Goal: Task Accomplishment & Management: Complete application form

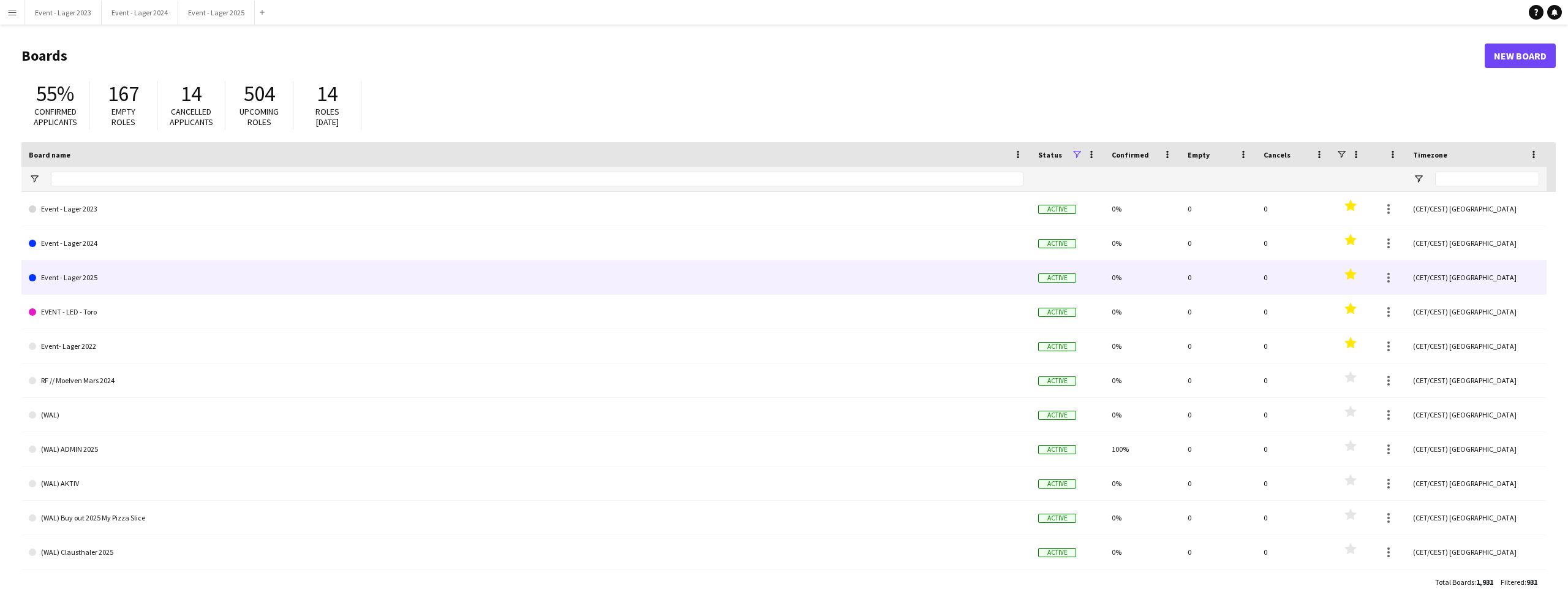
click at [165, 268] on link "Event - Lager 2025" at bounding box center [526, 278] width 995 height 35
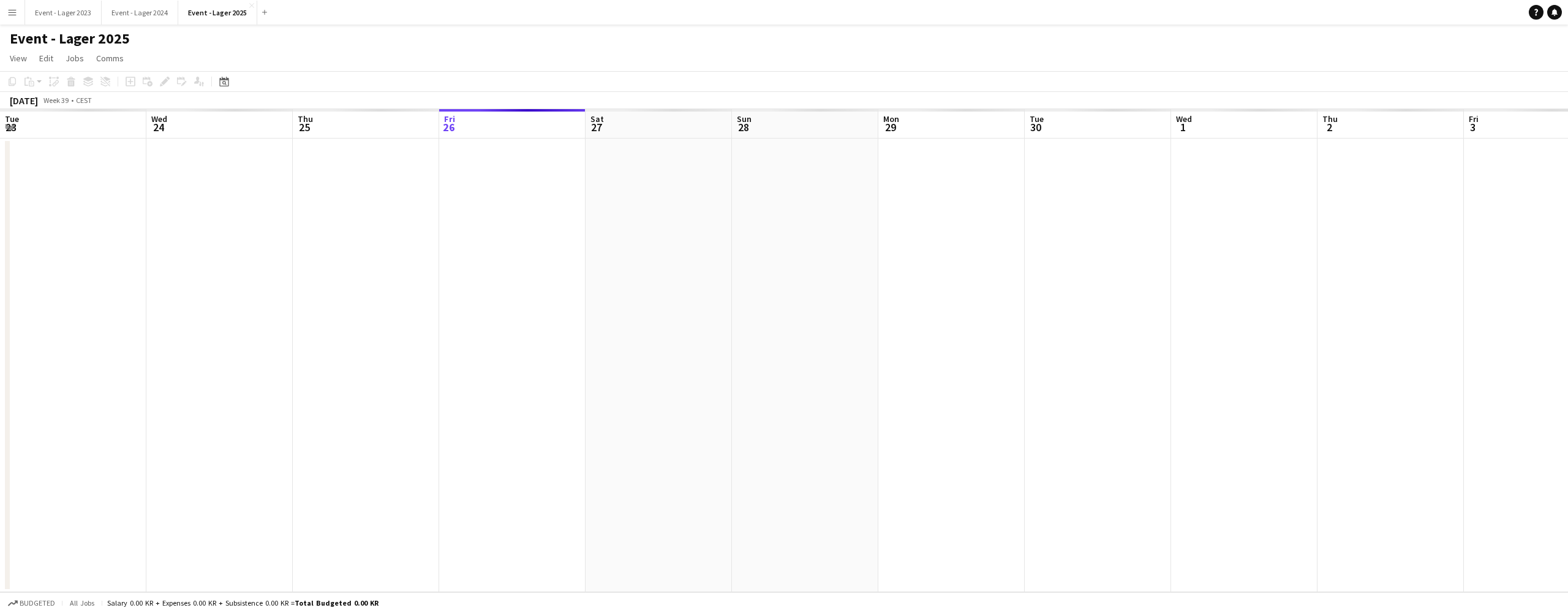
scroll to position [0, 293]
click at [13, 11] on app-icon "Menu" at bounding box center [12, 12] width 10 height 10
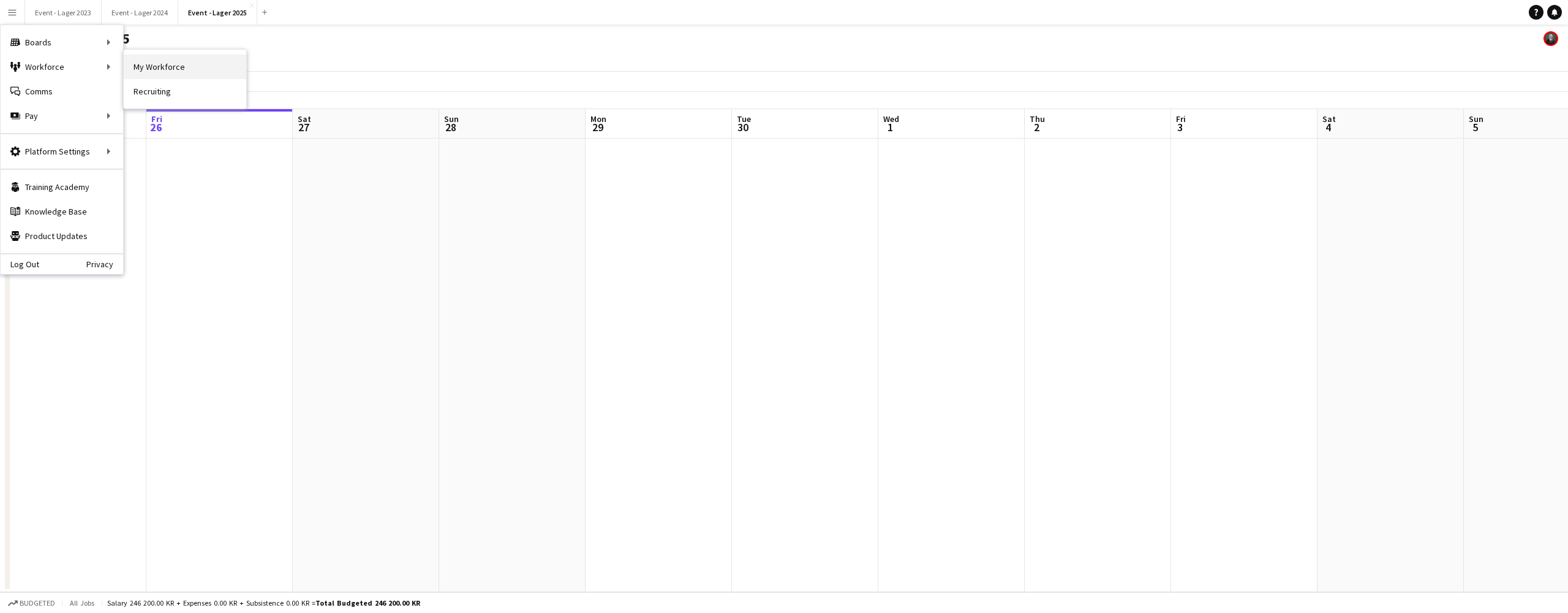
click at [141, 60] on link "My Workforce" at bounding box center [185, 67] width 122 height 25
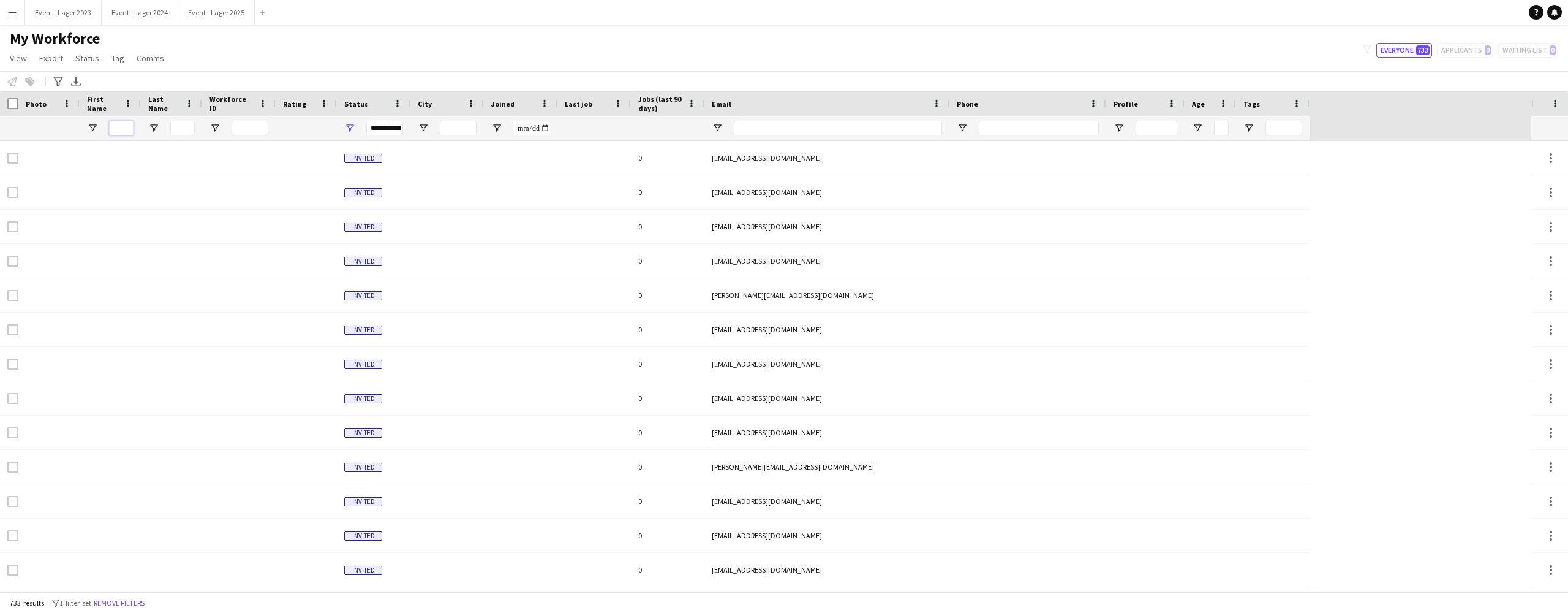
click at [117, 130] on input "First Name Filter Input" at bounding box center [122, 128] width 25 height 15
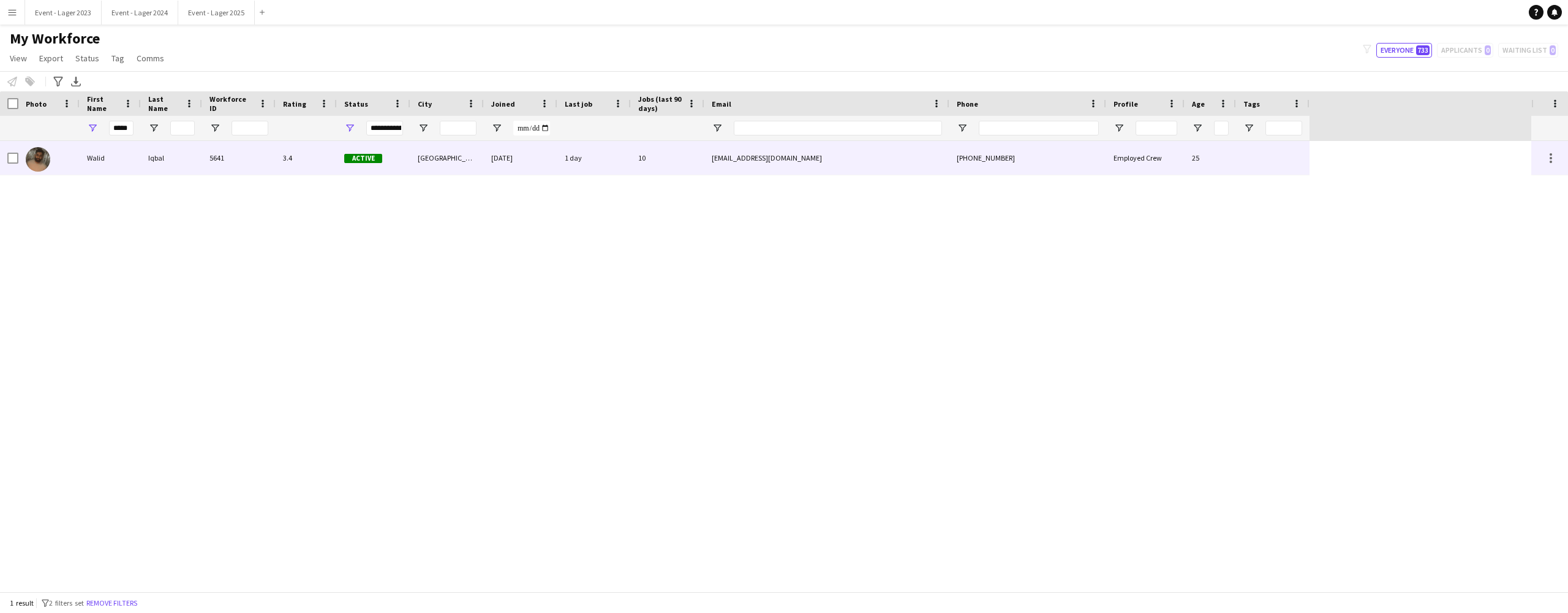
click at [44, 155] on img at bounding box center [38, 159] width 25 height 25
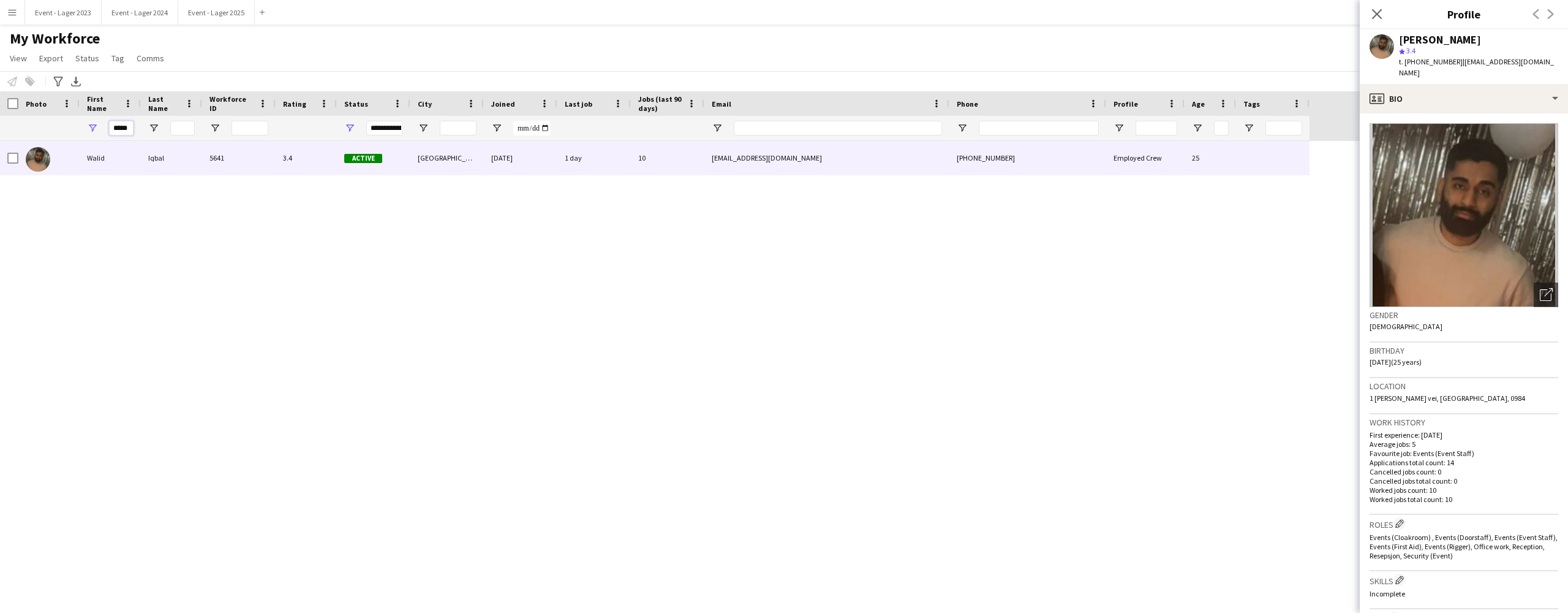
click at [129, 129] on input "*****" at bounding box center [122, 128] width 25 height 15
type input "*"
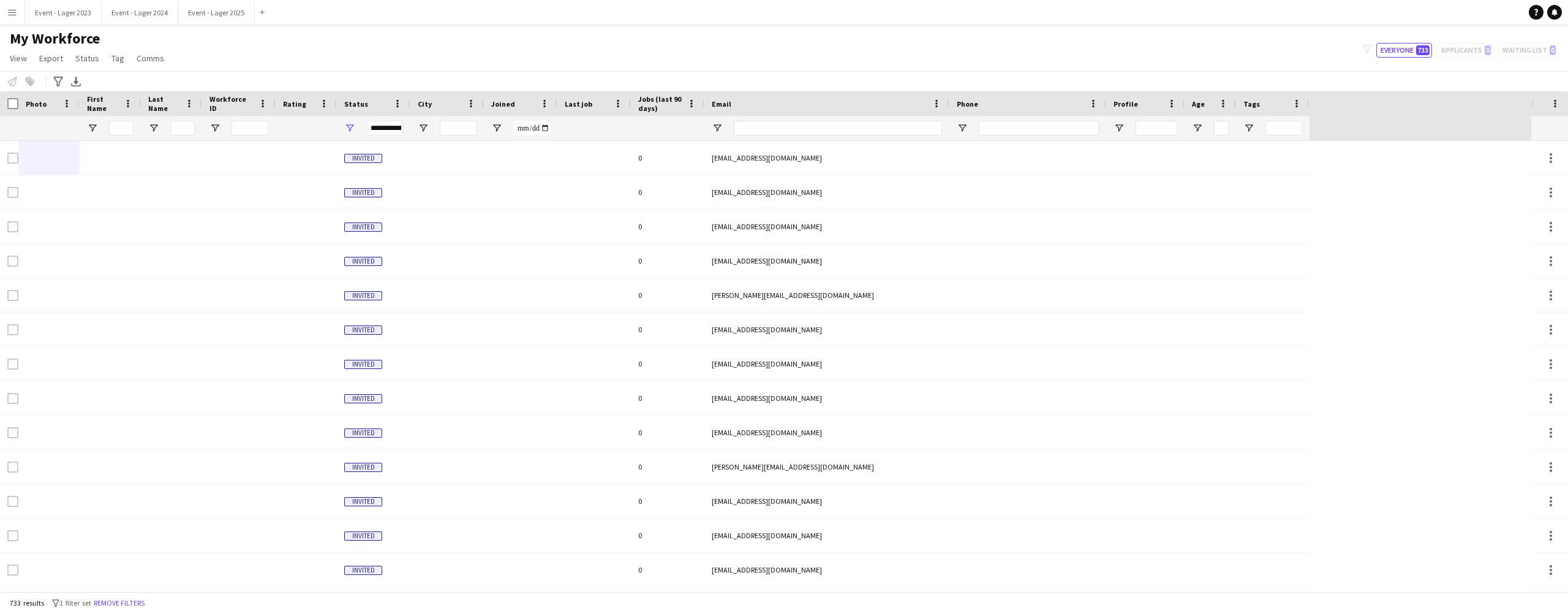
click at [10, 9] on app-icon "Menu" at bounding box center [12, 12] width 10 height 10
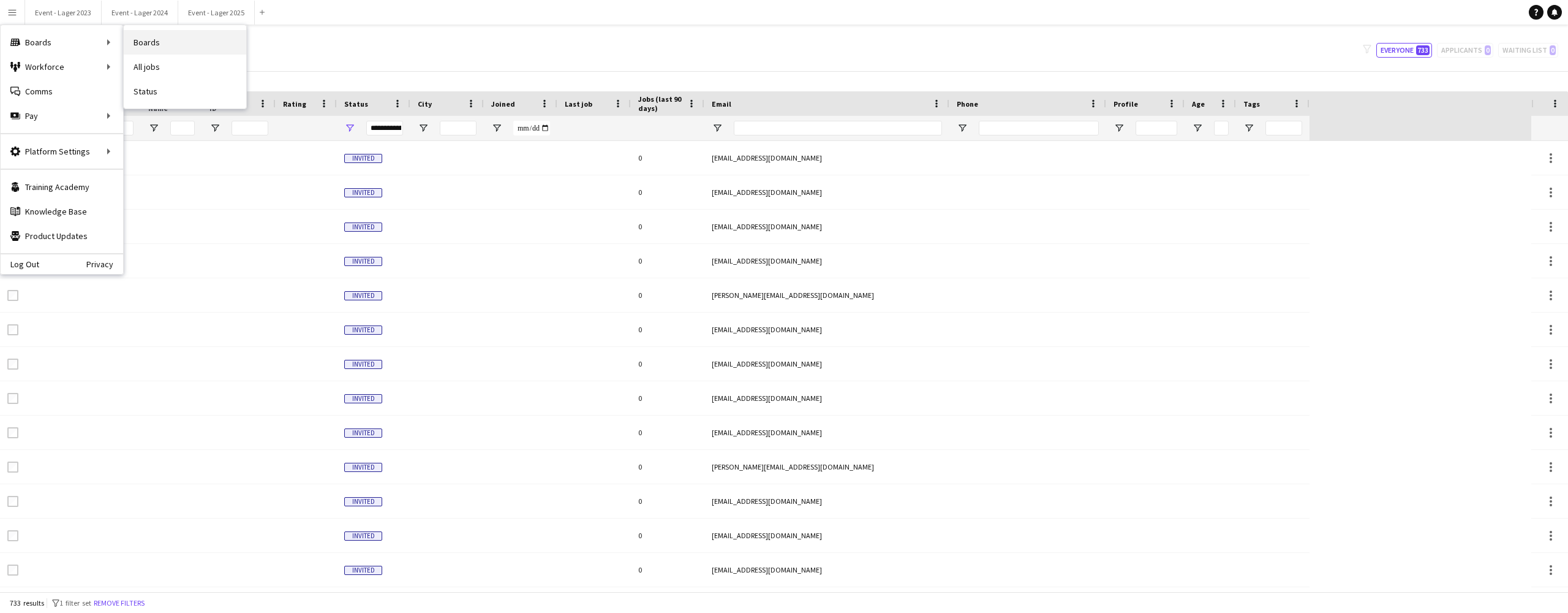
click at [154, 43] on link "Boards" at bounding box center [185, 43] width 122 height 25
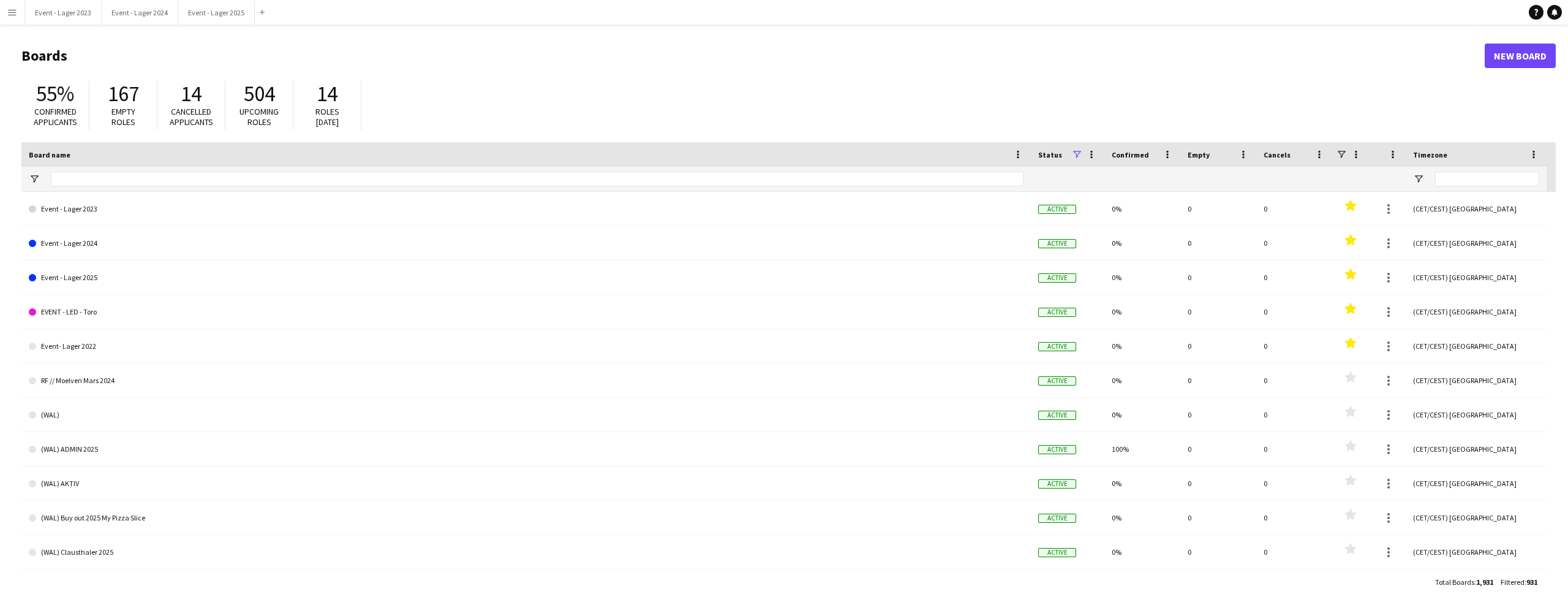
click at [11, 12] on app-icon "Menu" at bounding box center [12, 12] width 10 height 10
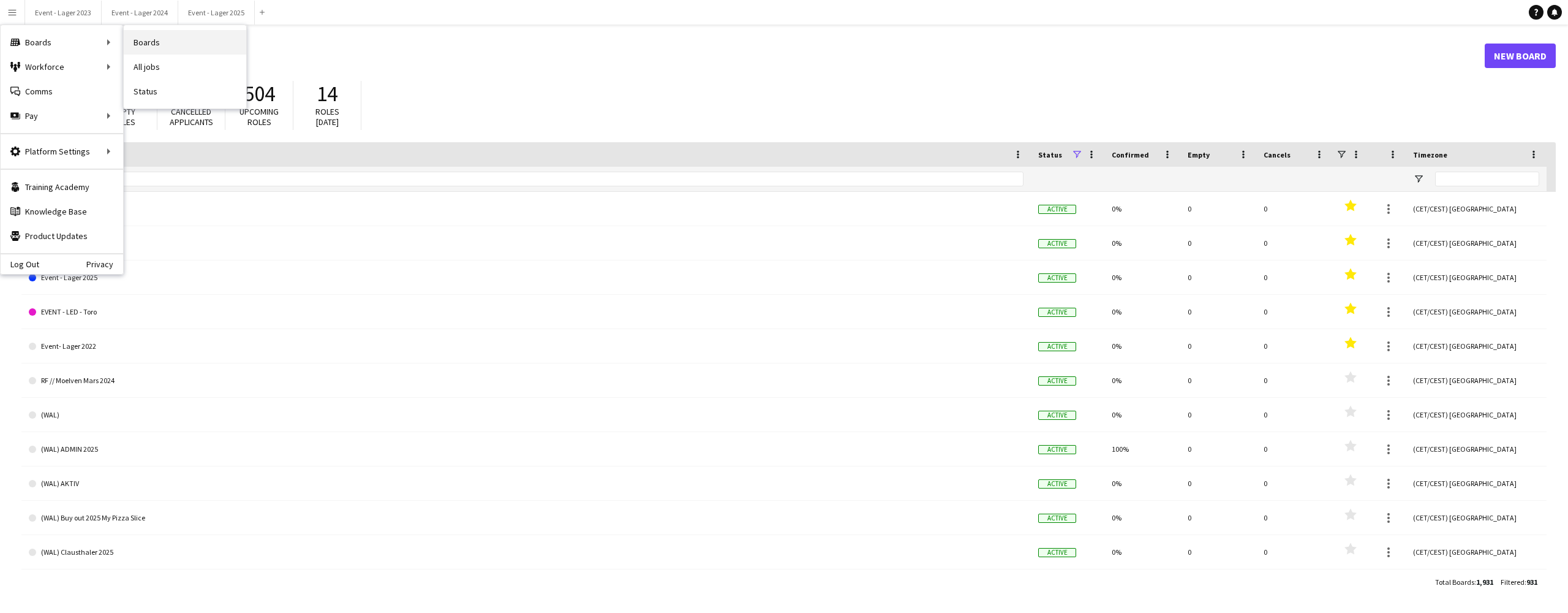
click at [156, 36] on link "Boards" at bounding box center [185, 43] width 122 height 25
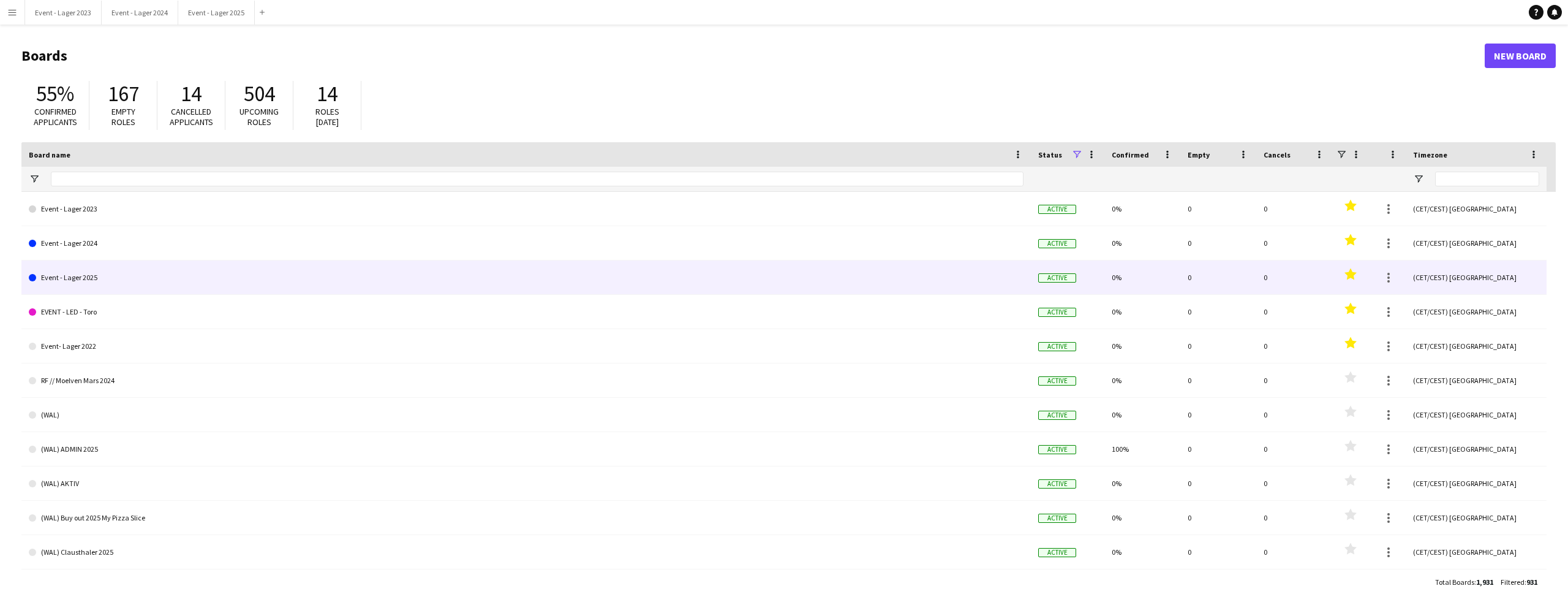
click at [87, 276] on link "Event - Lager 2025" at bounding box center [526, 278] width 995 height 35
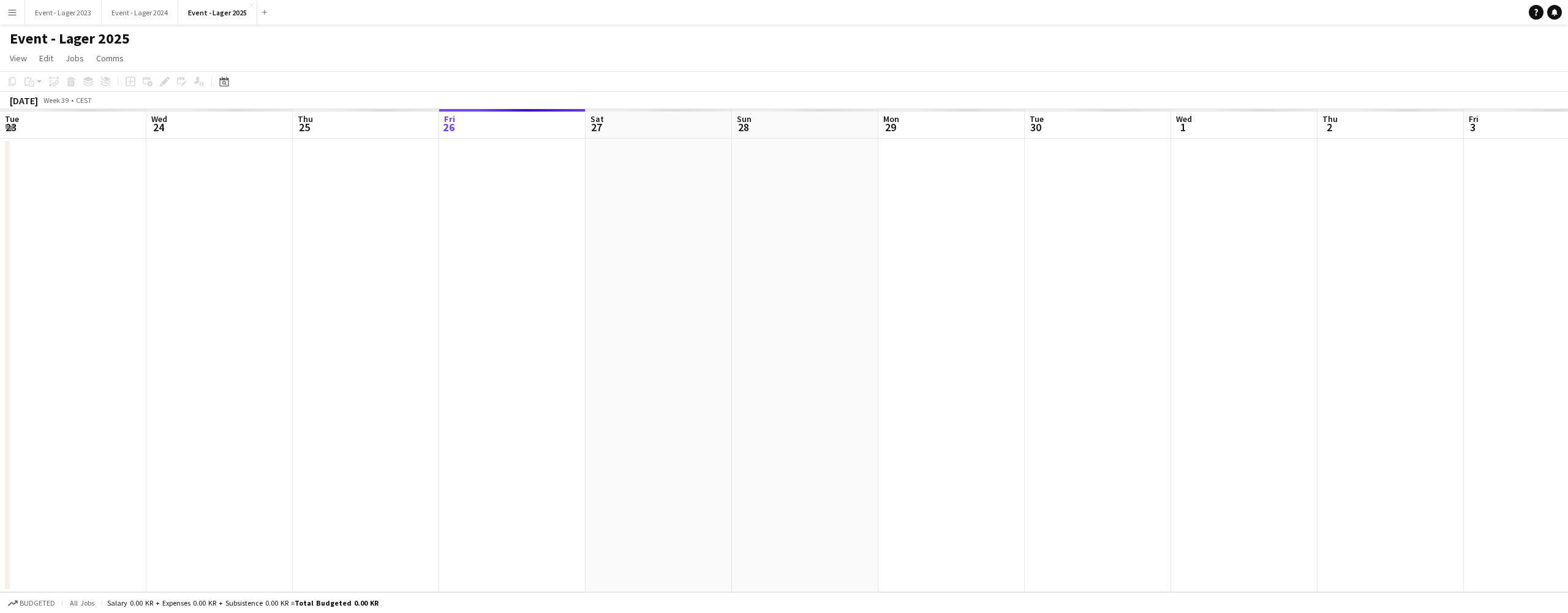
scroll to position [0, 293]
click at [628, 158] on app-date-cell at bounding box center [659, 366] width 146 height 454
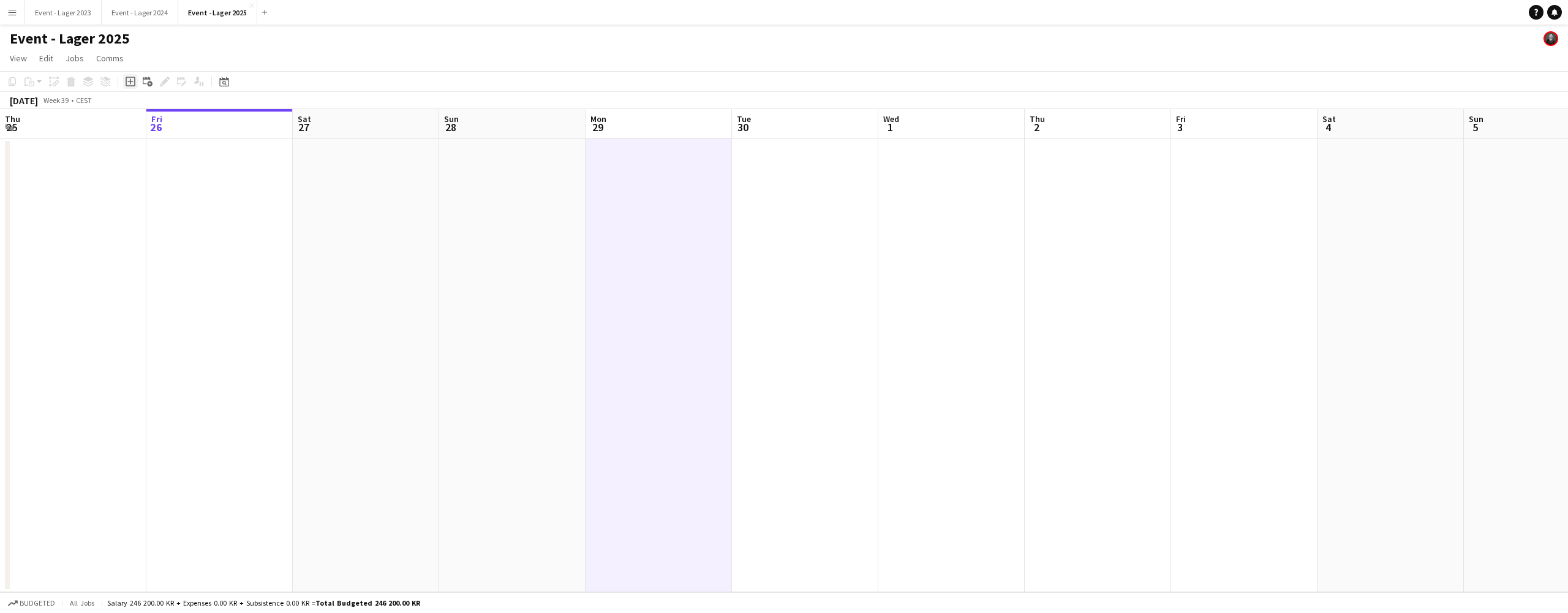
click at [131, 78] on icon "Add job" at bounding box center [131, 81] width 10 height 10
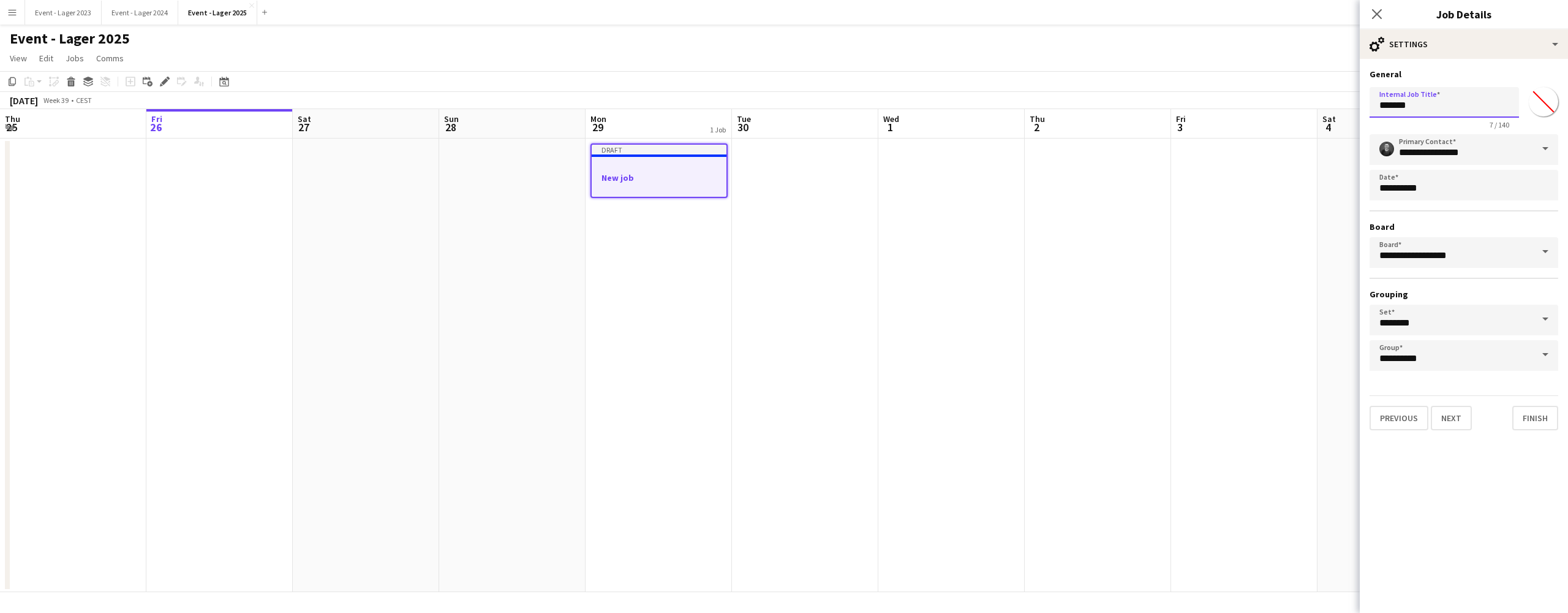
drag, startPoint x: 1432, startPoint y: 103, endPoint x: 1363, endPoint y: 108, distance: 69.2
click at [1363, 108] on form "**********" at bounding box center [1465, 250] width 209 height 362
type input "**********"
click at [1455, 416] on button "Next" at bounding box center [1451, 418] width 41 height 25
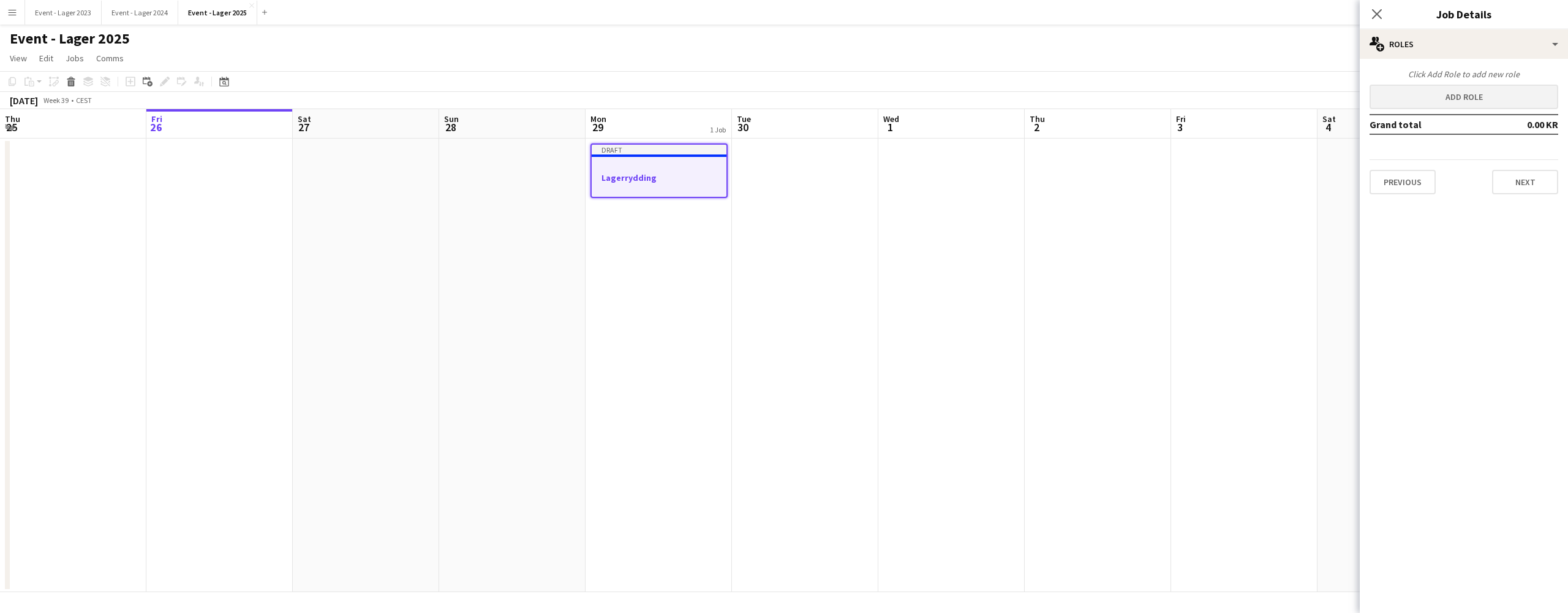
click at [1465, 94] on button "Add role" at bounding box center [1465, 97] width 189 height 25
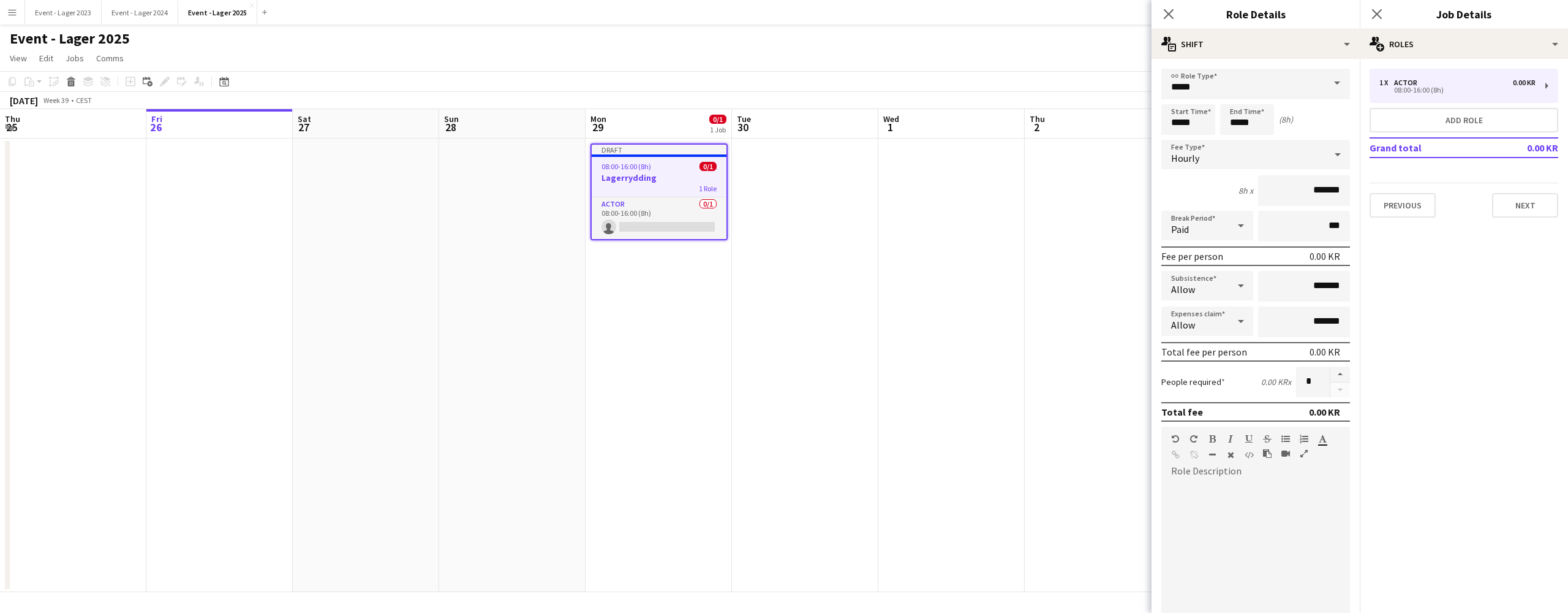
click at [1339, 79] on span at bounding box center [1337, 84] width 25 height 30
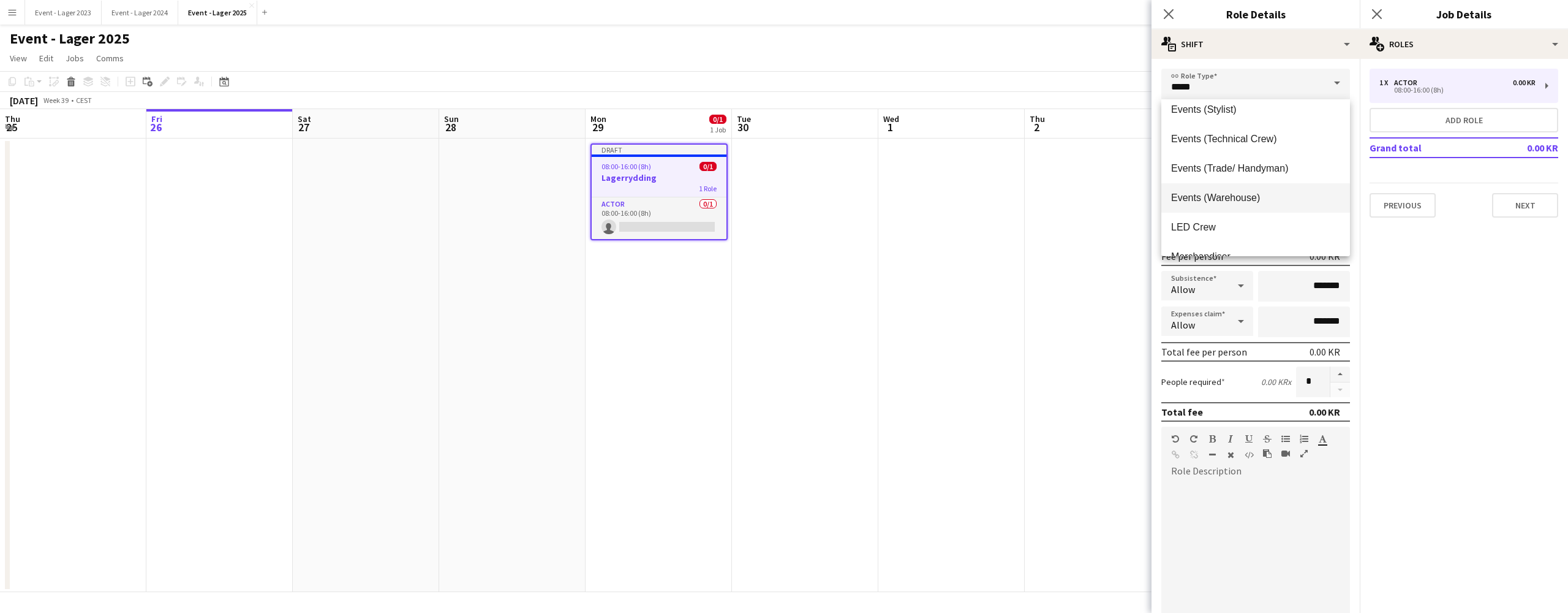
click at [1262, 192] on span "Events (Warehouse)" at bounding box center [1256, 197] width 169 height 12
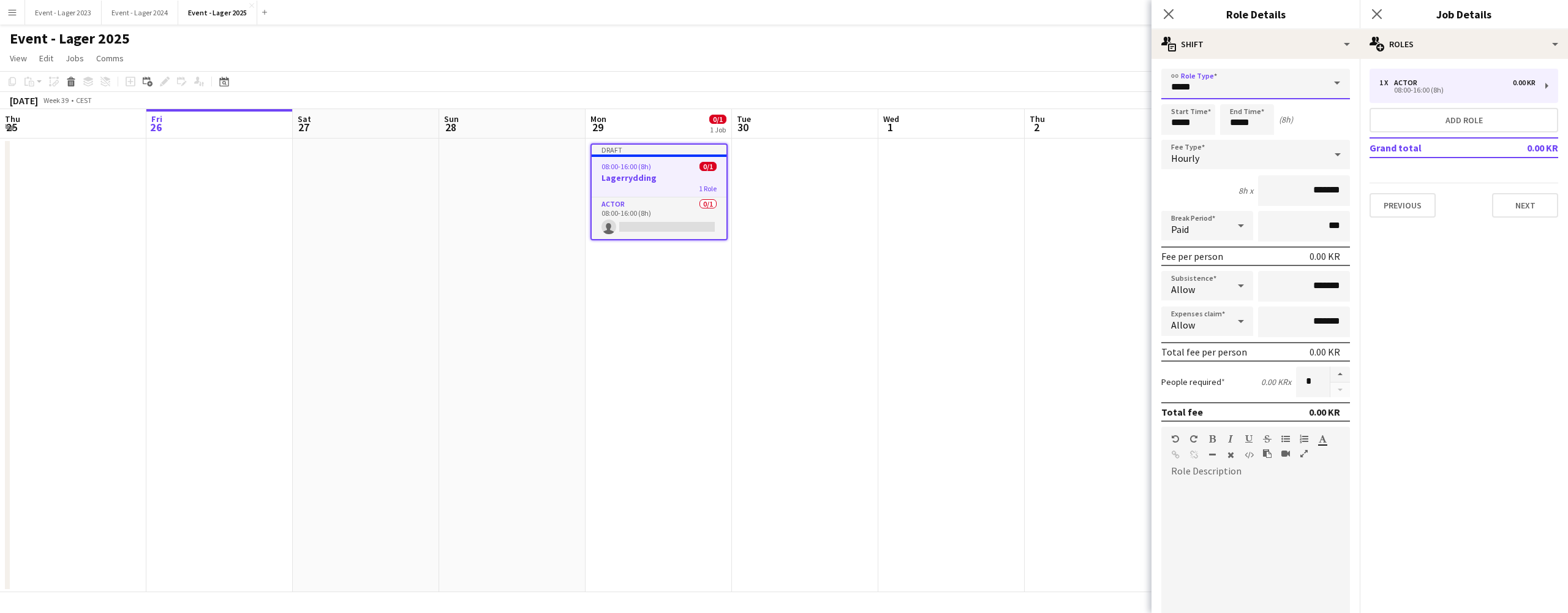
type input "**********"
click at [1309, 191] on input "*******" at bounding box center [1304, 190] width 92 height 30
type input "*********"
click at [1353, 235] on form "**********" at bounding box center [1256, 418] width 209 height 698
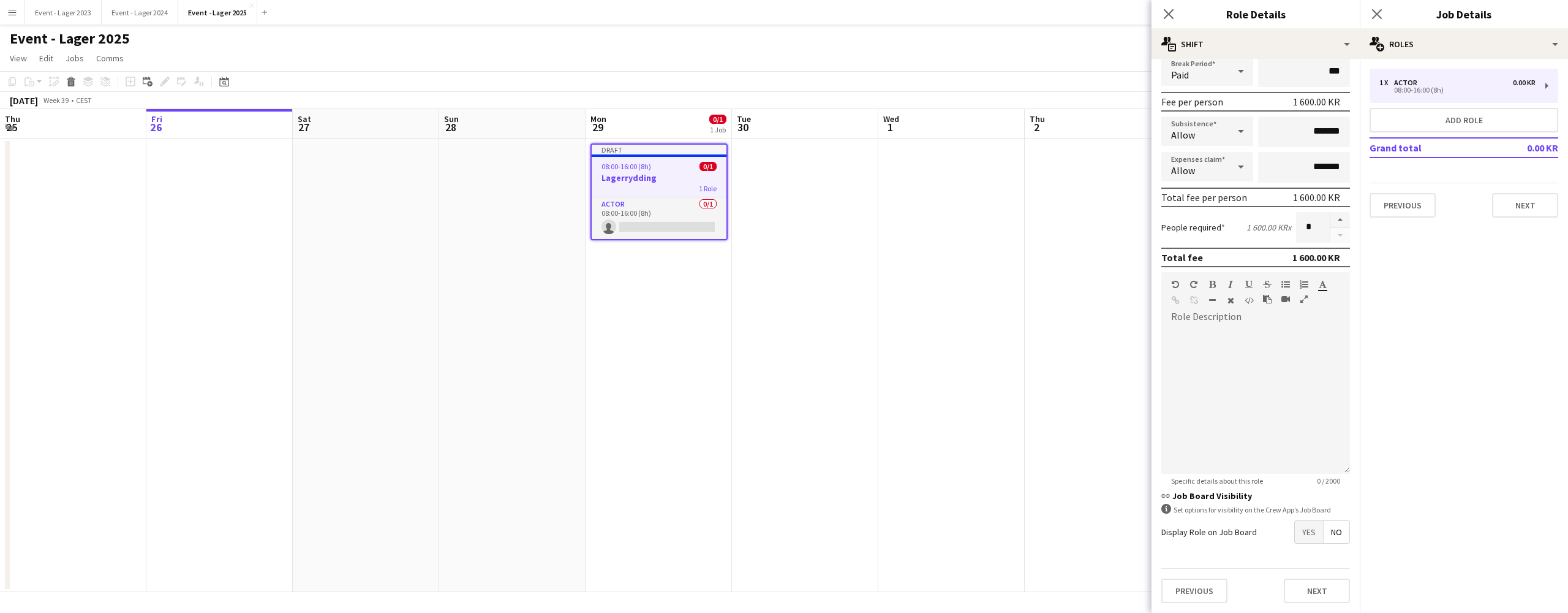
scroll to position [154, 0]
click at [1311, 526] on span "Yes" at bounding box center [1309, 532] width 28 height 22
click at [1331, 558] on span "No" at bounding box center [1336, 558] width 25 height 22
click at [1335, 593] on span "No" at bounding box center [1336, 589] width 25 height 22
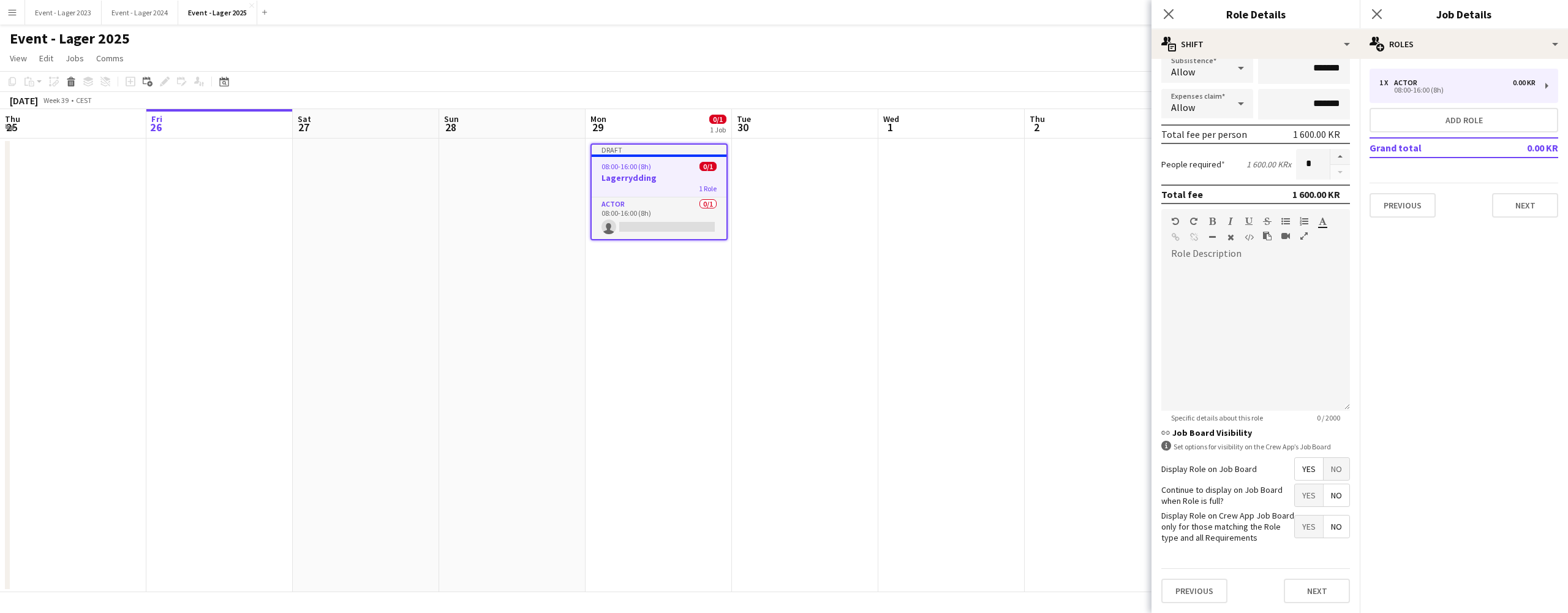
scroll to position [217, 0]
click at [1322, 590] on button "Next" at bounding box center [1317, 592] width 67 height 25
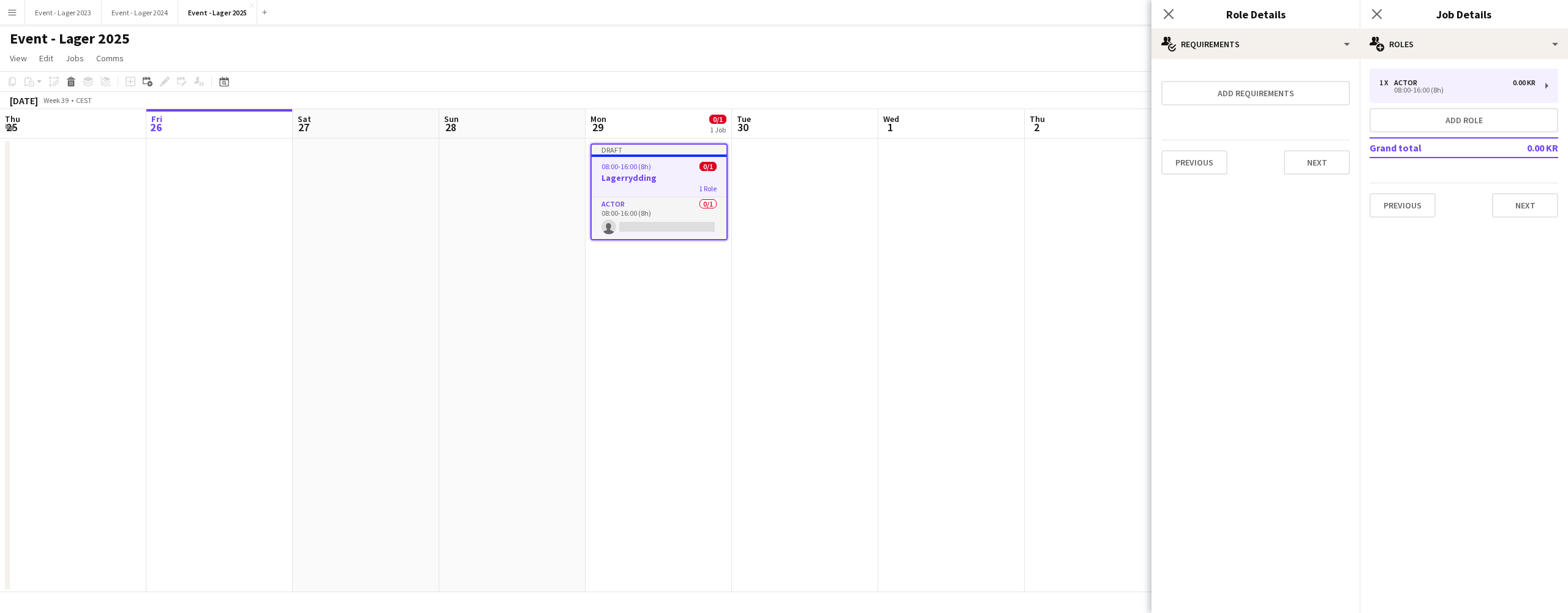
scroll to position [0, 0]
click at [1533, 203] on button "Next" at bounding box center [1525, 205] width 67 height 25
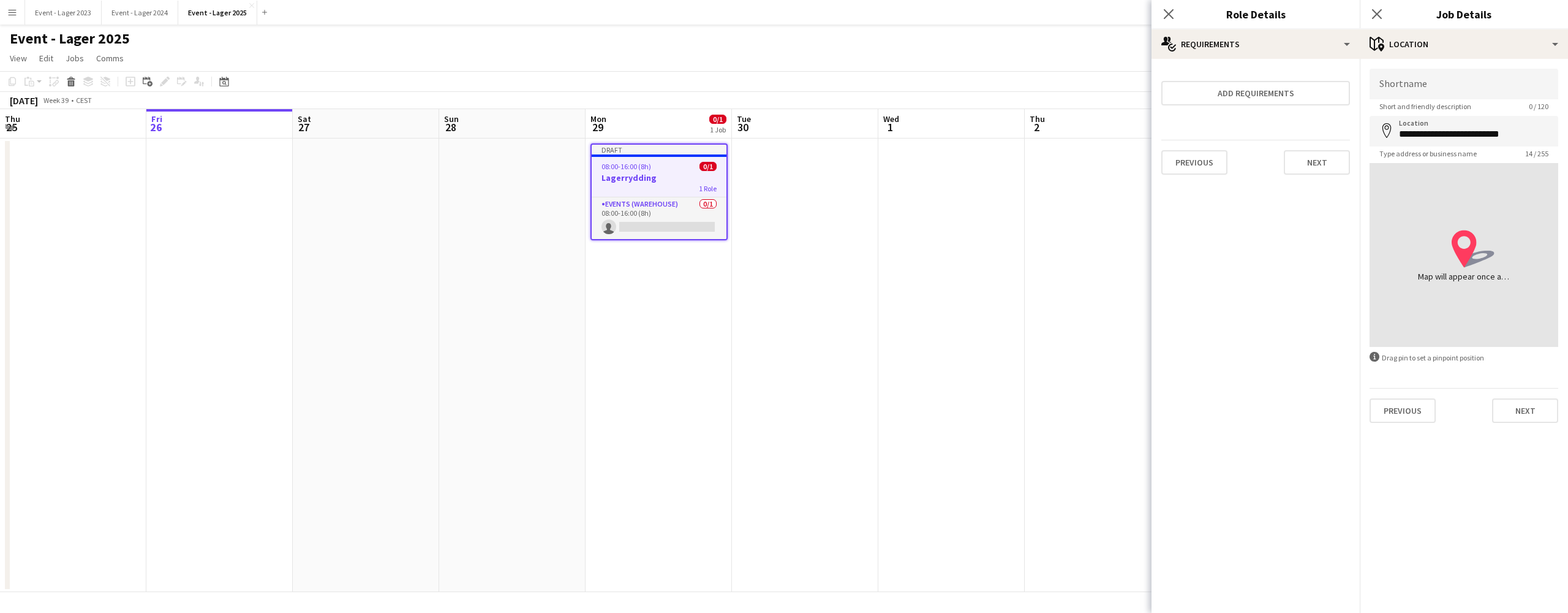
type input "**********"
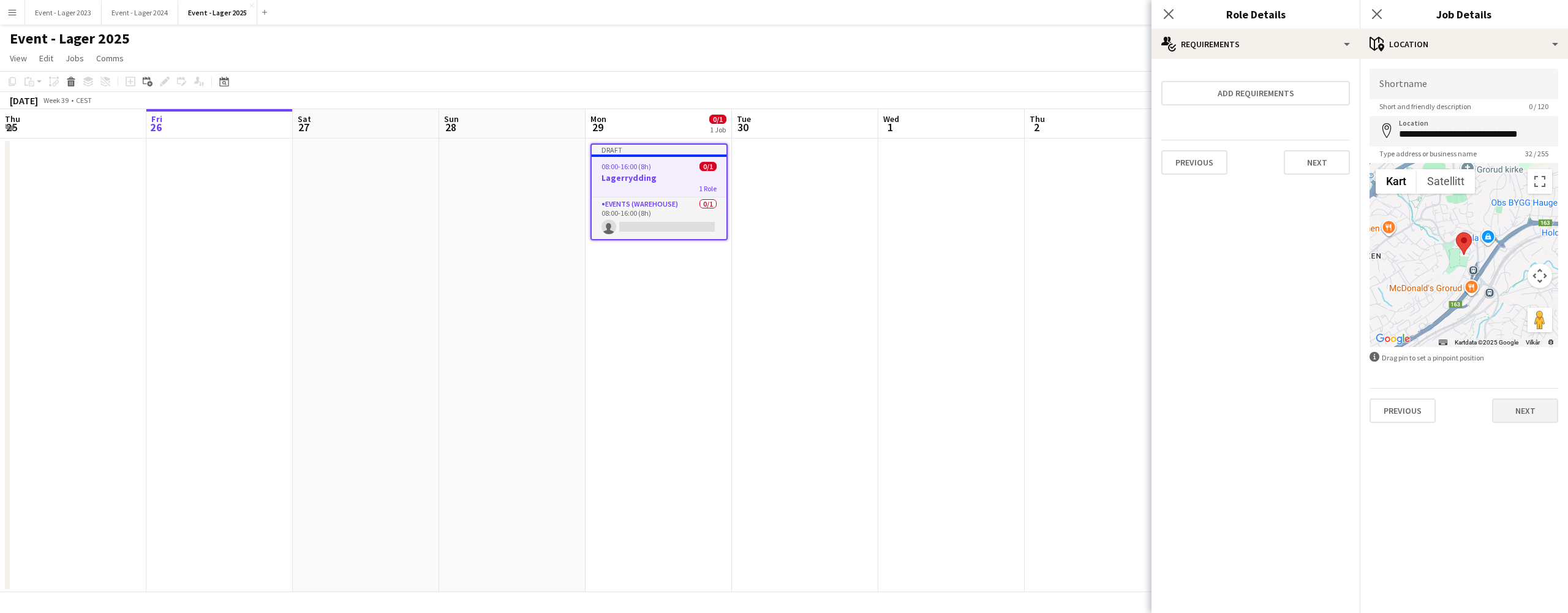
click at [1527, 408] on button "Next" at bounding box center [1525, 411] width 67 height 25
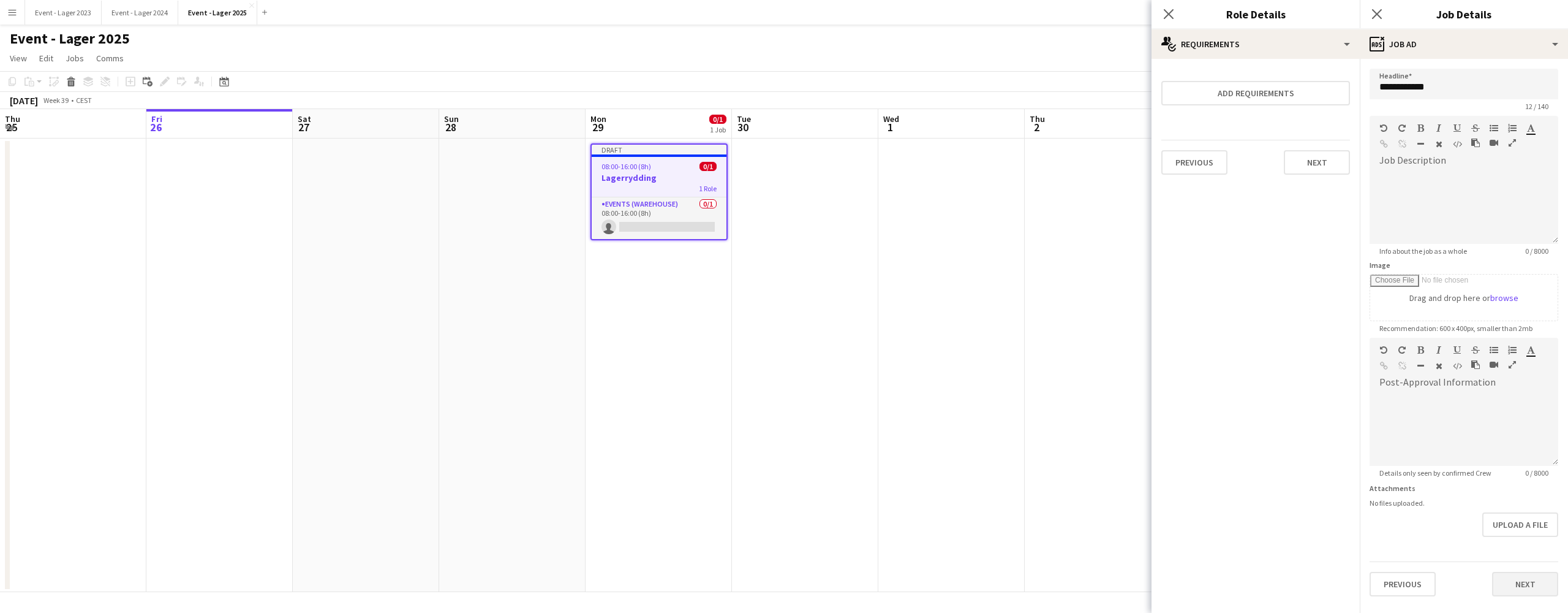
click at [1524, 582] on button "Next" at bounding box center [1525, 584] width 67 height 25
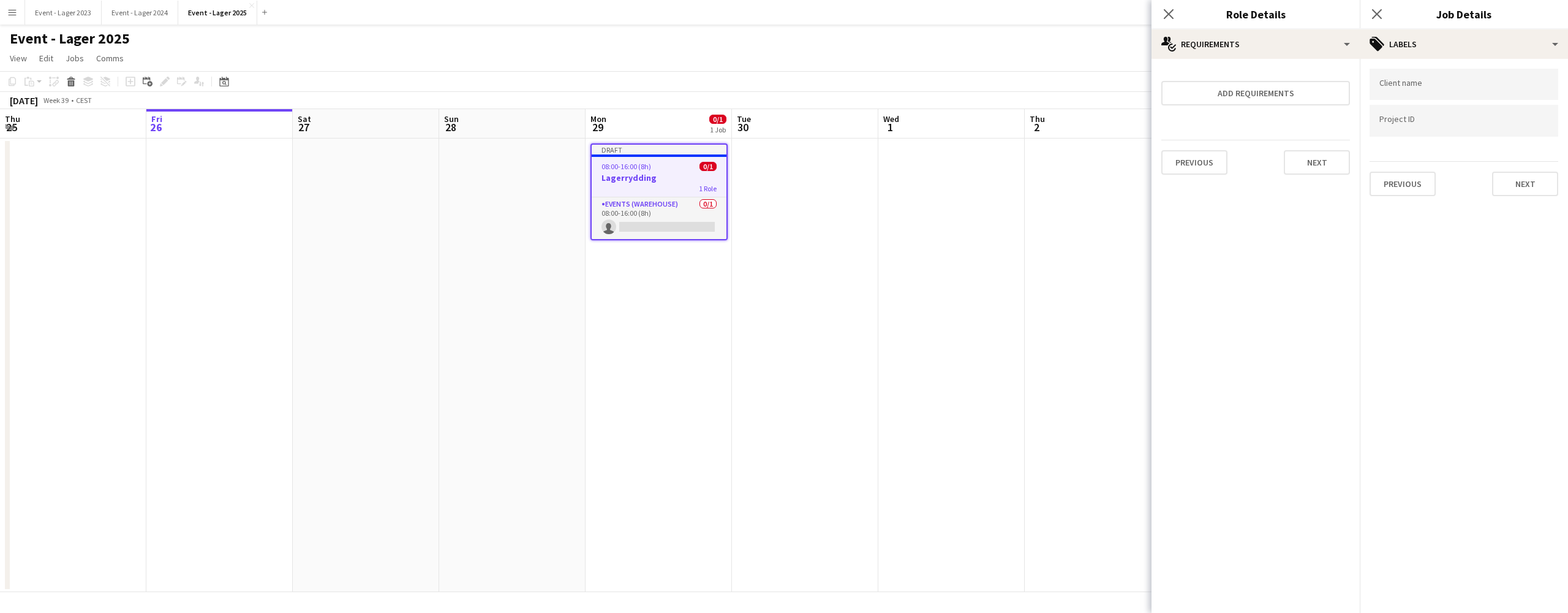
click at [1398, 83] on input "Type to search client labels..." at bounding box center [1465, 84] width 169 height 11
type input "*****"
click at [1390, 112] on div "[PERSON_NAME]" at bounding box center [1465, 122] width 189 height 30
click at [1391, 121] on input "Type to search project ID labels..." at bounding box center [1465, 121] width 169 height 11
type input "*"
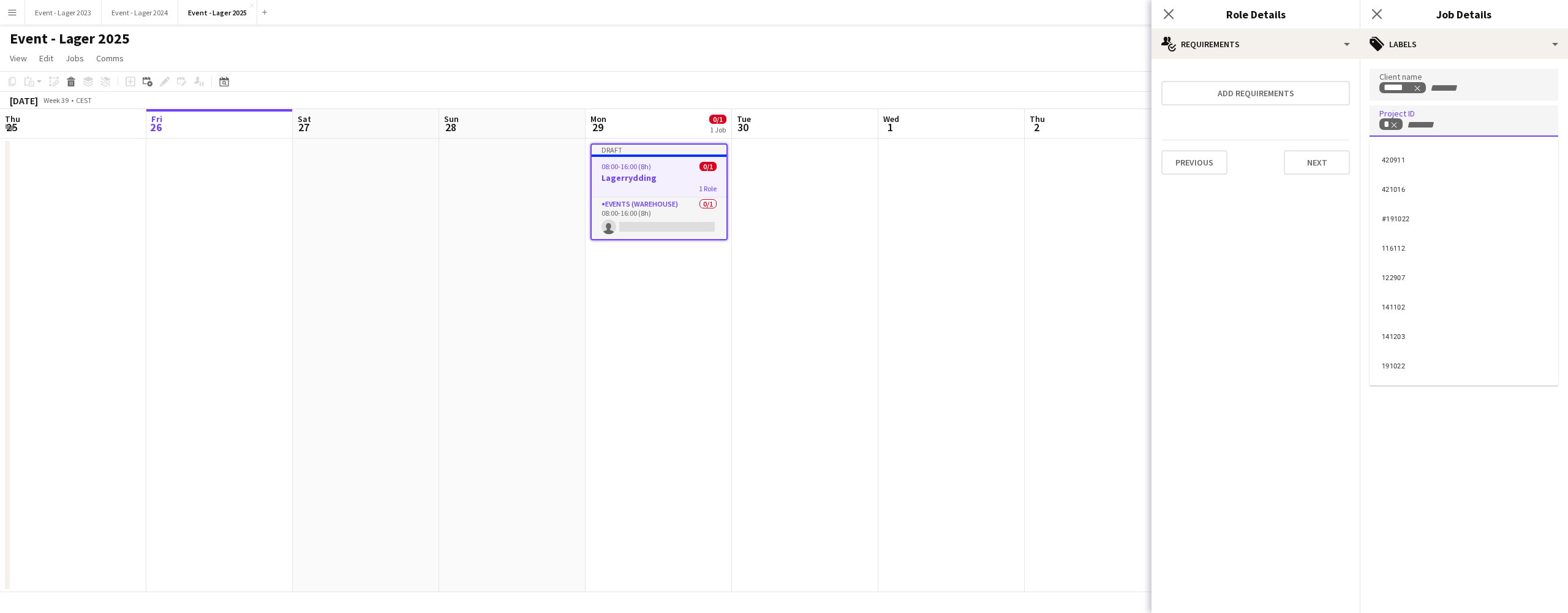
click at [1460, 118] on div at bounding box center [1465, 306] width 209 height 613
click at [1528, 186] on button "Next" at bounding box center [1525, 184] width 67 height 25
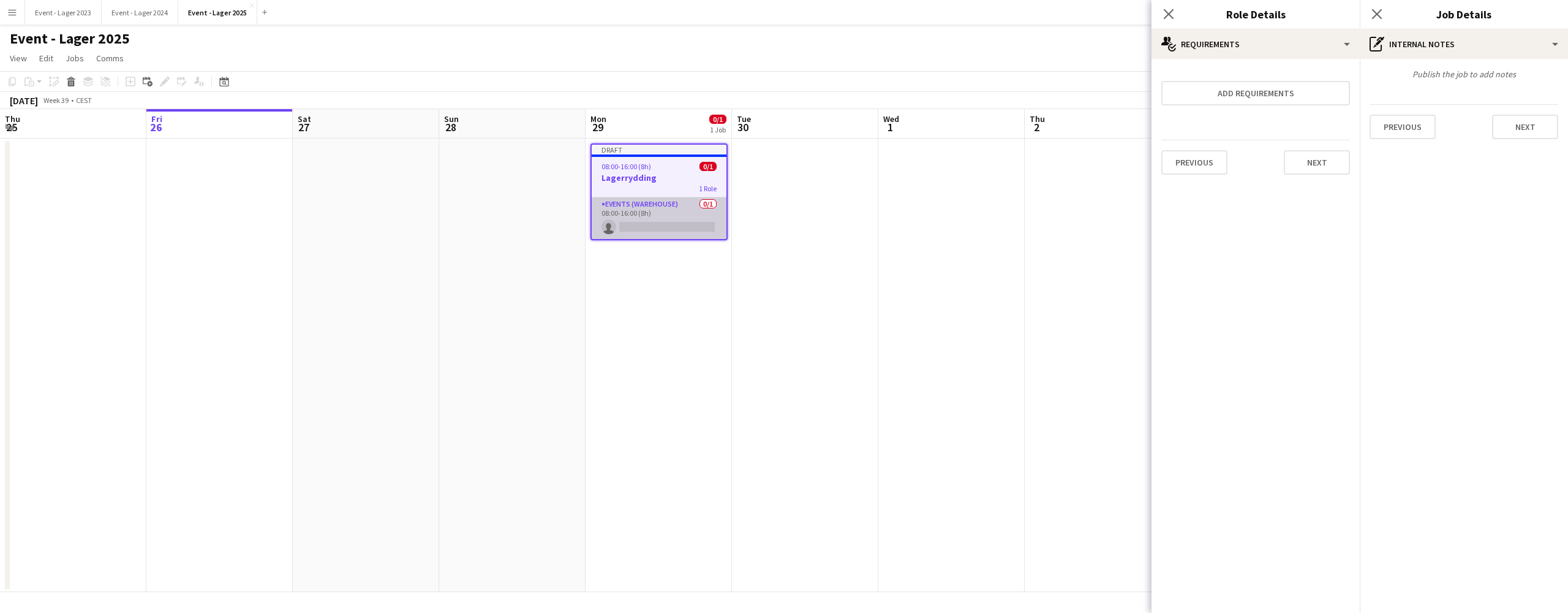
click at [659, 227] on app-card-role "Events (Warehouse) 0/1 08:00-16:00 (8h) single-neutral-actions" at bounding box center [659, 218] width 135 height 42
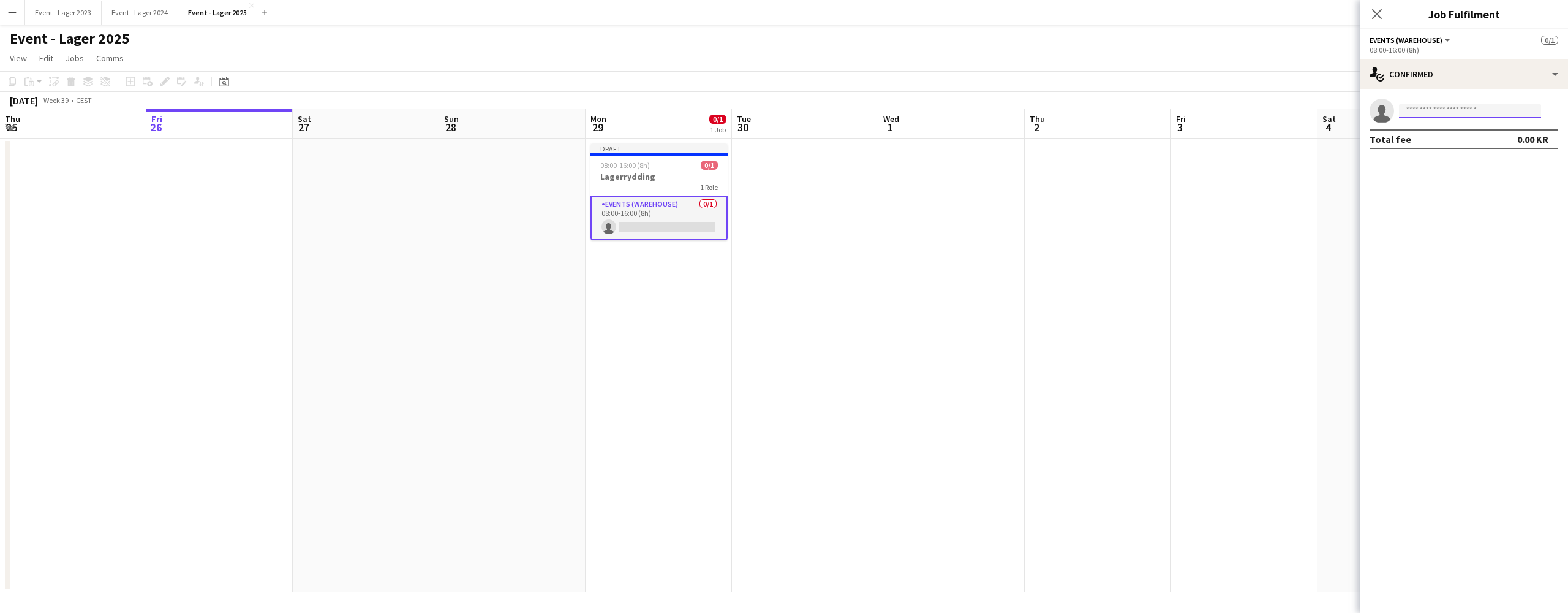
click at [1421, 108] on input at bounding box center [1470, 111] width 142 height 15
type input "******"
click at [1450, 131] on span "[PERSON_NAME] [PERSON_NAME]" at bounding box center [1451, 128] width 85 height 11
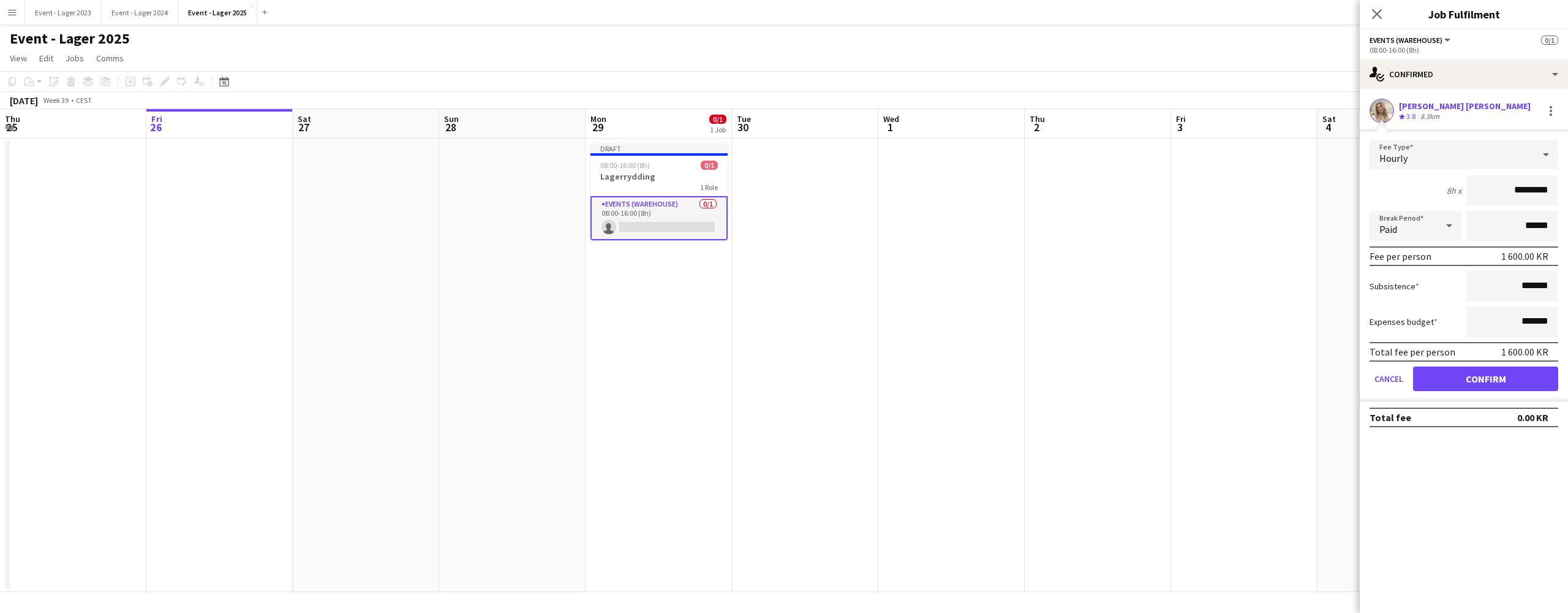
click at [1492, 376] on button "Confirm" at bounding box center [1486, 379] width 145 height 25
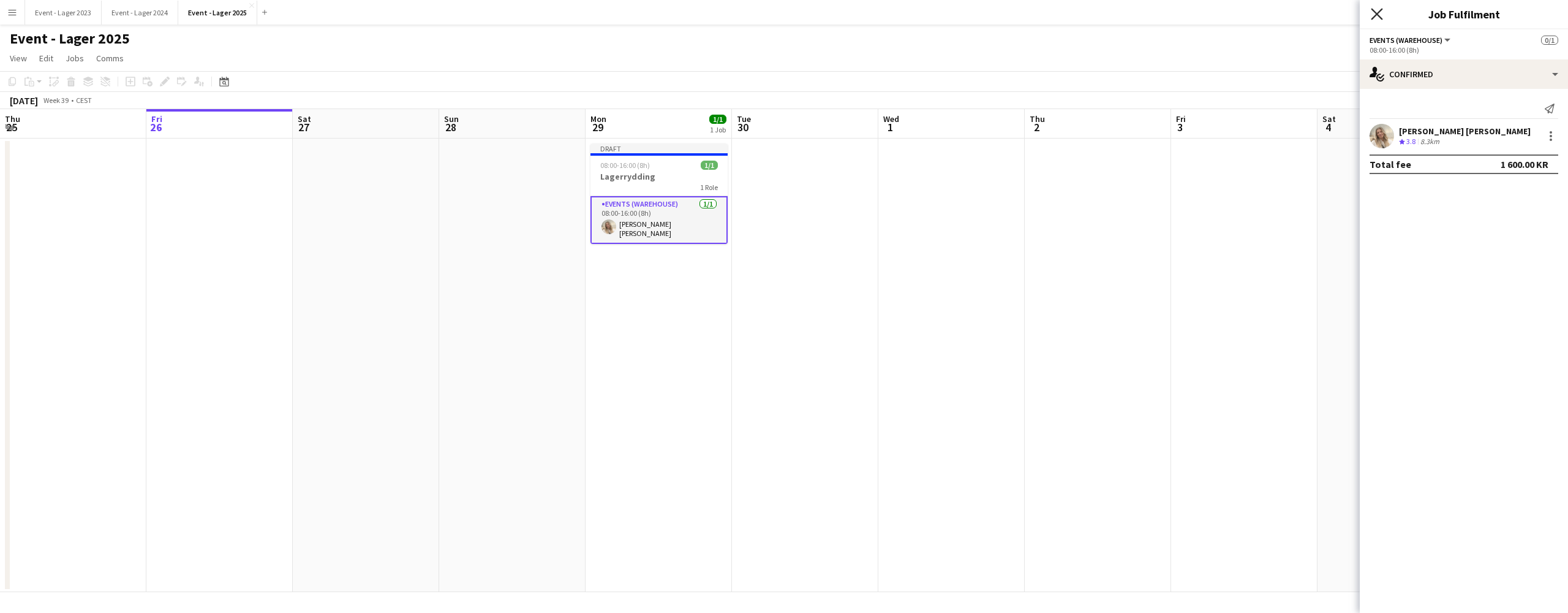
click at [1375, 12] on icon at bounding box center [1377, 14] width 11 height 12
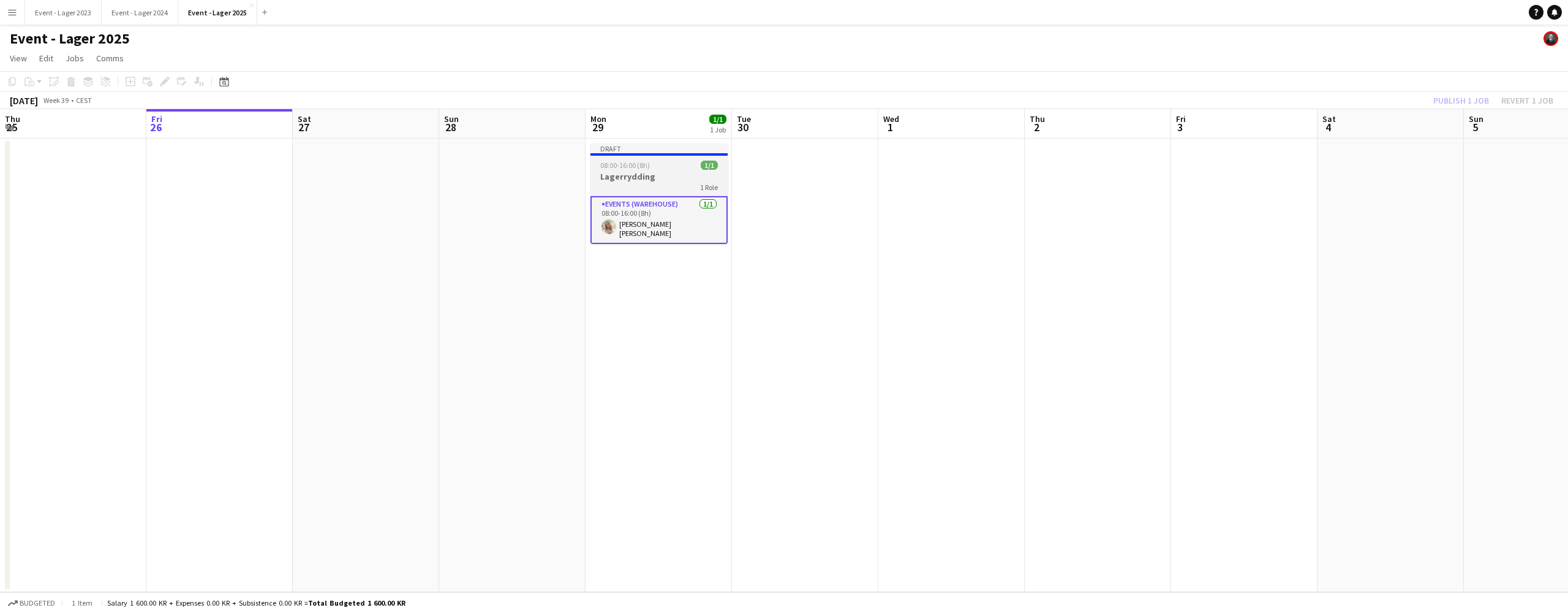
click at [658, 161] on div "08:00-16:00 (8h) 1/1" at bounding box center [659, 164] width 137 height 9
click at [4, 80] on app-toolbar "Copy Paste Paste Command V Paste with crew Command Shift V Paste linked Job [GE…" at bounding box center [784, 81] width 1568 height 21
click at [797, 168] on app-date-cell at bounding box center [805, 366] width 146 height 454
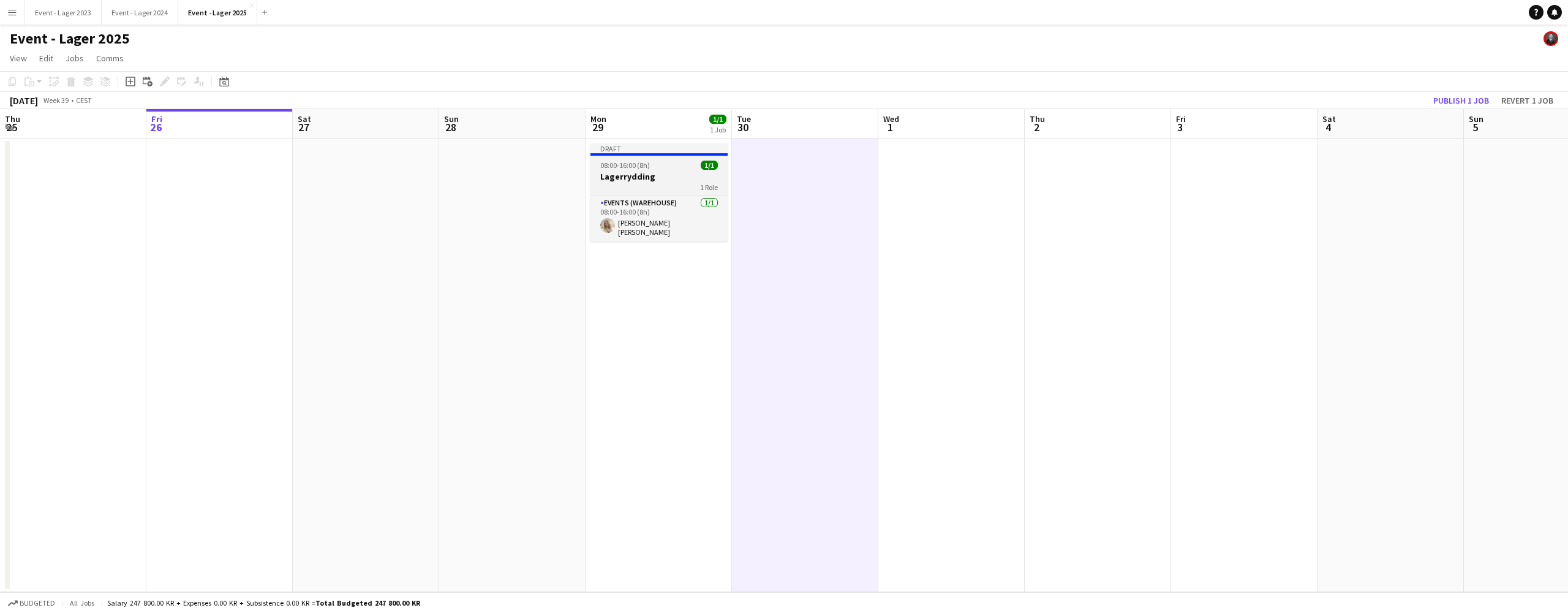
click at [658, 165] on div "08:00-16:00 (8h) 1/1" at bounding box center [659, 164] width 137 height 9
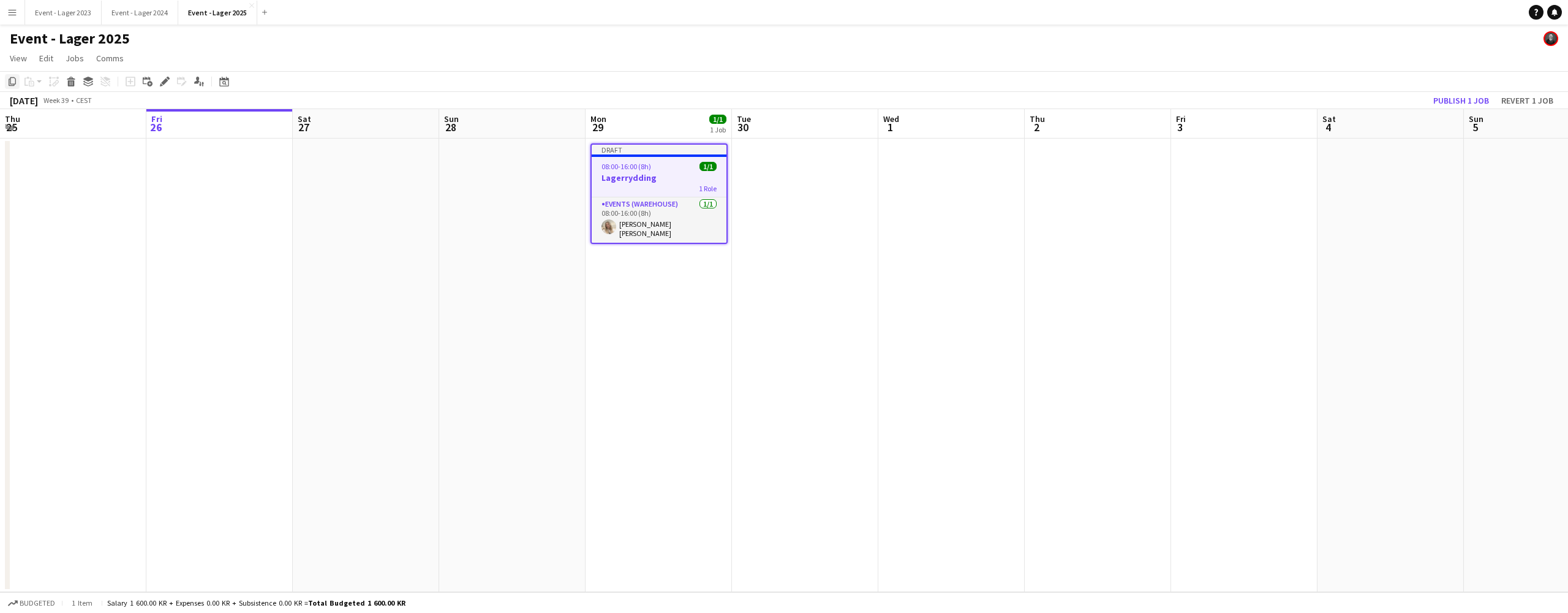
click at [13, 81] on icon "Copy" at bounding box center [12, 81] width 10 height 10
click at [797, 152] on app-date-cell at bounding box center [805, 366] width 146 height 454
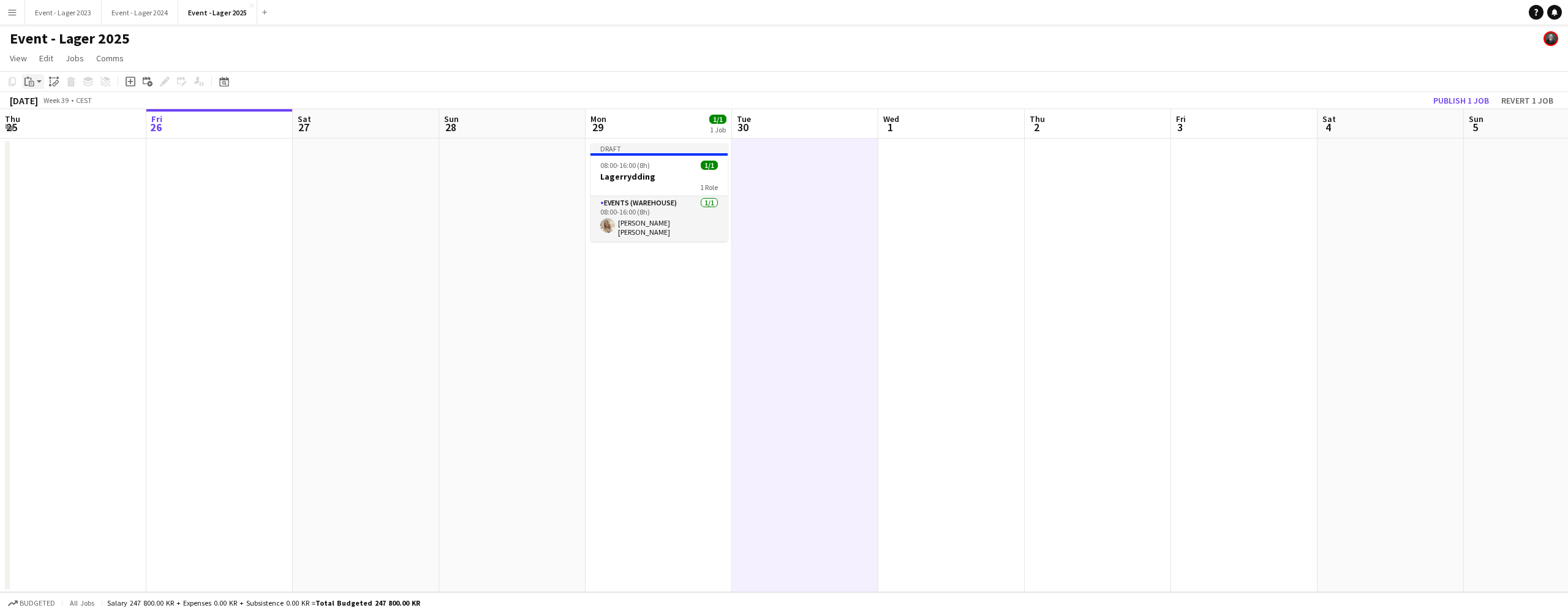
click at [40, 80] on app-action-btn "Paste" at bounding box center [33, 81] width 22 height 15
click at [48, 124] on link "Paste with crew Command Shift V" at bounding box center [81, 125] width 97 height 11
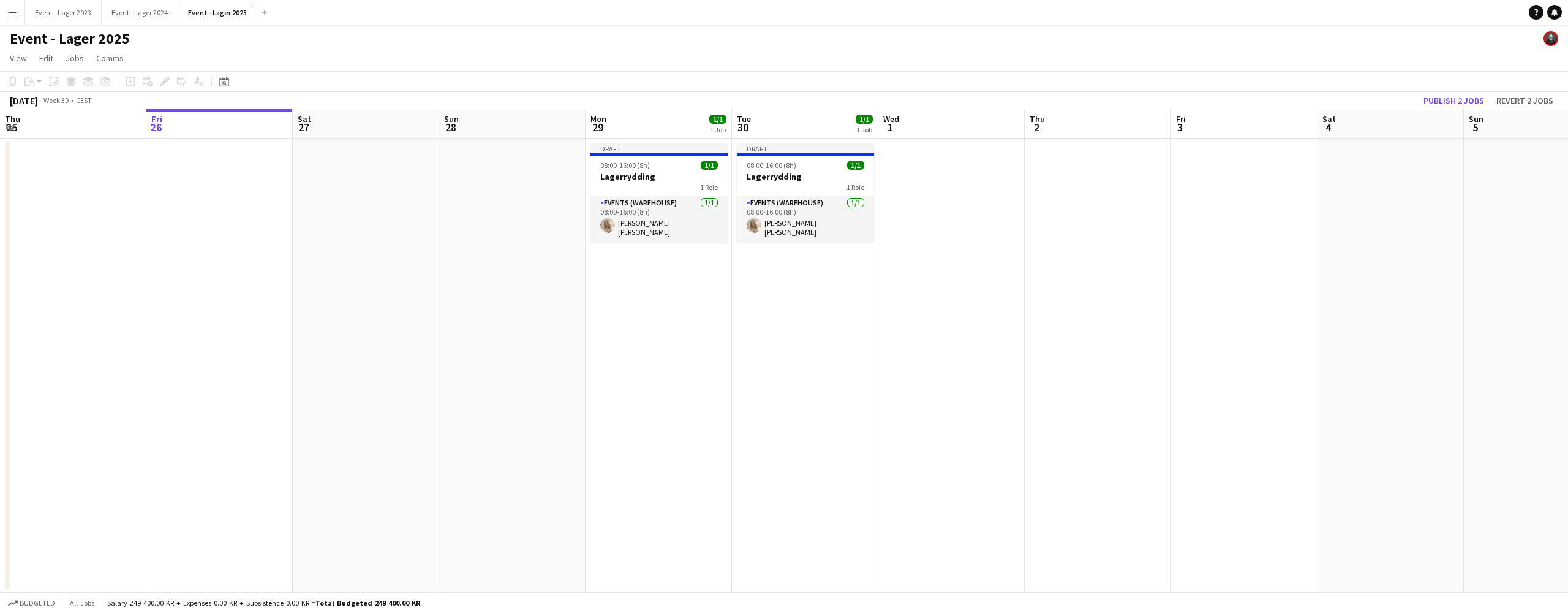
click at [905, 165] on app-date-cell at bounding box center [952, 366] width 146 height 454
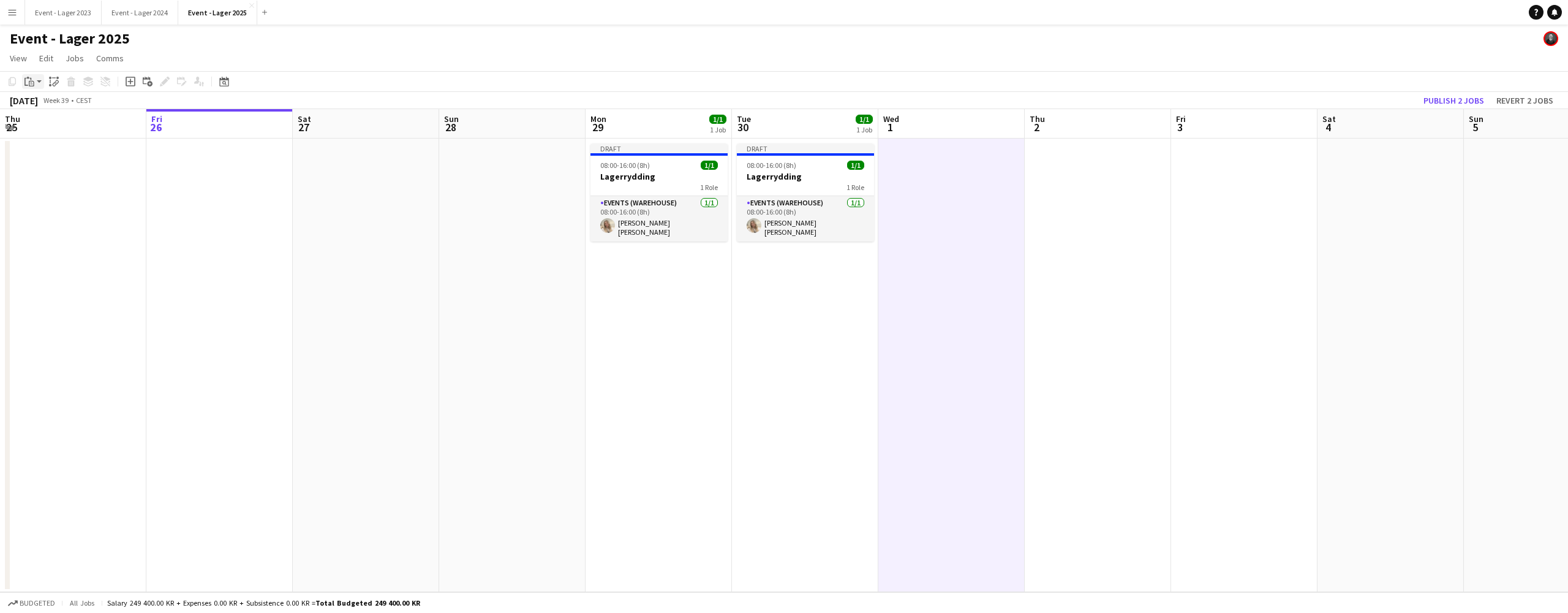
click at [40, 78] on app-action-btn "Paste" at bounding box center [33, 81] width 22 height 15
click at [53, 122] on link "Paste with crew Command Shift V" at bounding box center [81, 125] width 97 height 11
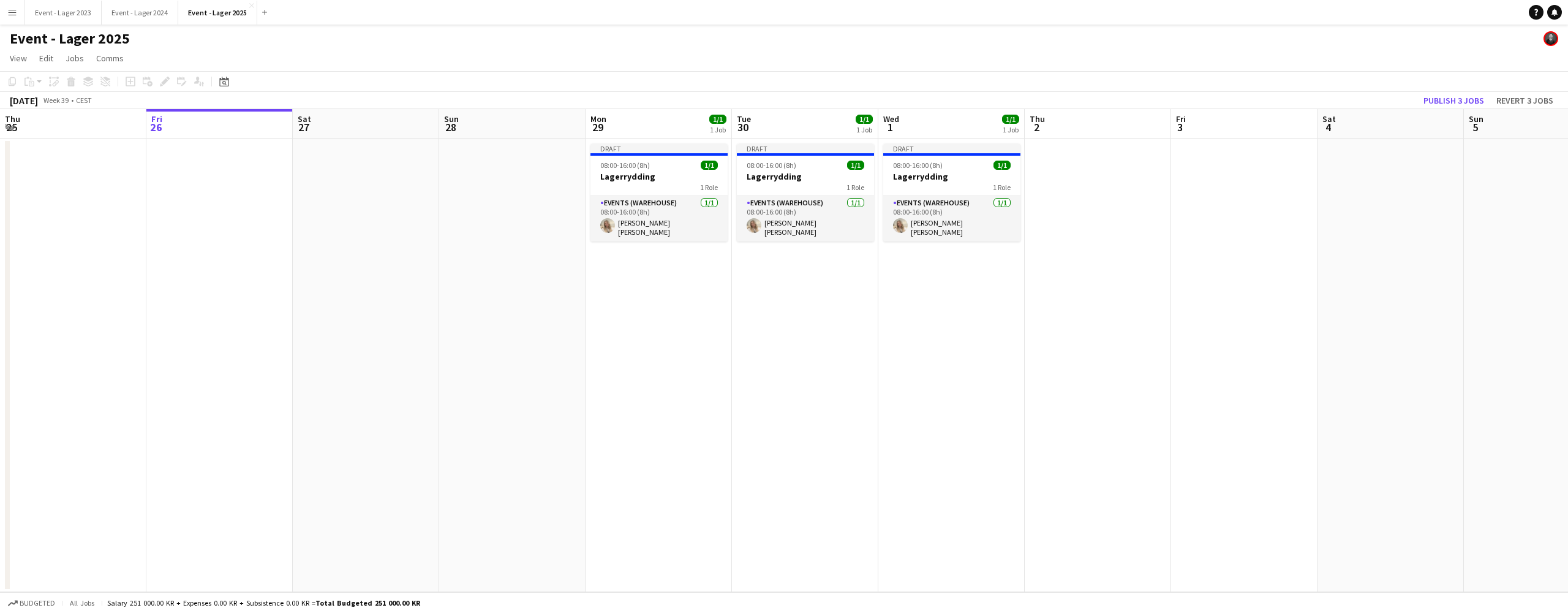
click at [1077, 156] on app-date-cell at bounding box center [1098, 366] width 146 height 454
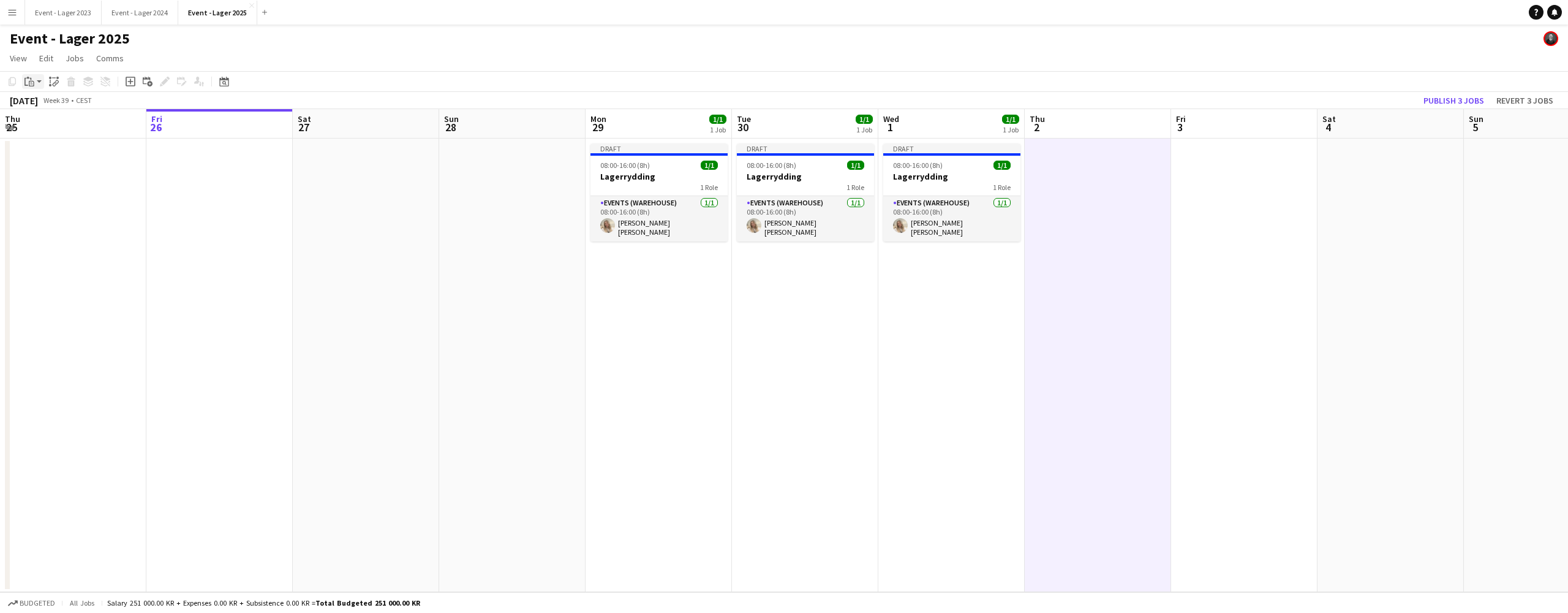
click at [39, 81] on app-action-btn "Paste" at bounding box center [33, 81] width 22 height 15
click at [51, 124] on link "Paste with crew Command Shift V" at bounding box center [81, 125] width 97 height 11
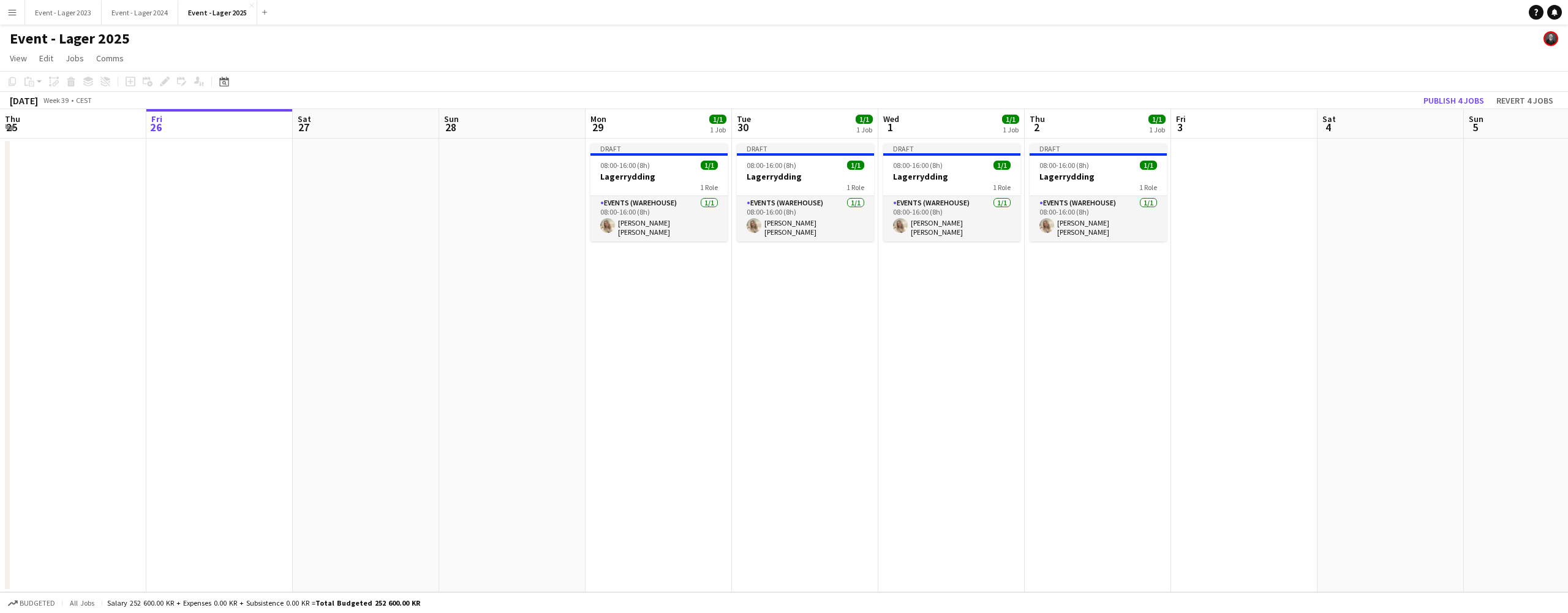
click at [1211, 158] on app-date-cell at bounding box center [1244, 366] width 146 height 454
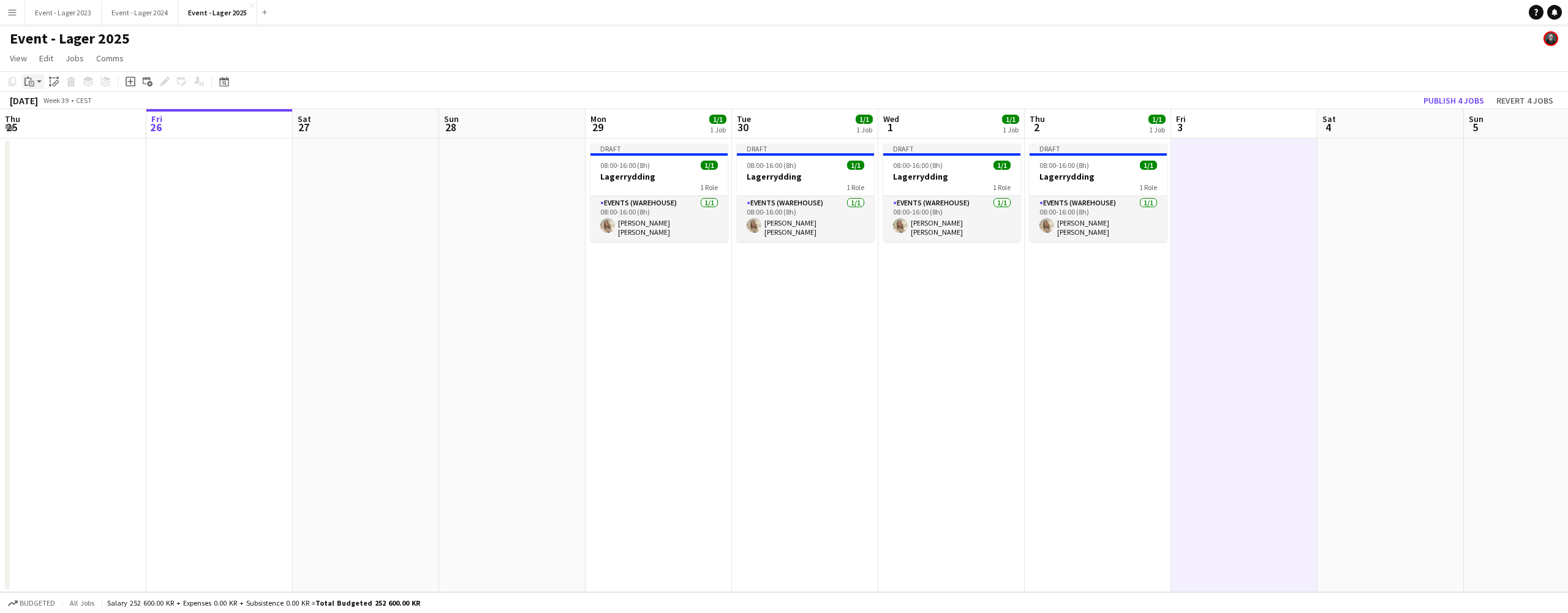
click at [37, 76] on app-action-btn "Paste" at bounding box center [33, 81] width 22 height 15
click at [49, 122] on link "Paste with crew Command Shift V" at bounding box center [81, 125] width 97 height 11
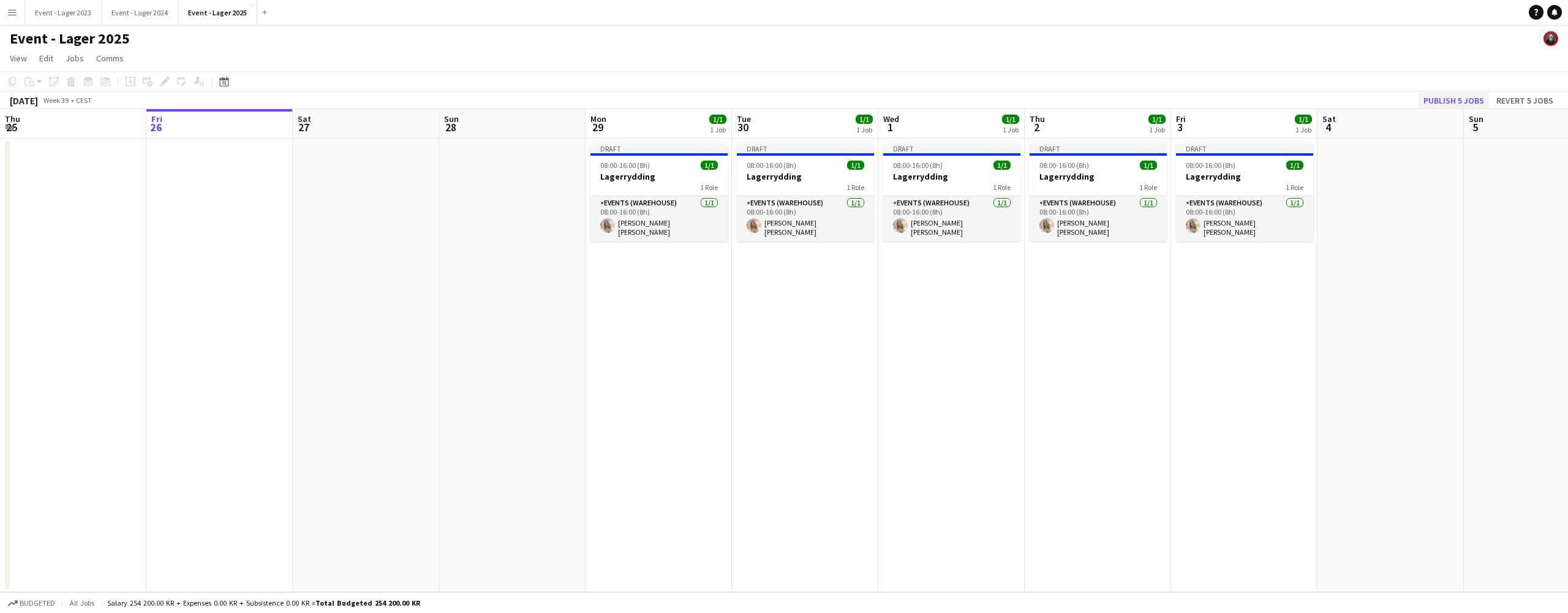
click at [1446, 99] on button "Publish 5 jobs" at bounding box center [1454, 100] width 71 height 16
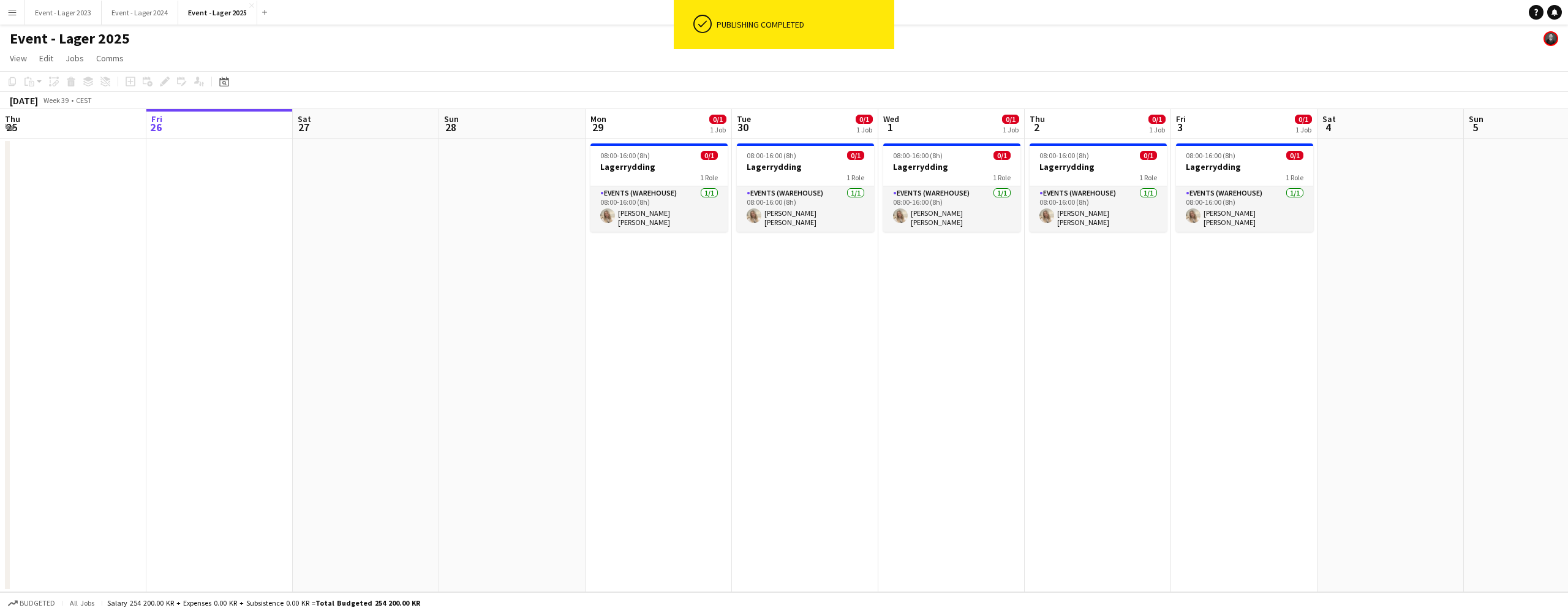
click at [642, 249] on app-date-cell "08:00-16:00 (8h) 0/1 Lagerrydding 1 Role Events (Warehouse) [DATE] 08:00-16:00 …" at bounding box center [659, 366] width 146 height 454
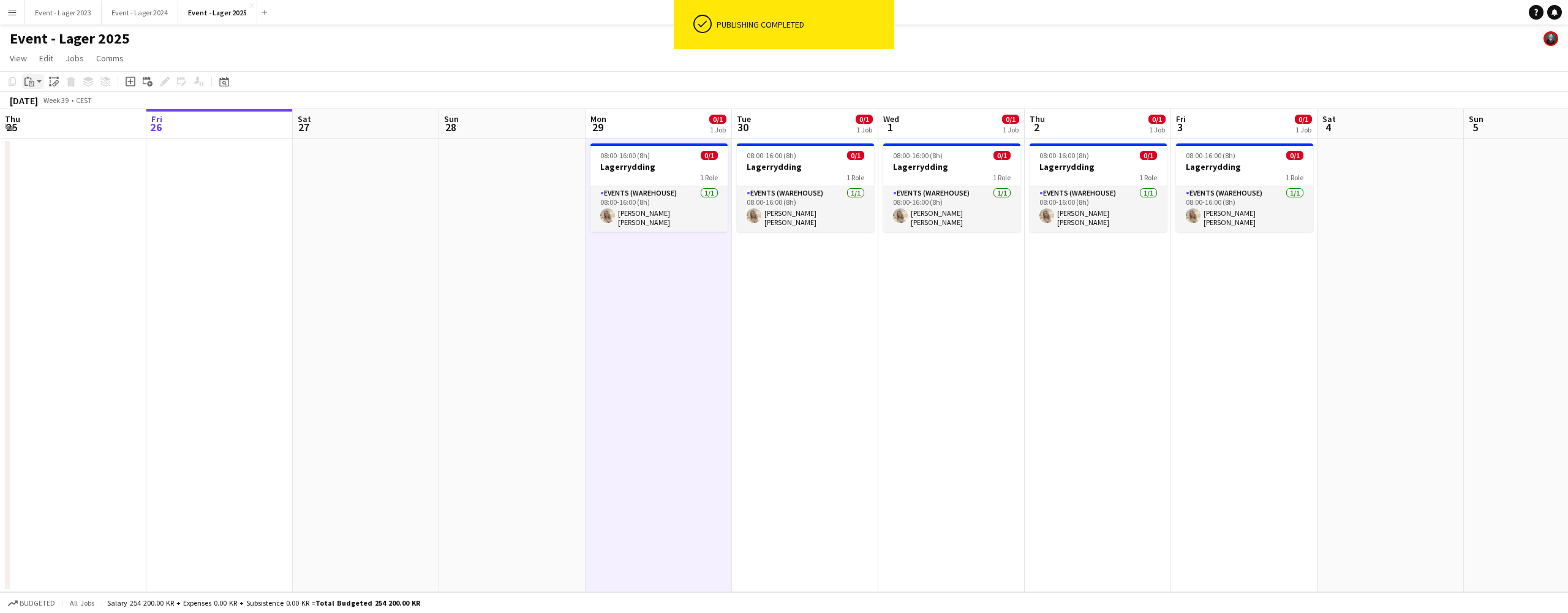
click at [42, 81] on app-action-btn "Paste" at bounding box center [33, 81] width 22 height 15
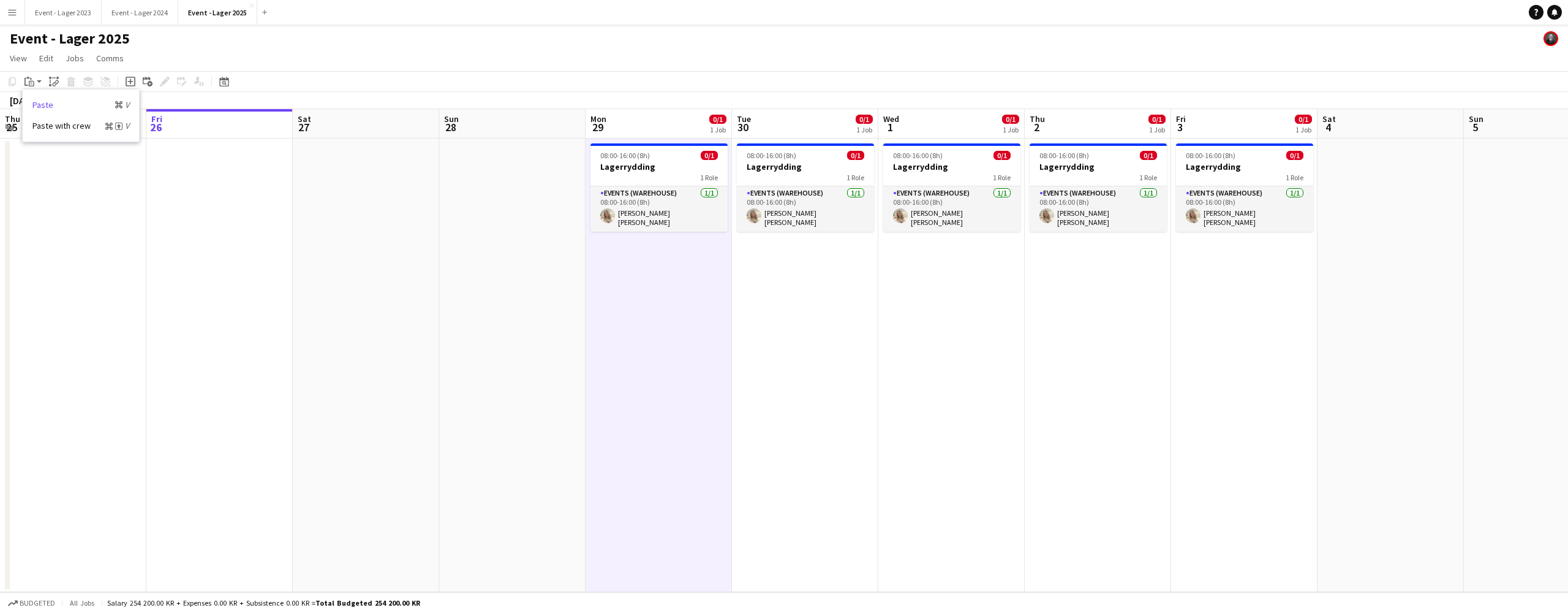
click at [49, 103] on link "Paste Command V" at bounding box center [81, 104] width 97 height 11
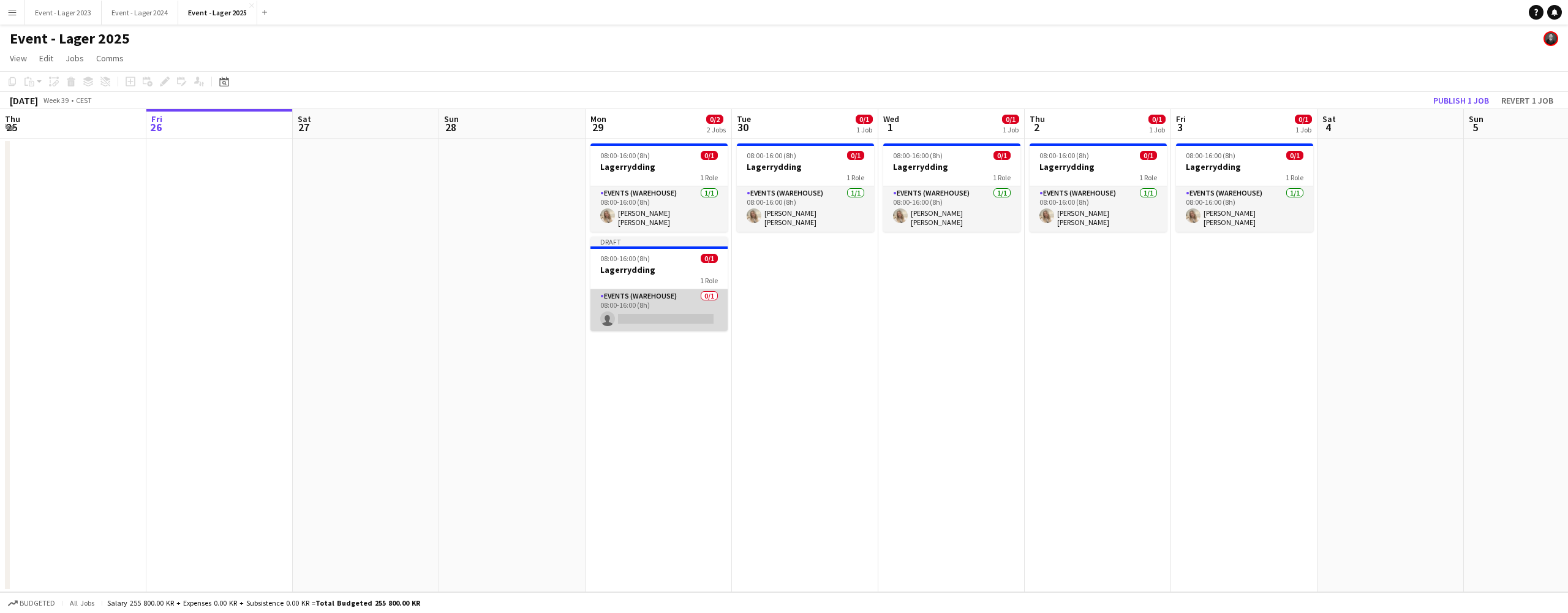
click at [644, 311] on app-card-role "Events (Warehouse) 0/1 08:00-16:00 (8h) single-neutral-actions" at bounding box center [659, 310] width 137 height 42
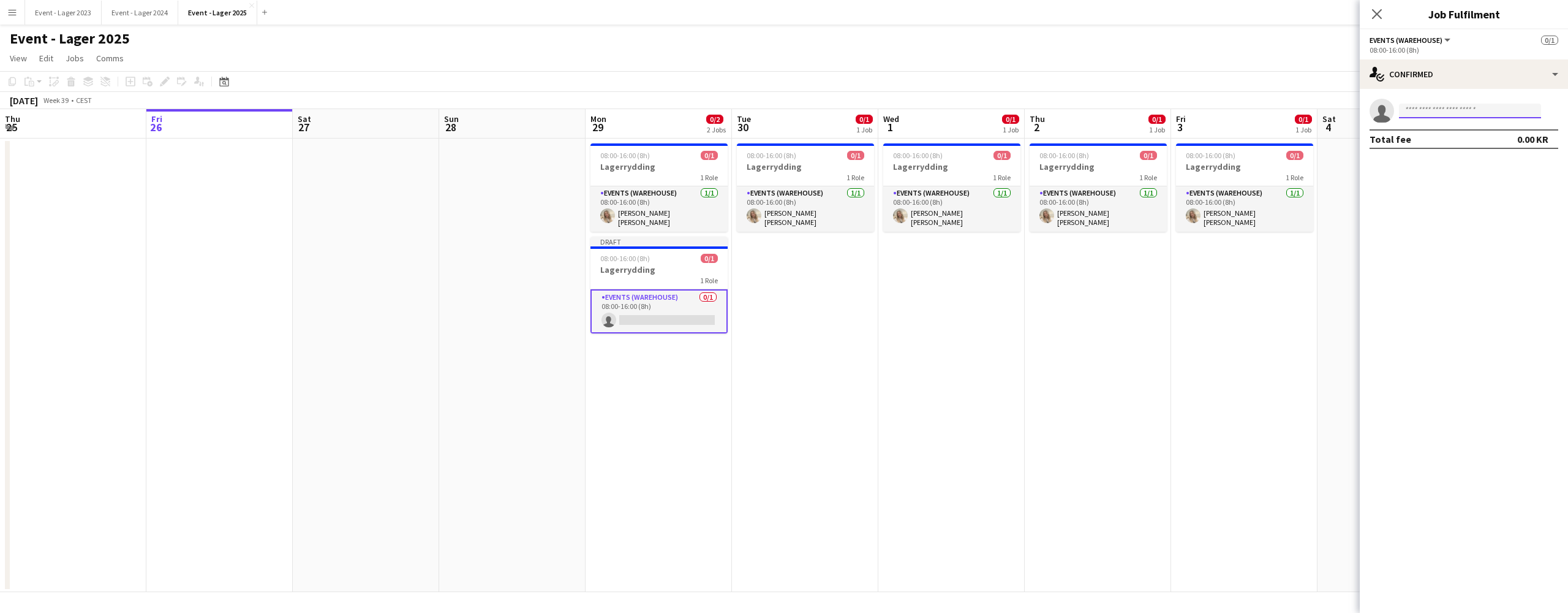
click at [1410, 112] on input at bounding box center [1470, 111] width 142 height 15
type input "****"
click at [1445, 134] on span "[EMAIL_ADDRESS][DOMAIN_NAME]" at bounding box center [1469, 139] width 122 height 10
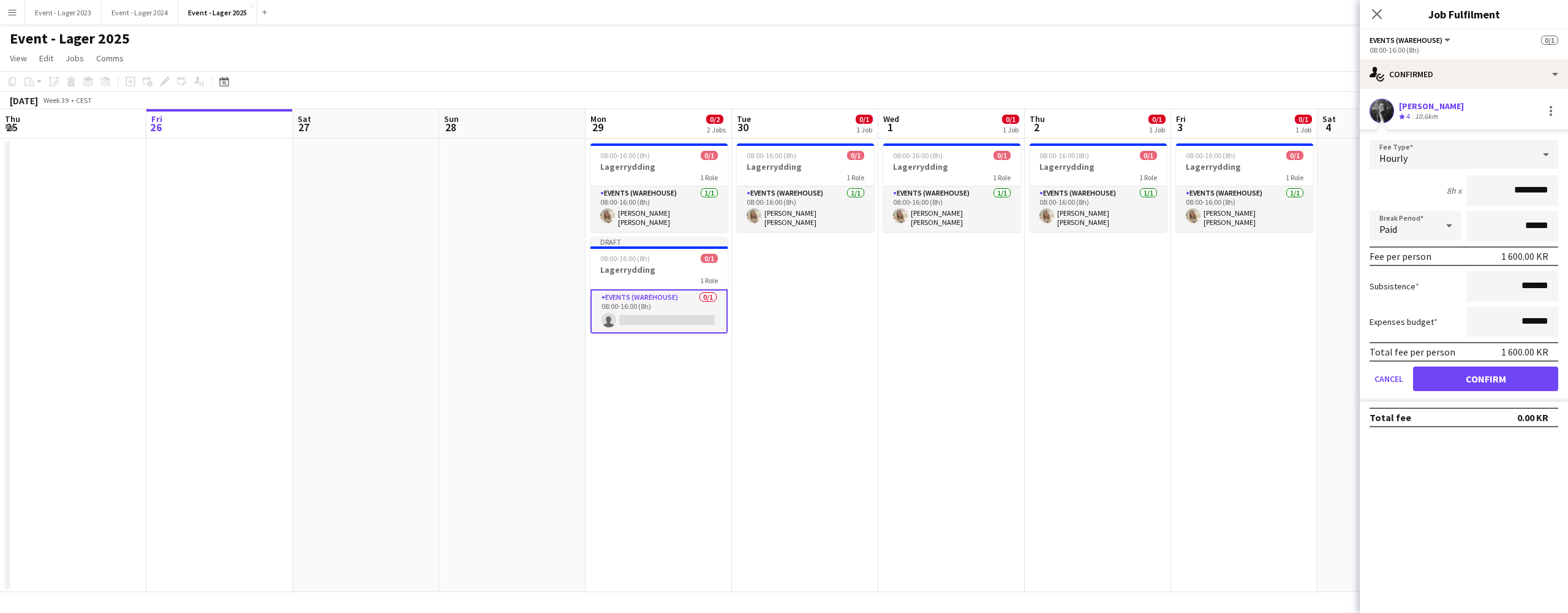
click at [1478, 376] on button "Confirm" at bounding box center [1486, 379] width 145 height 25
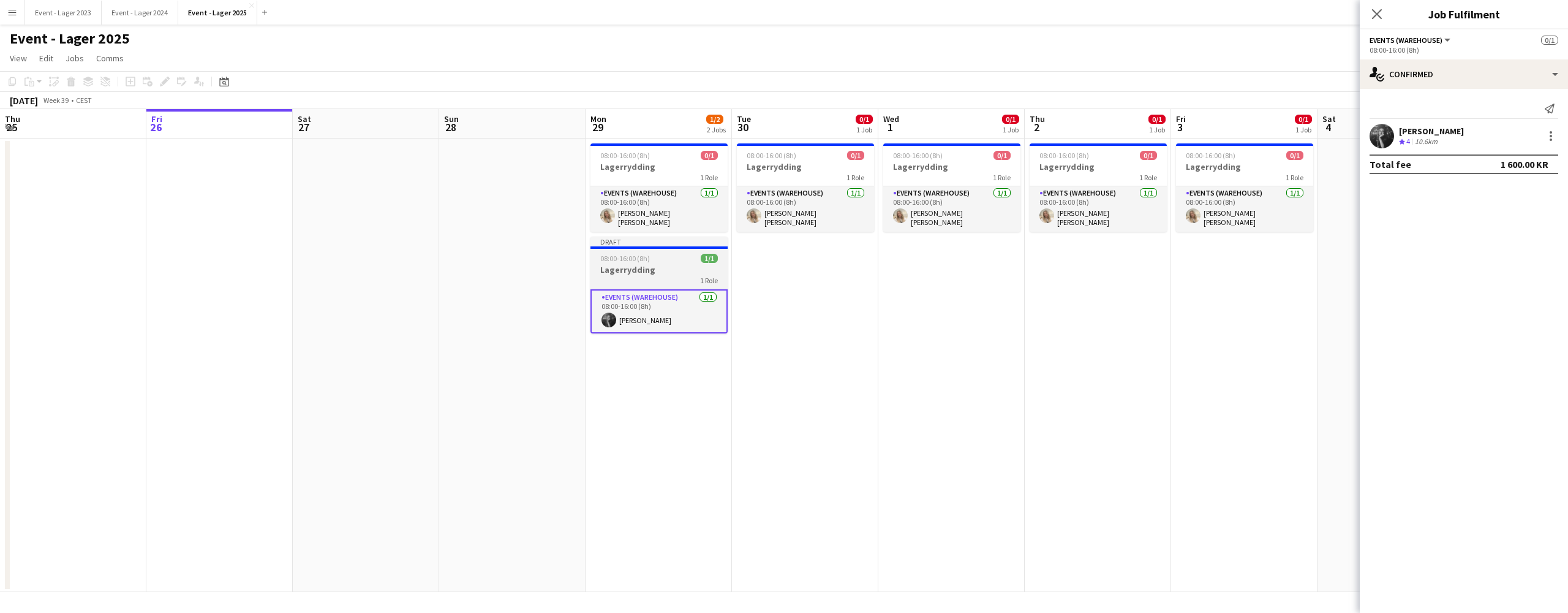
click at [650, 258] on div "08:00-16:00 (8h) 1/1" at bounding box center [659, 258] width 137 height 9
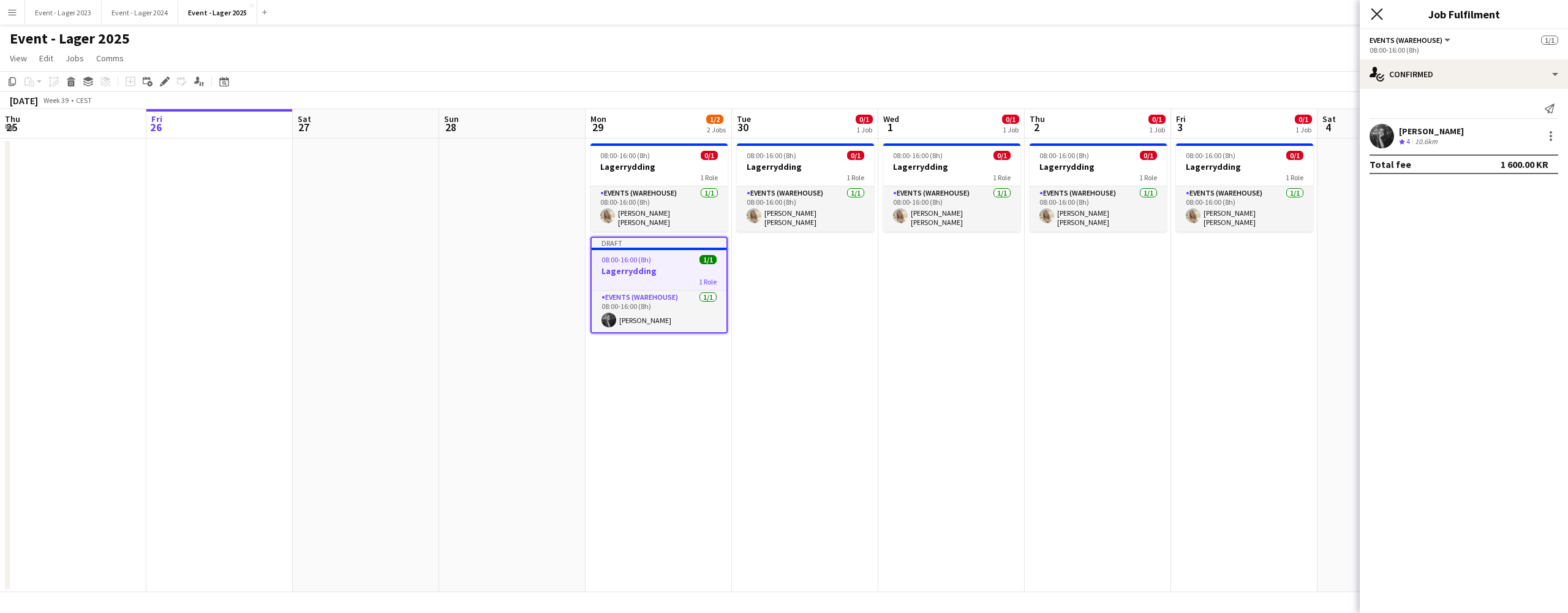
click at [1378, 15] on icon at bounding box center [1377, 14] width 11 height 12
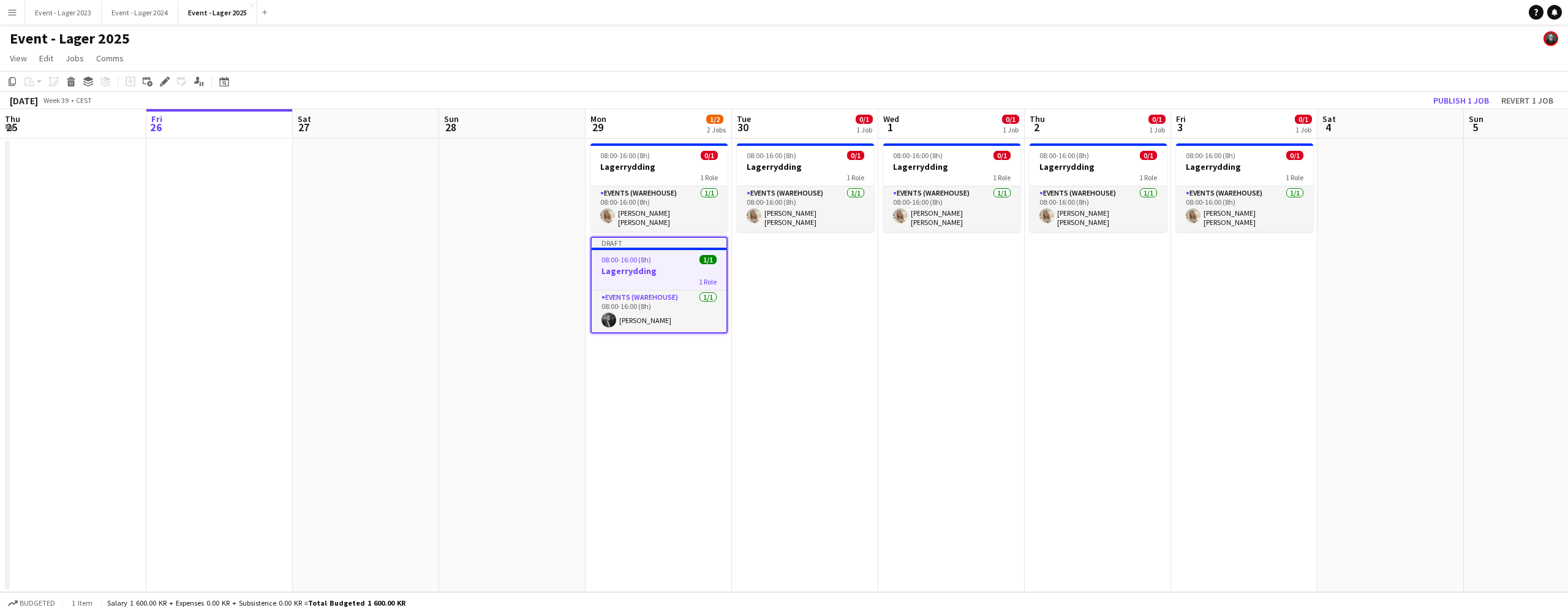
click at [772, 258] on app-date-cell "08:00-16:00 (8h) 0/1 Lagerrydding 1 Role Events (Warehouse) [DATE] 08:00-16:00 …" at bounding box center [805, 366] width 146 height 454
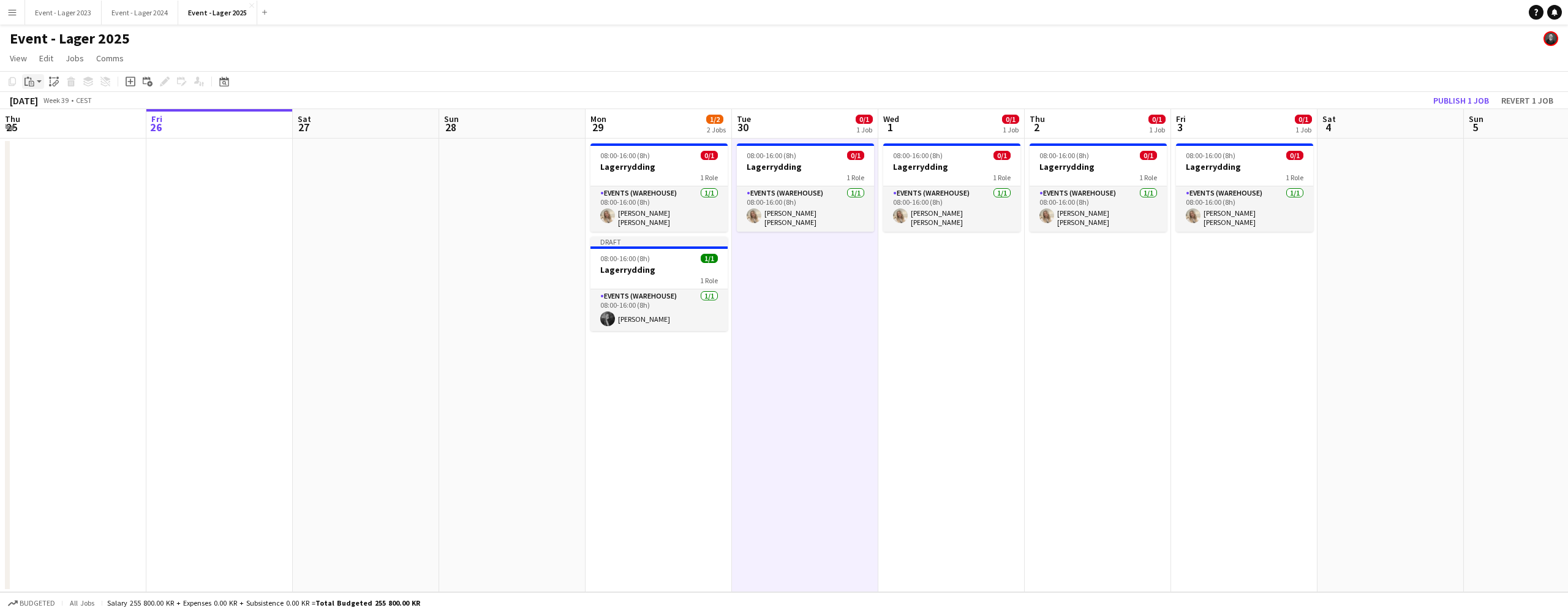
click at [38, 79] on app-action-btn "Paste" at bounding box center [33, 81] width 22 height 15
click at [50, 123] on link "Paste with crew Command Shift V" at bounding box center [81, 125] width 97 height 11
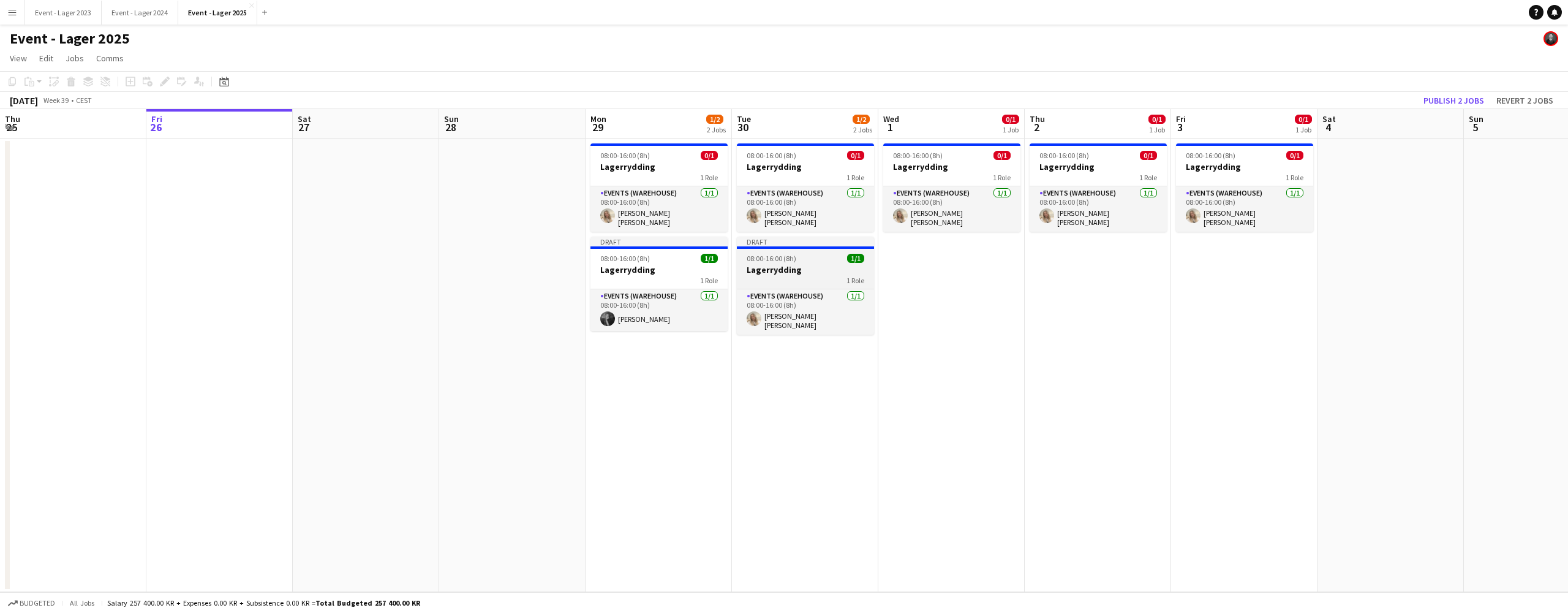
click at [797, 264] on h3 "Lagerrydding" at bounding box center [805, 269] width 137 height 11
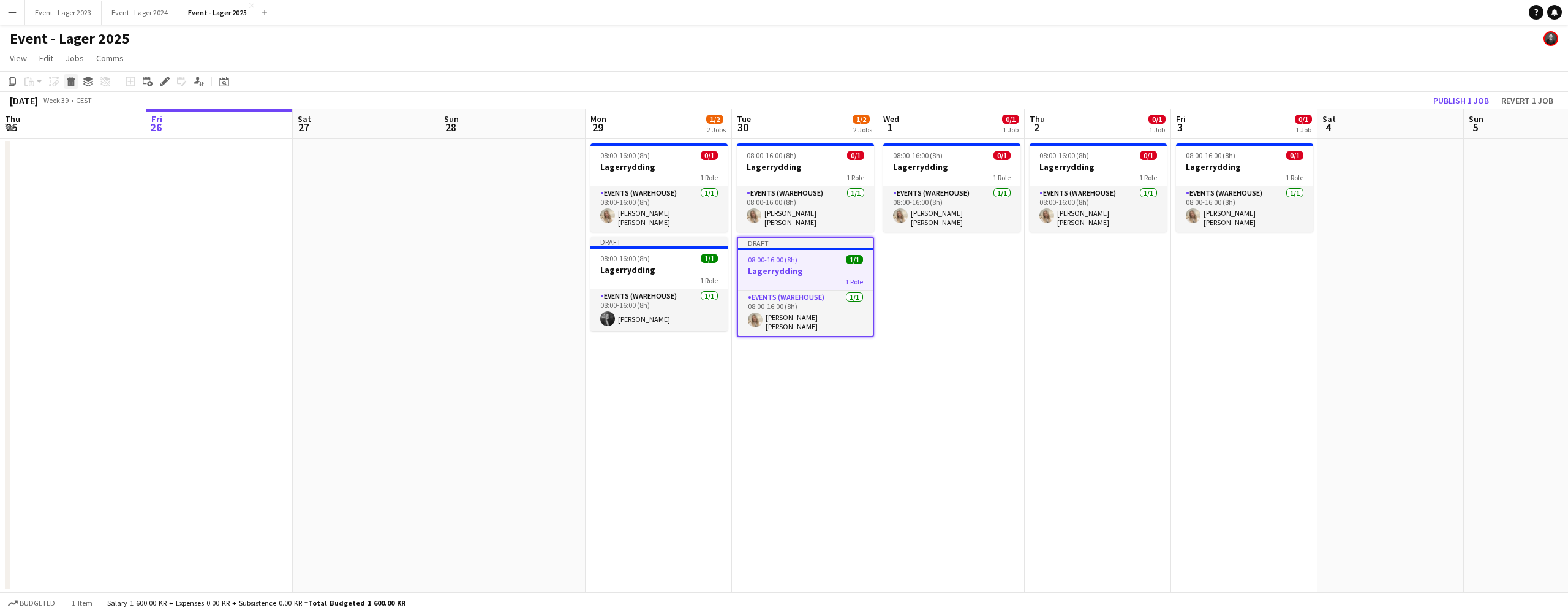
click at [75, 81] on icon "Delete" at bounding box center [71, 81] width 10 height 10
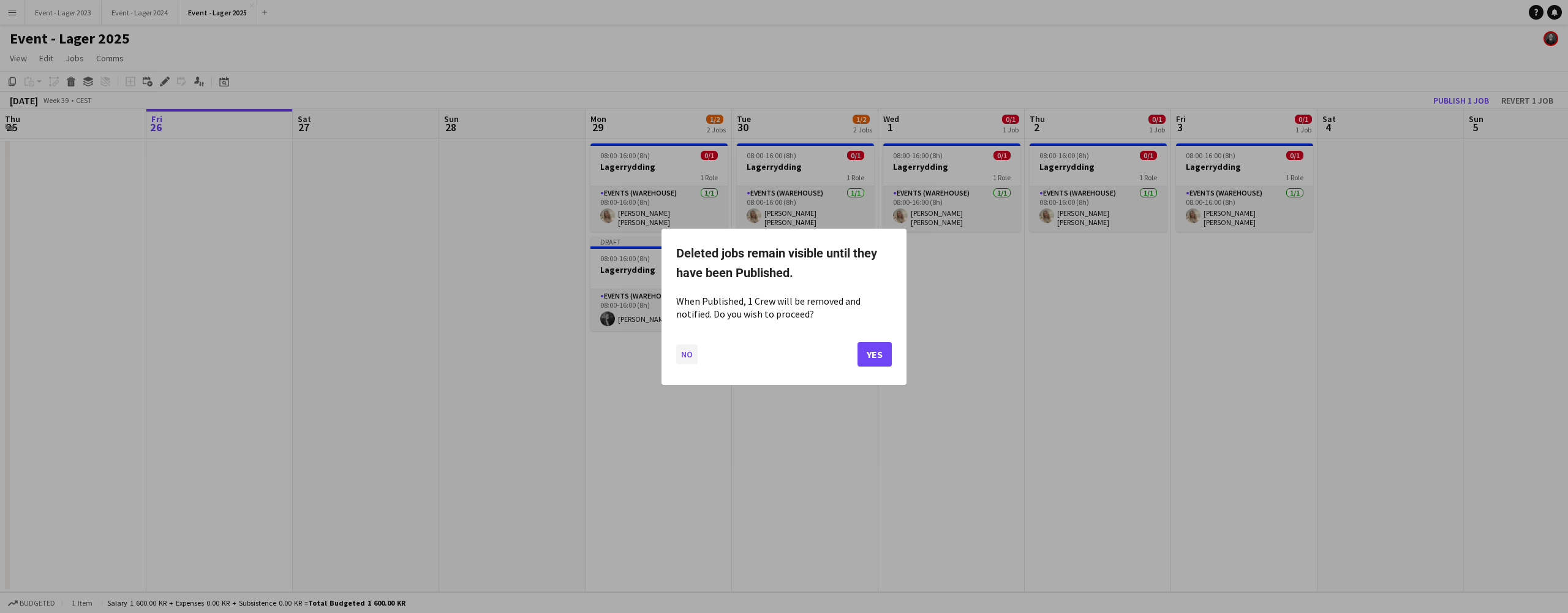
click at [686, 352] on button "No" at bounding box center [687, 353] width 21 height 20
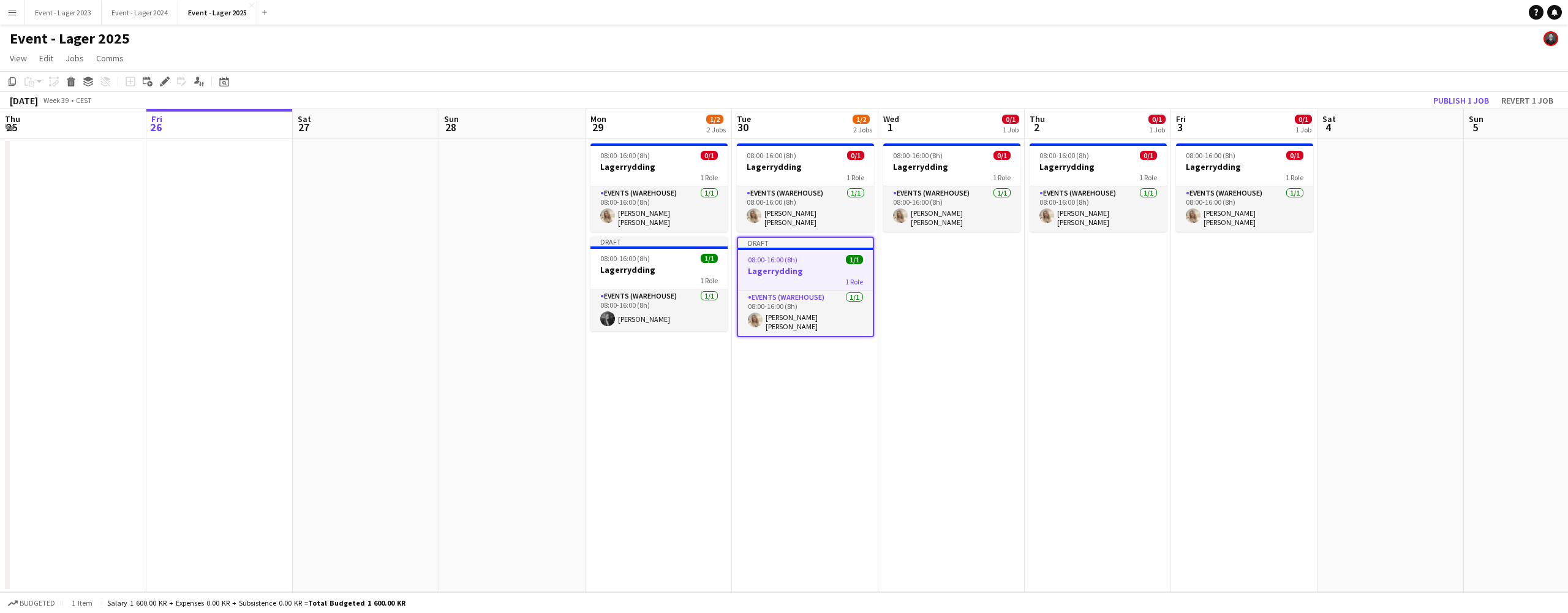
click at [816, 265] on h3 "Lagerrydding" at bounding box center [806, 270] width 135 height 11
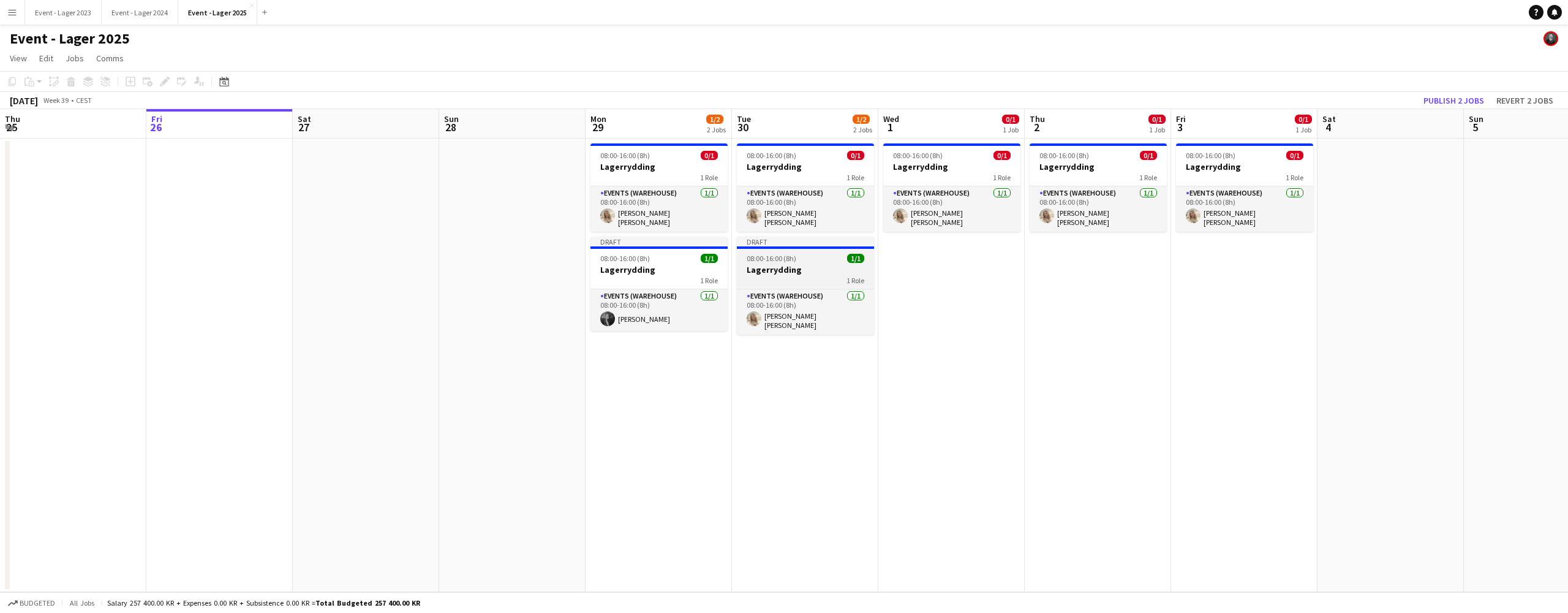
click at [816, 264] on h3 "Lagerrydding" at bounding box center [805, 269] width 137 height 11
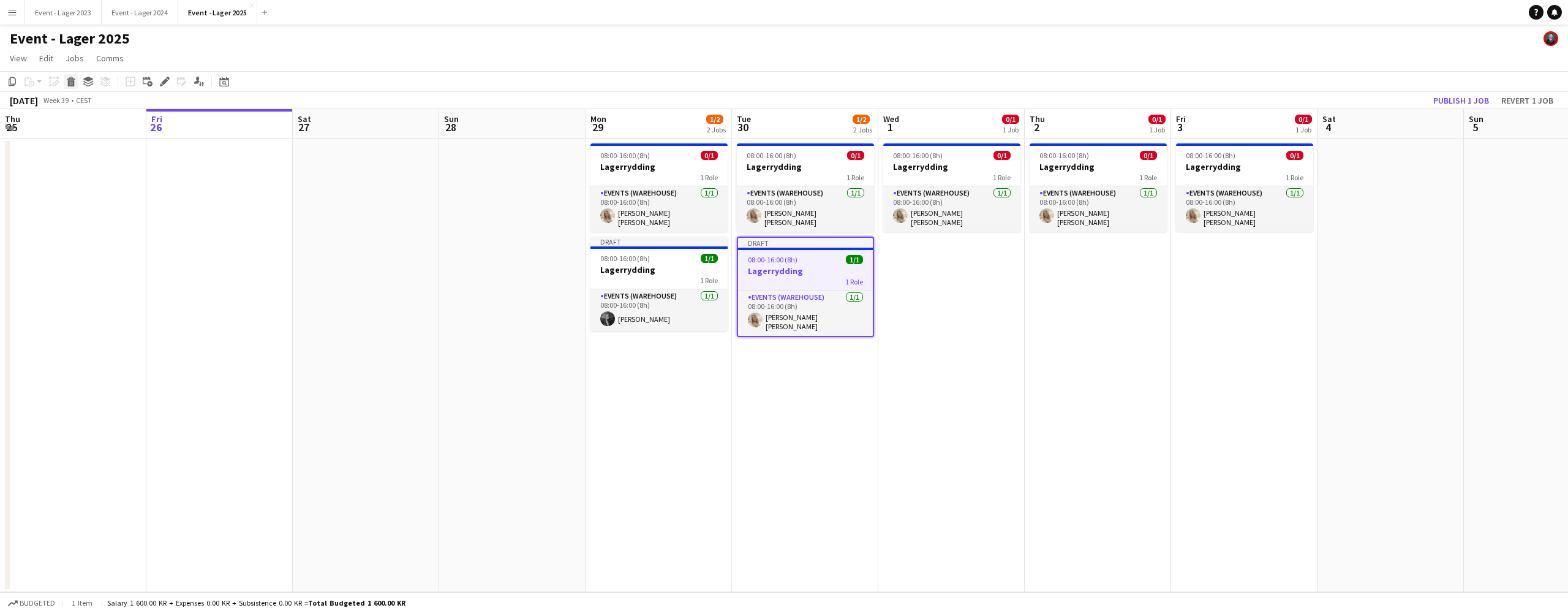
click at [69, 78] on icon at bounding box center [71, 78] width 8 height 3
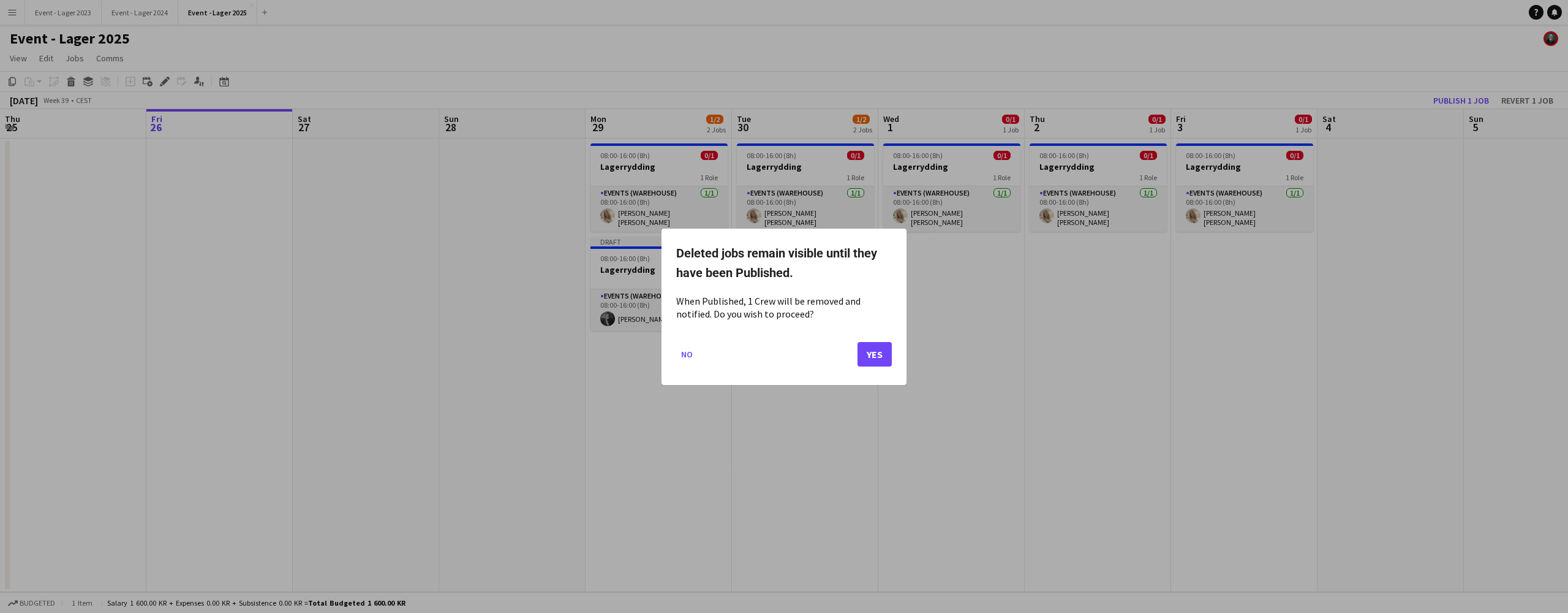
click at [871, 353] on button "Yes" at bounding box center [875, 353] width 34 height 25
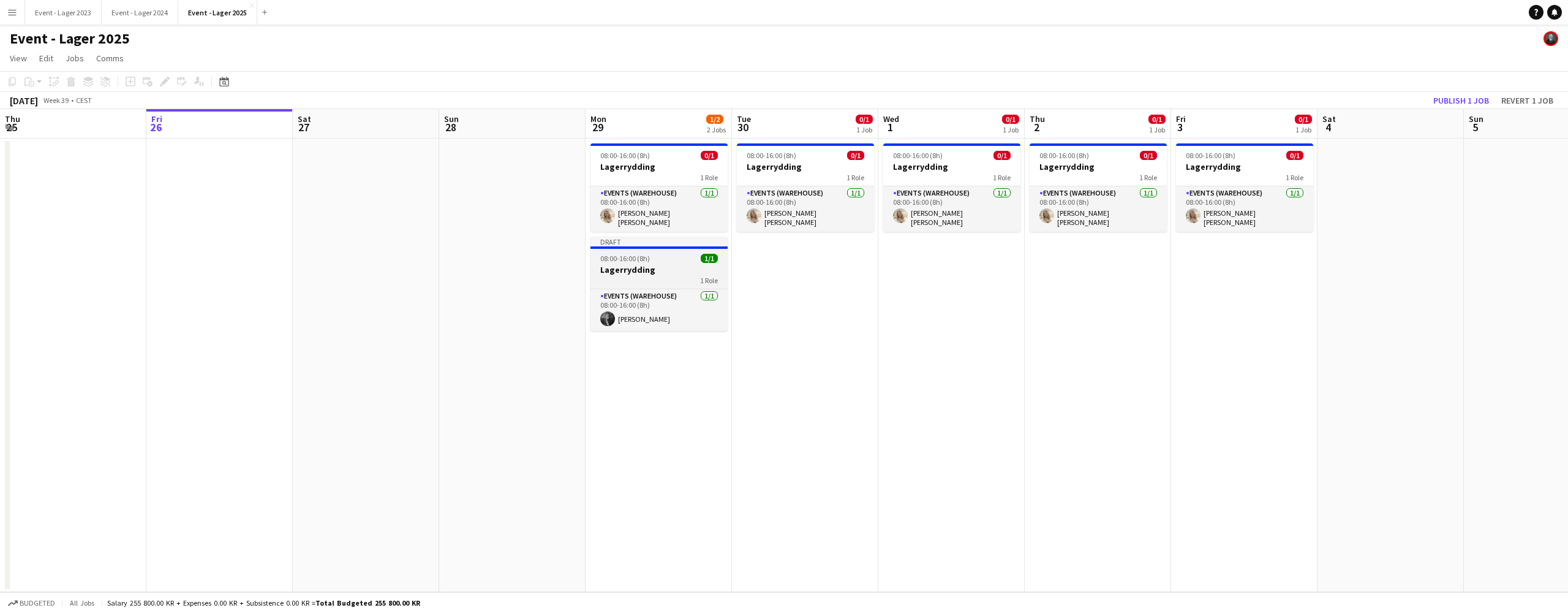
click at [660, 264] on h3 "Lagerrydding" at bounding box center [659, 269] width 137 height 11
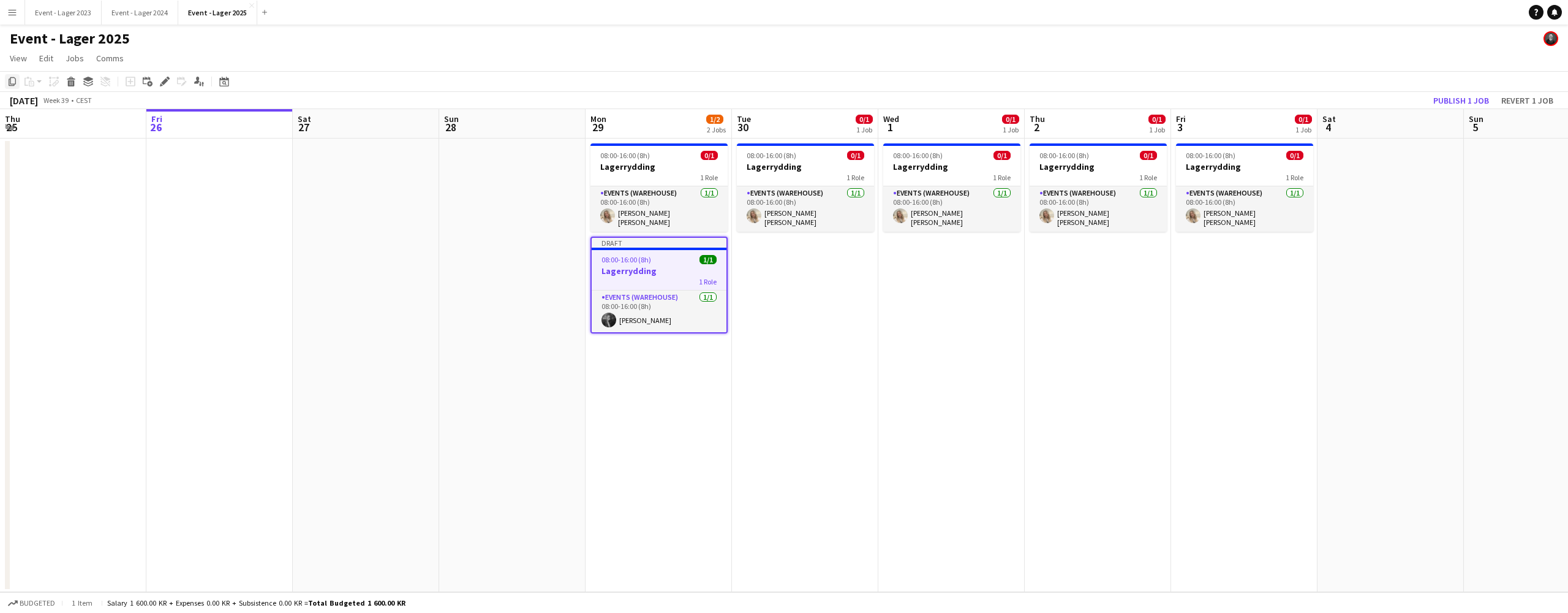
click at [9, 81] on icon at bounding box center [11, 81] width 7 height 8
click at [775, 261] on app-date-cell "08:00-16:00 (8h) 0/1 Lagerrydding 1 Role Events (Warehouse) [DATE] 08:00-16:00 …" at bounding box center [805, 366] width 146 height 454
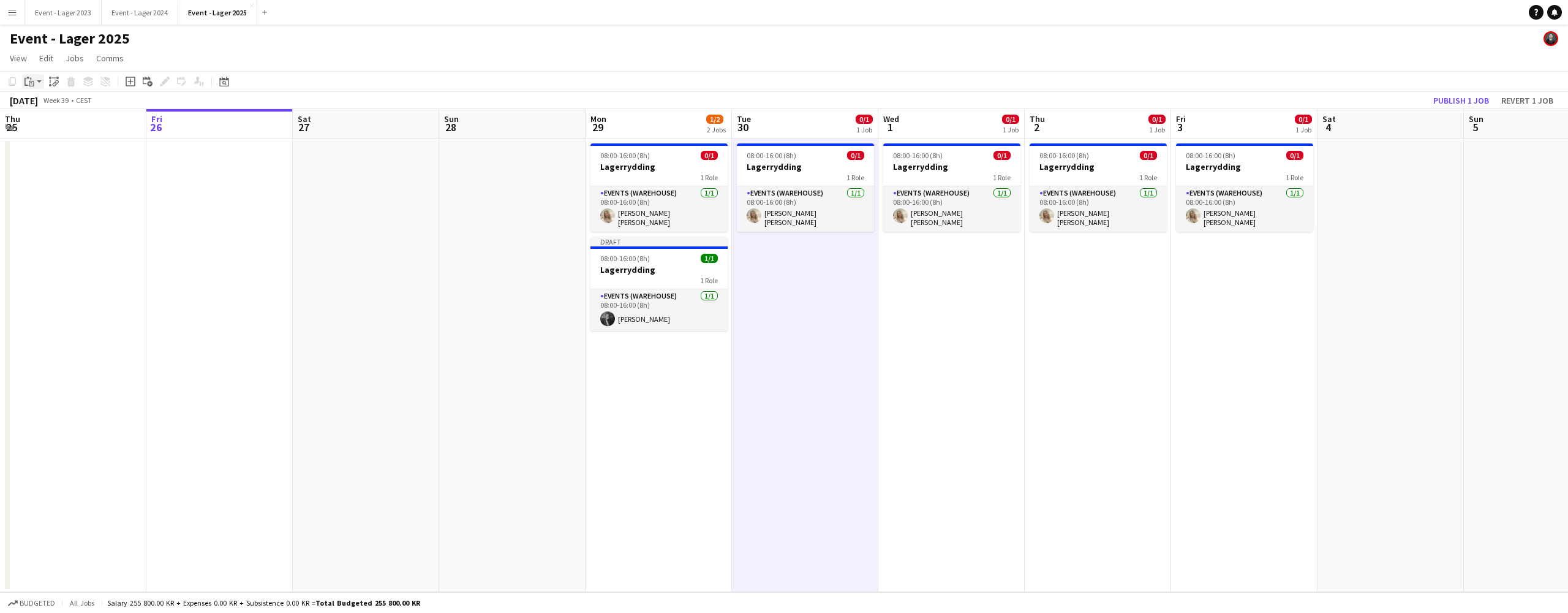
click at [42, 81] on app-action-btn "Paste" at bounding box center [33, 81] width 22 height 15
click at [58, 121] on link "Paste with crew Command Shift V" at bounding box center [81, 125] width 97 height 11
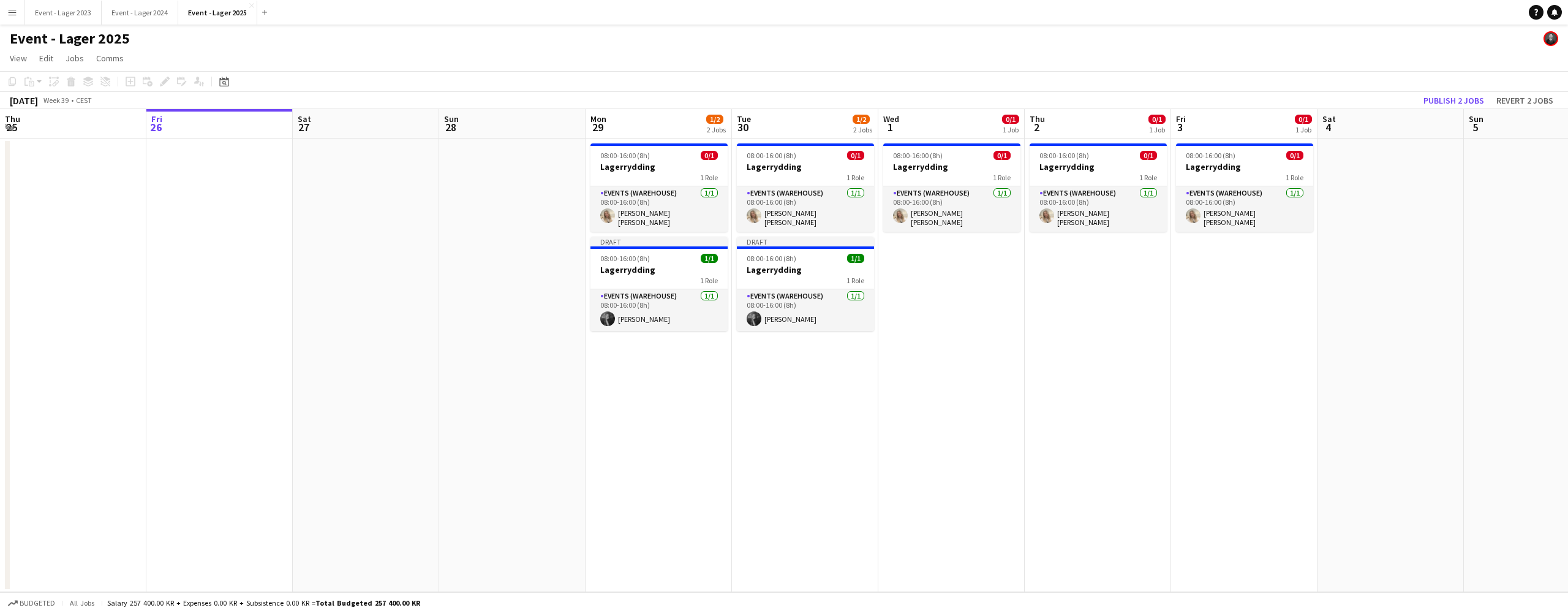
click at [912, 257] on app-date-cell "08:00-16:00 (8h) 0/1 Lagerrydding 1 Role Events (Warehouse) [DATE] 08:00-16:00 …" at bounding box center [952, 366] width 146 height 454
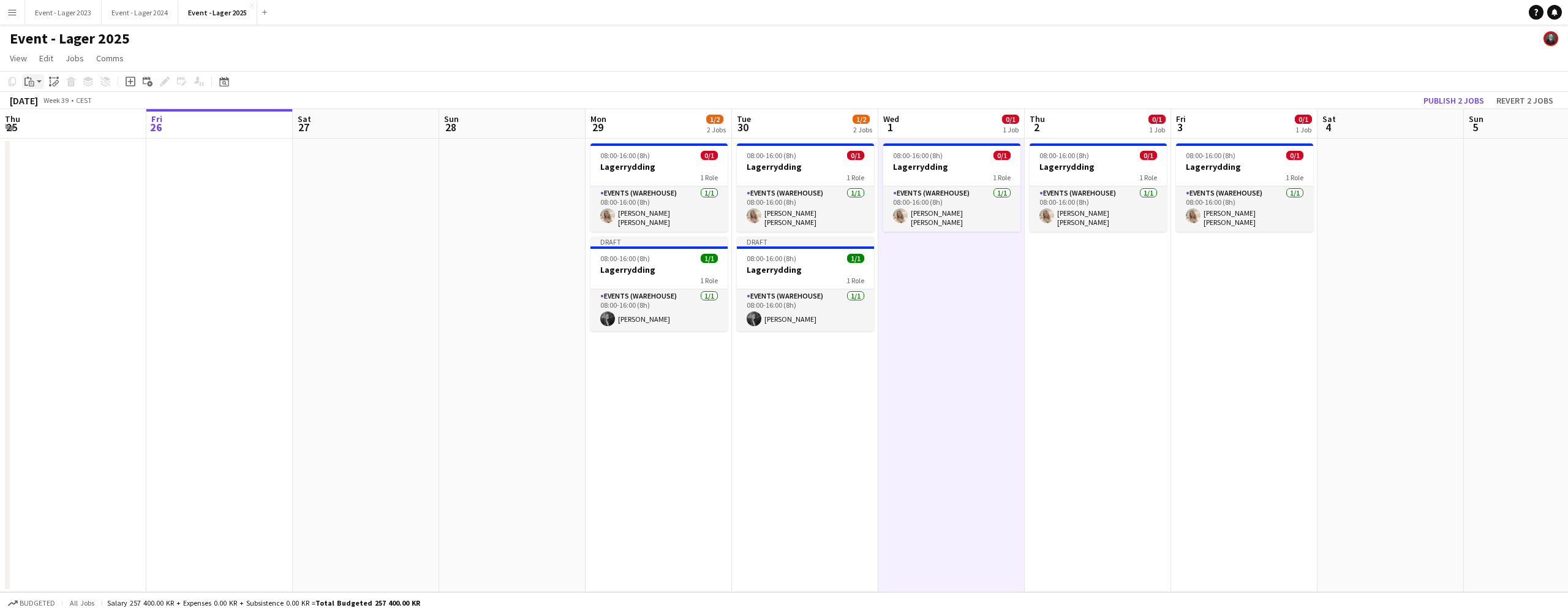
click at [38, 81] on app-action-btn "Paste" at bounding box center [33, 81] width 22 height 15
click at [51, 126] on link "Paste with crew Command Shift V" at bounding box center [81, 125] width 97 height 11
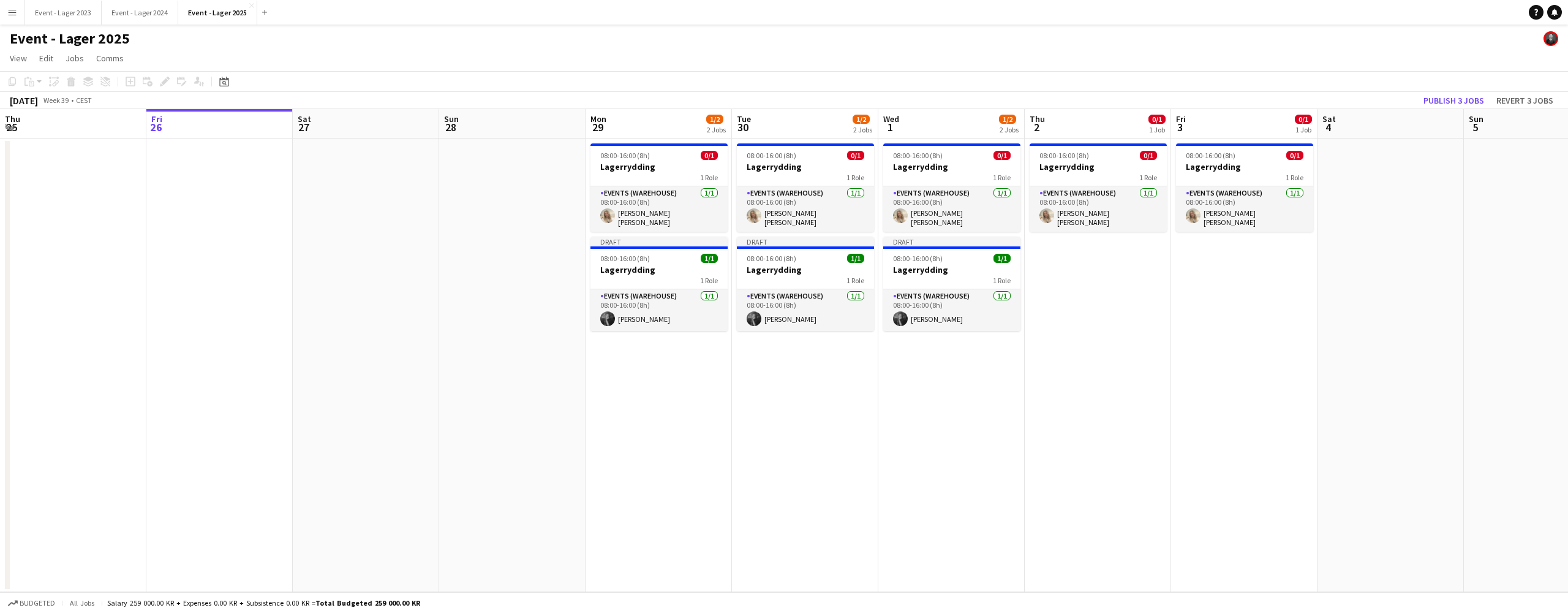
click at [1090, 265] on app-date-cell "08:00-16:00 (8h) 0/1 Lagerrydding 1 Role Events (Warehouse) [DATE] 08:00-16:00 …" at bounding box center [1098, 366] width 146 height 454
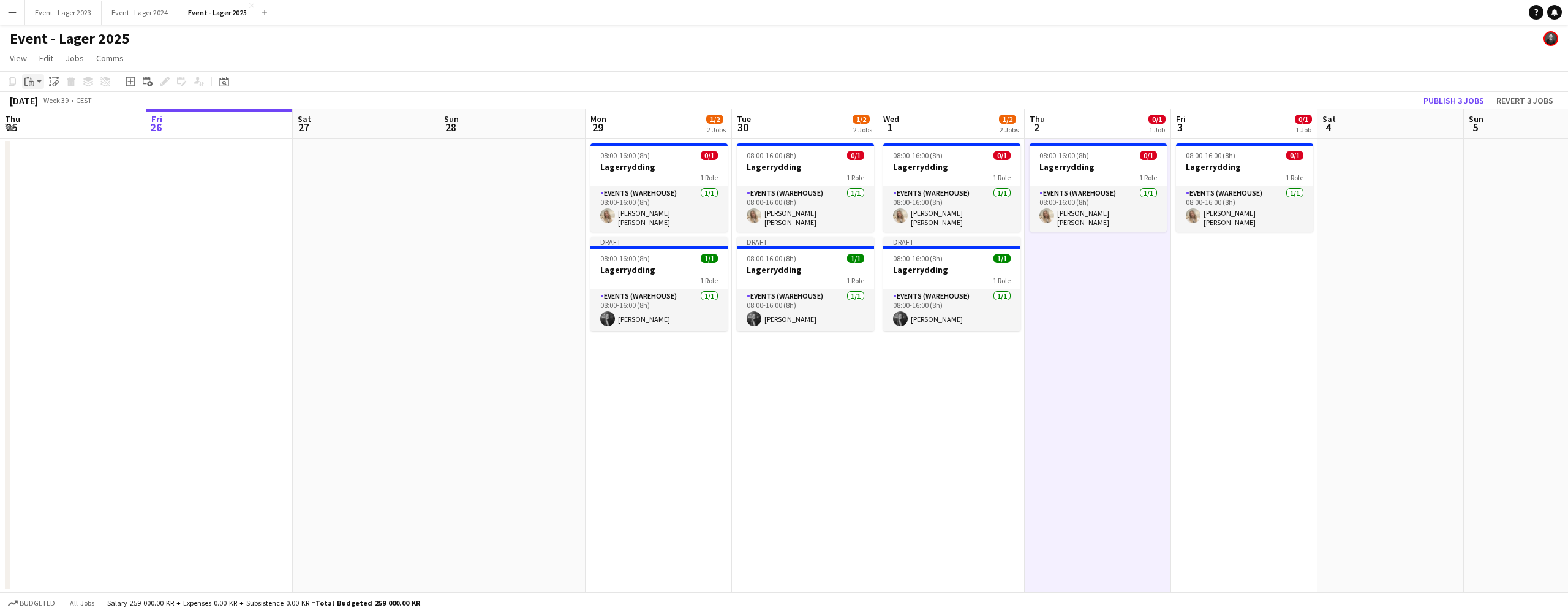
click at [37, 81] on app-action-btn "Paste" at bounding box center [33, 81] width 22 height 15
click at [49, 122] on link "Paste with crew Command Shift V" at bounding box center [81, 125] width 97 height 11
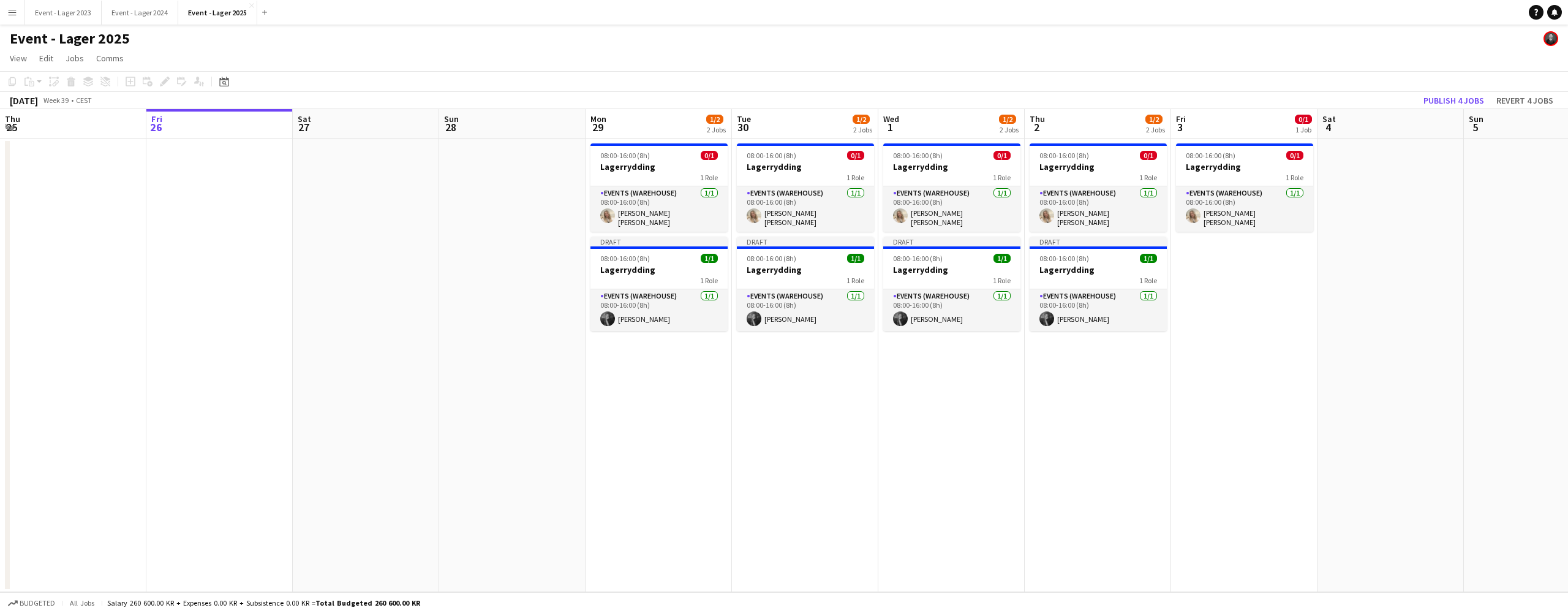
click at [1183, 261] on app-date-cell "08:00-16:00 (8h) 0/1 Lagerrydding 1 Role Events (Warehouse) [DATE] 08:00-16:00 …" at bounding box center [1244, 366] width 146 height 454
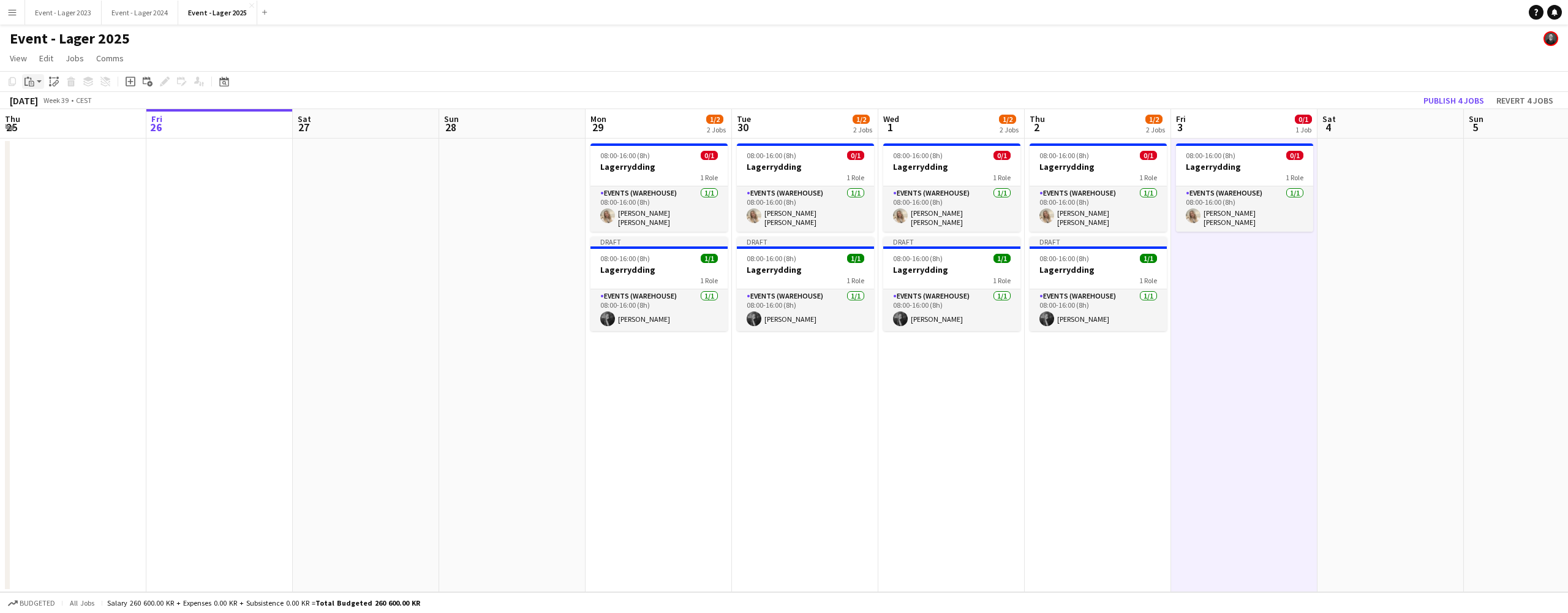
click at [39, 80] on app-action-btn "Paste" at bounding box center [33, 81] width 22 height 15
click at [49, 125] on link "Paste with crew Command Shift V" at bounding box center [81, 125] width 97 height 11
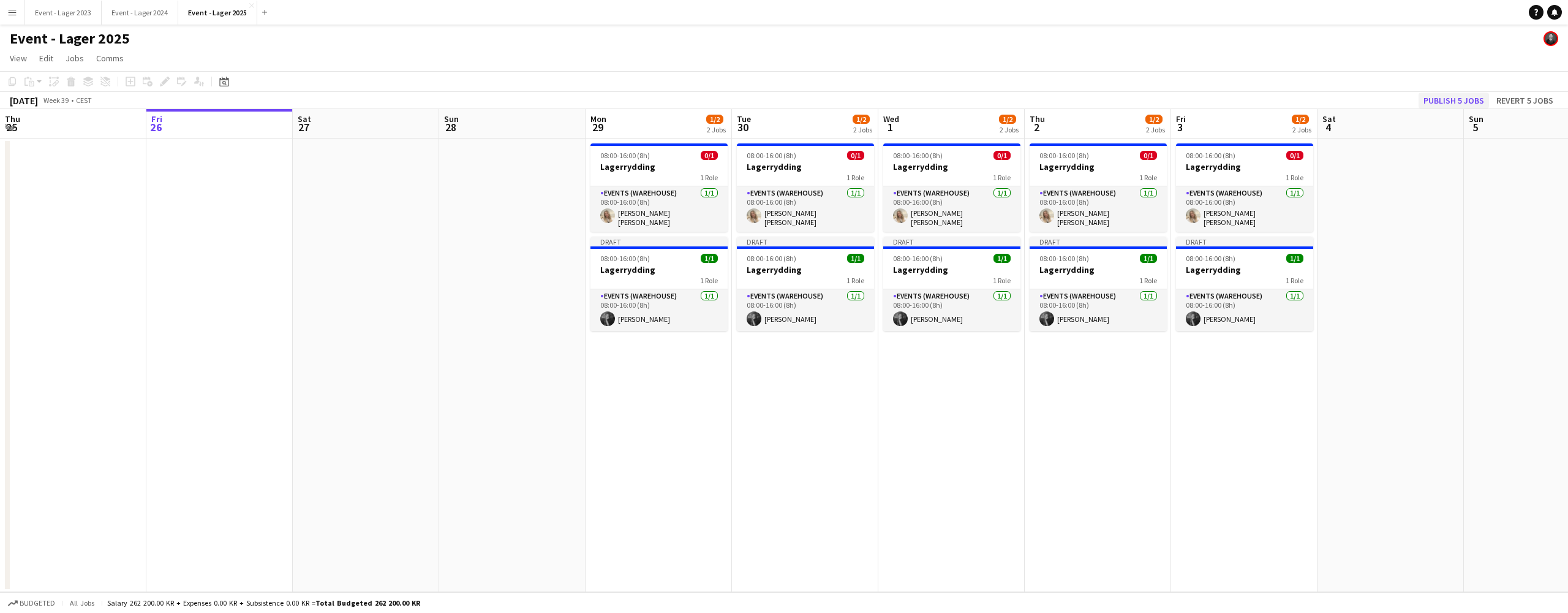
click at [1445, 100] on button "Publish 5 jobs" at bounding box center [1454, 100] width 71 height 16
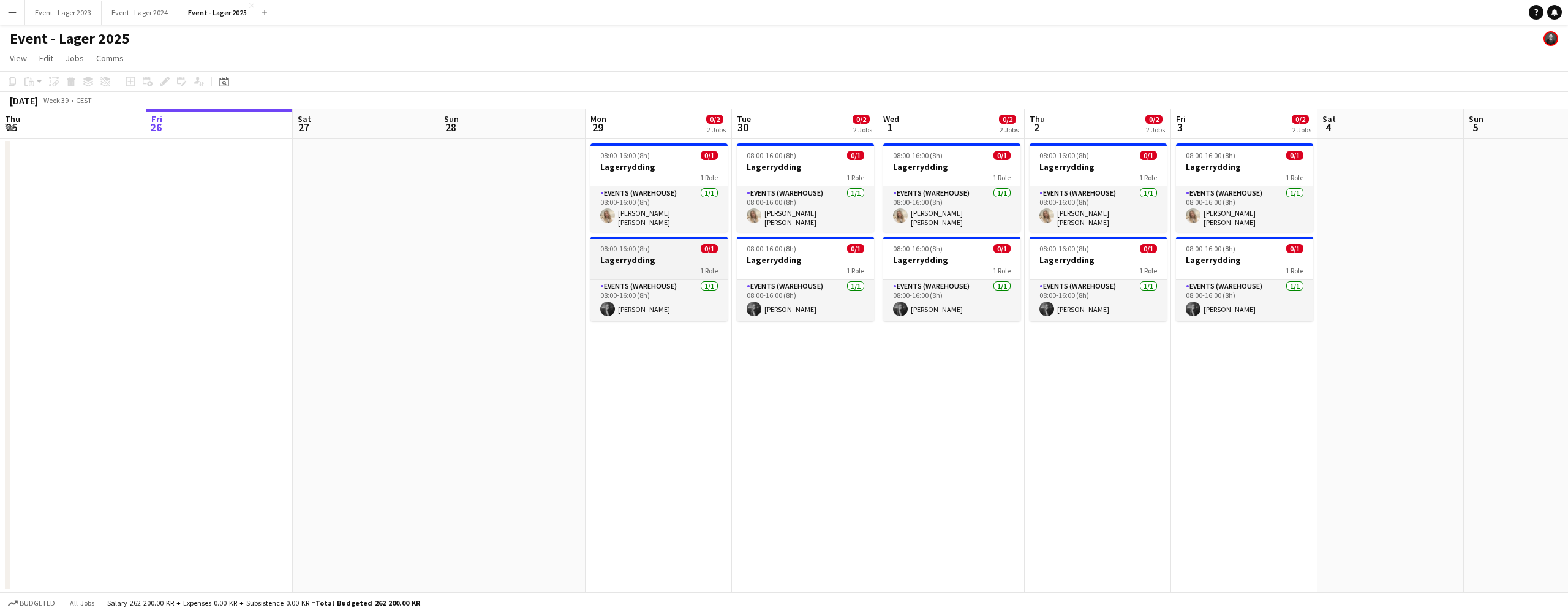
click at [651, 250] on app-job-card "08:00-16:00 (8h) 0/1 Lagerrydding 1 Role Events (Warehouse) [DATE] 08:00-16:00 …" at bounding box center [659, 279] width 137 height 85
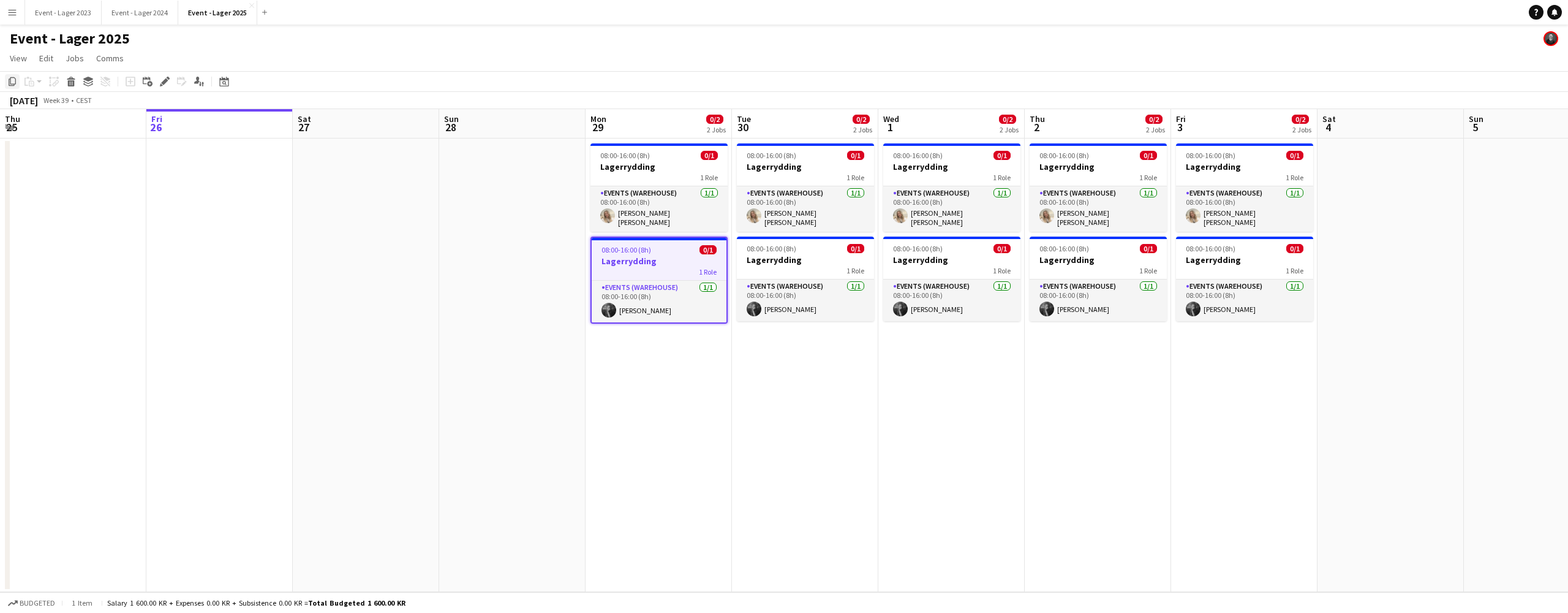
click at [13, 81] on icon "Copy" at bounding box center [12, 81] width 10 height 10
click at [635, 348] on app-date-cell "08:00-16:00 (8h) 0/1 Lagerrydding 1 Role Events (Warehouse) [DATE] 08:00-16:00 …" at bounding box center [659, 366] width 146 height 454
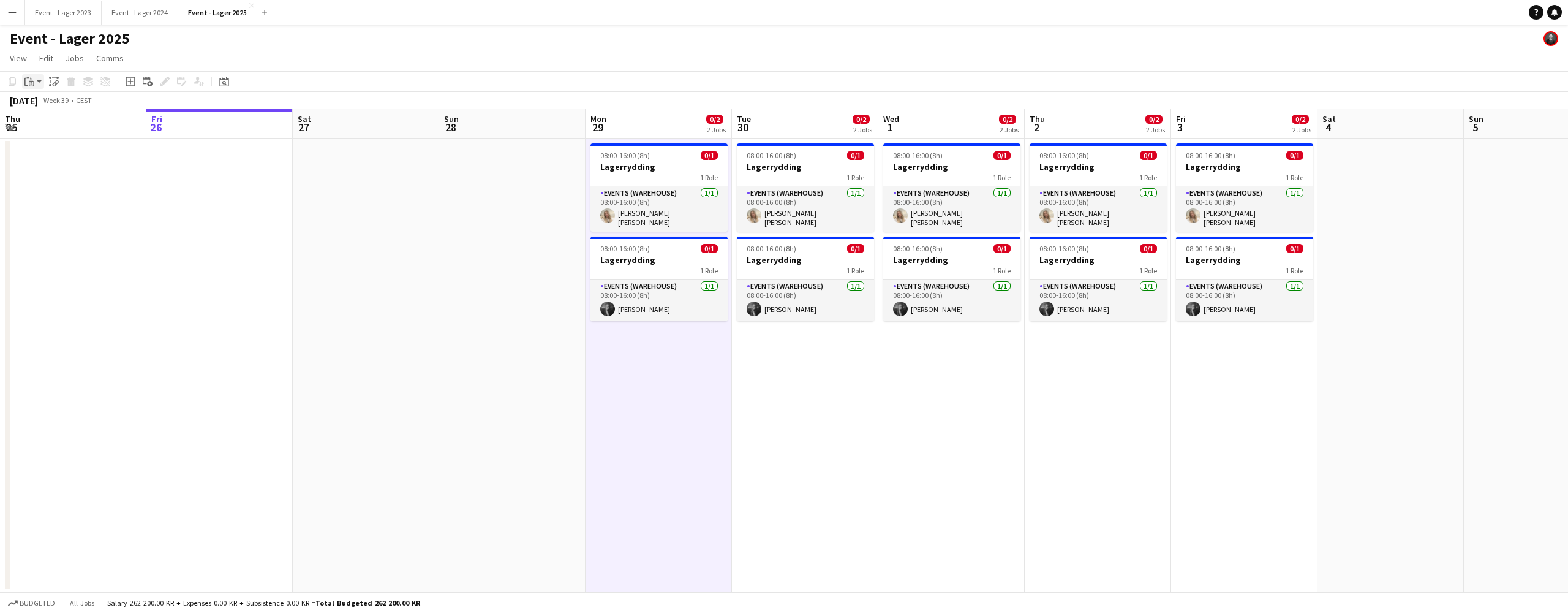
click at [39, 82] on app-action-btn "Paste" at bounding box center [33, 81] width 22 height 15
click at [47, 106] on link "Paste Command V" at bounding box center [81, 104] width 97 height 11
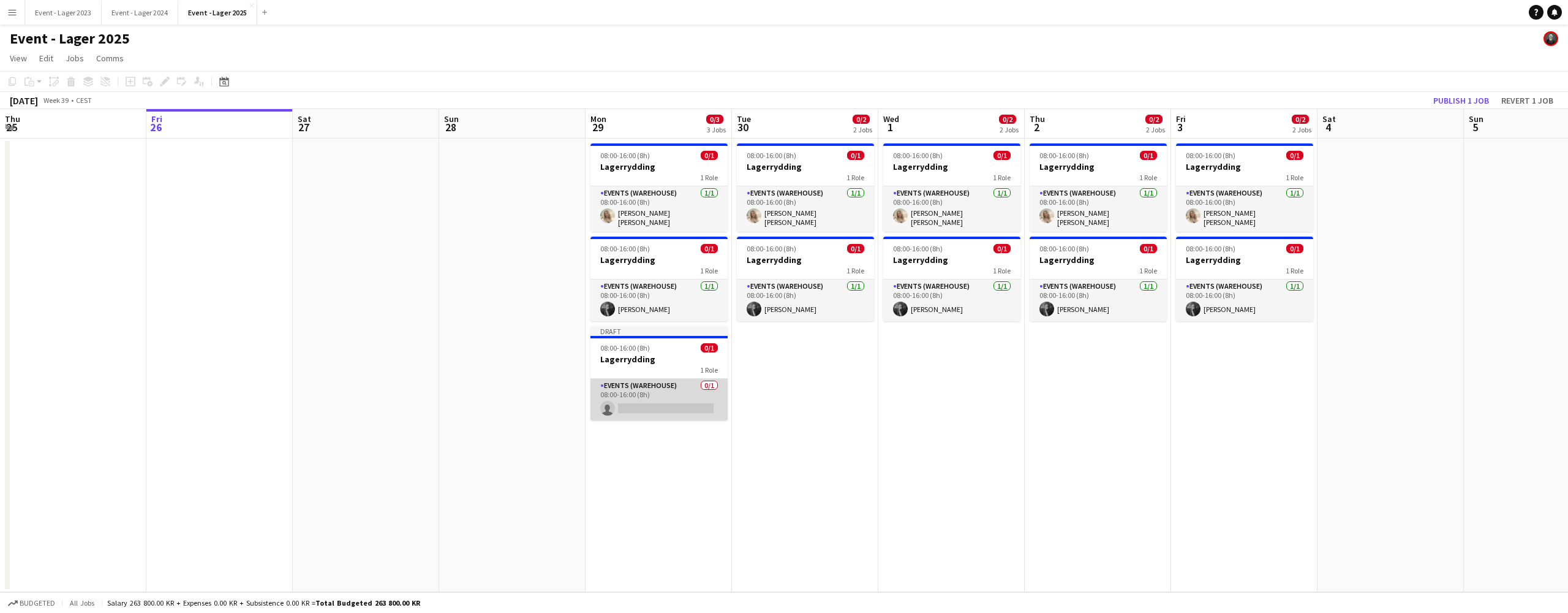
click at [643, 404] on app-card-role "Events (Warehouse) 0/1 08:00-16:00 (8h) single-neutral-actions" at bounding box center [659, 399] width 137 height 42
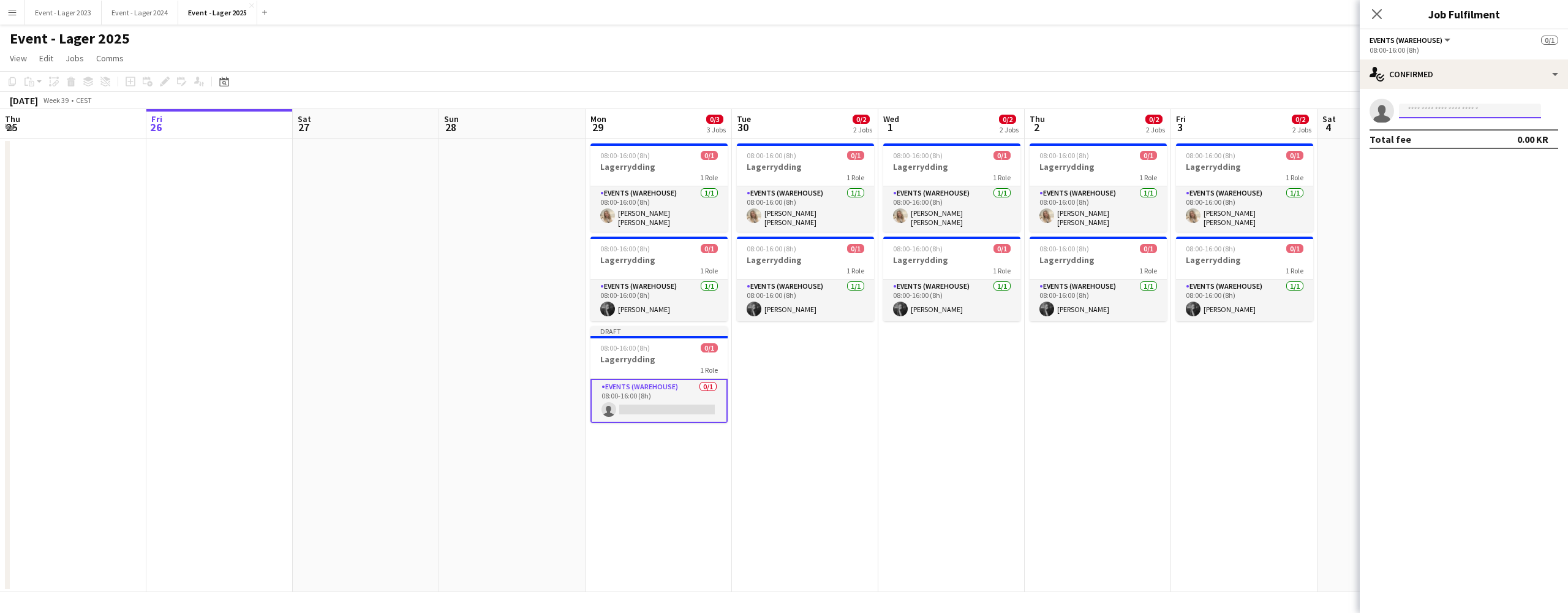
click at [1421, 110] on input at bounding box center [1470, 111] width 142 height 15
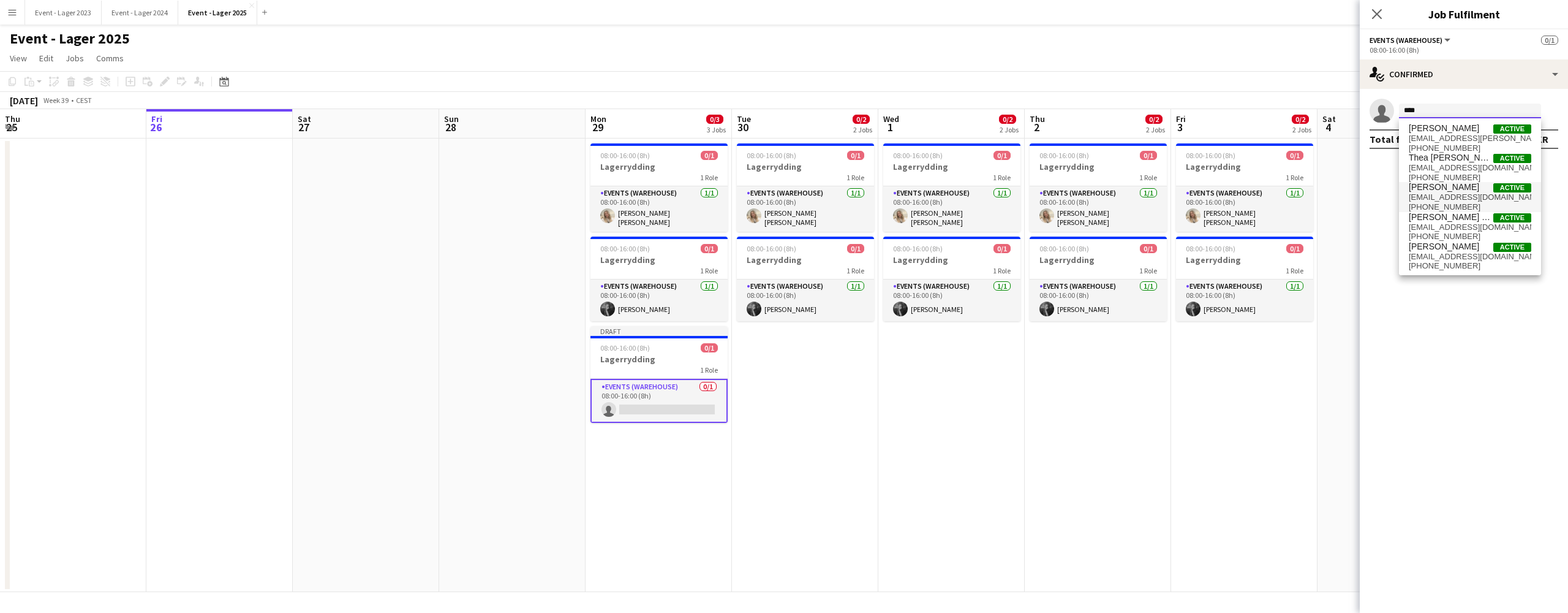
type input "****"
click at [1437, 187] on span "[PERSON_NAME]" at bounding box center [1444, 187] width 71 height 11
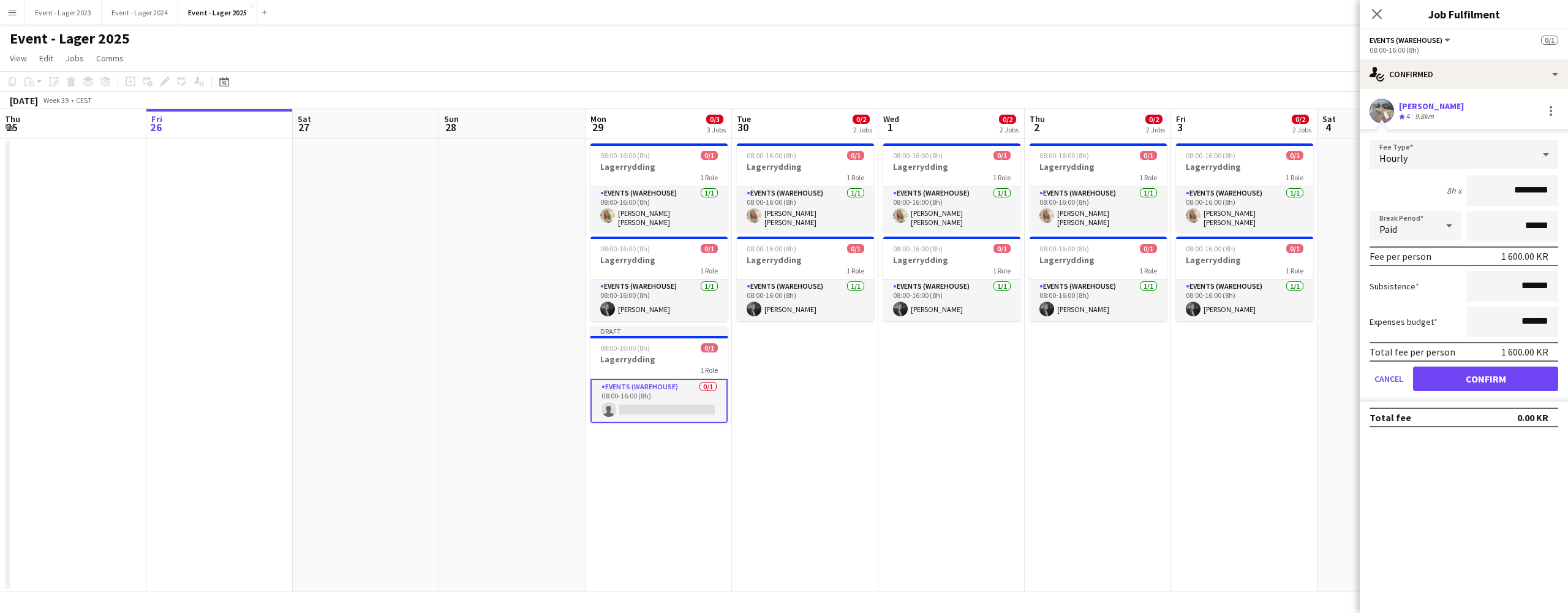
click at [1486, 380] on button "Confirm" at bounding box center [1486, 379] width 145 height 25
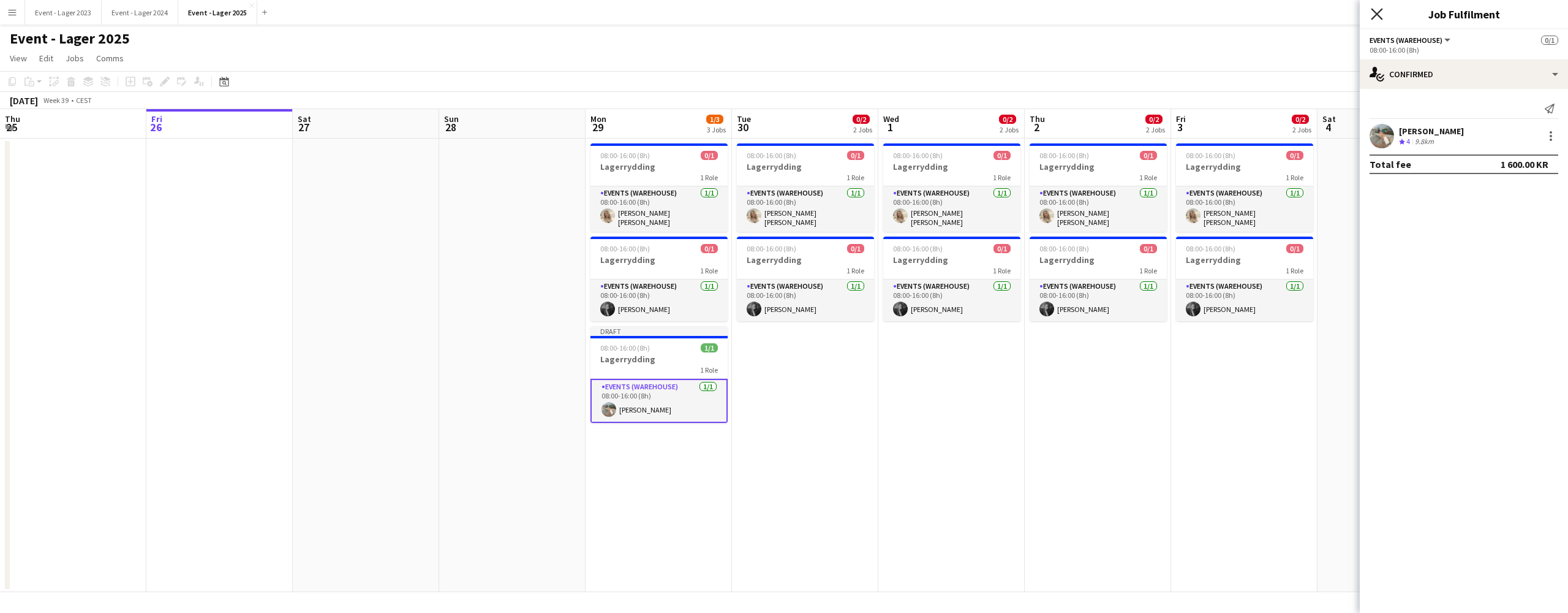
click at [1377, 13] on icon at bounding box center [1377, 14] width 11 height 12
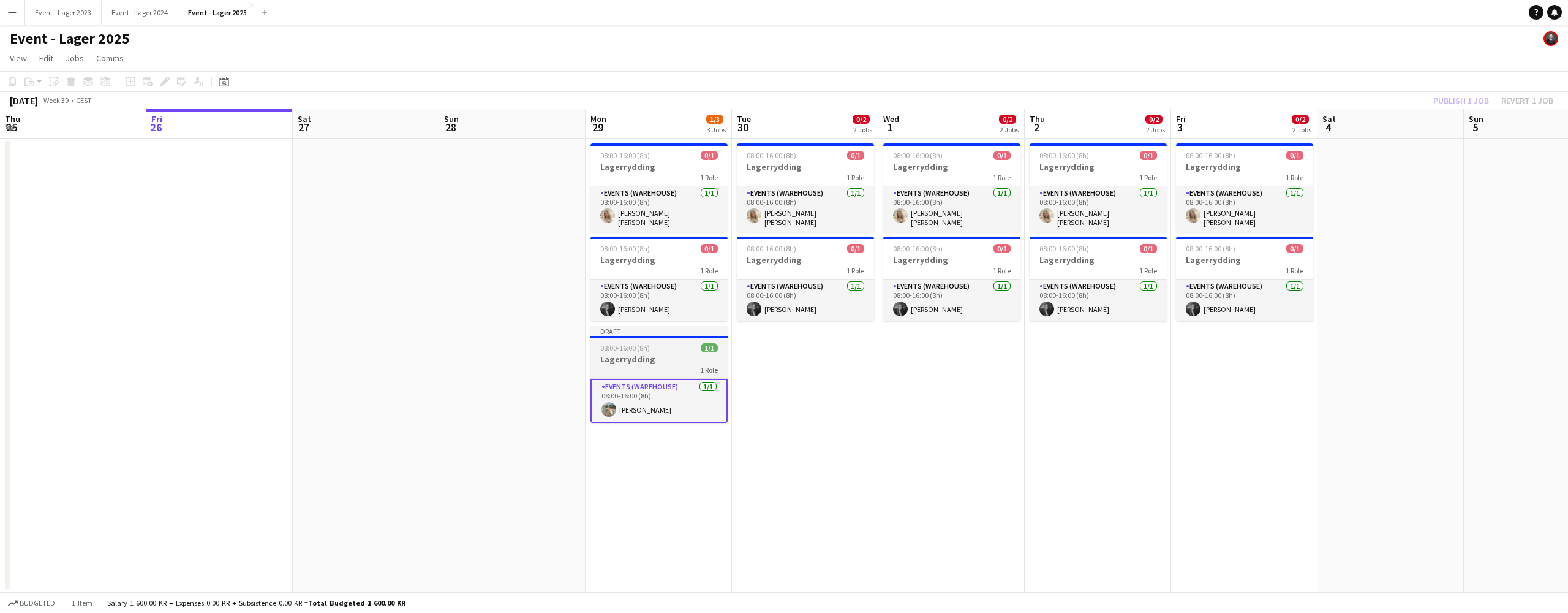
click at [644, 353] on h3 "Lagerrydding" at bounding box center [659, 358] width 137 height 11
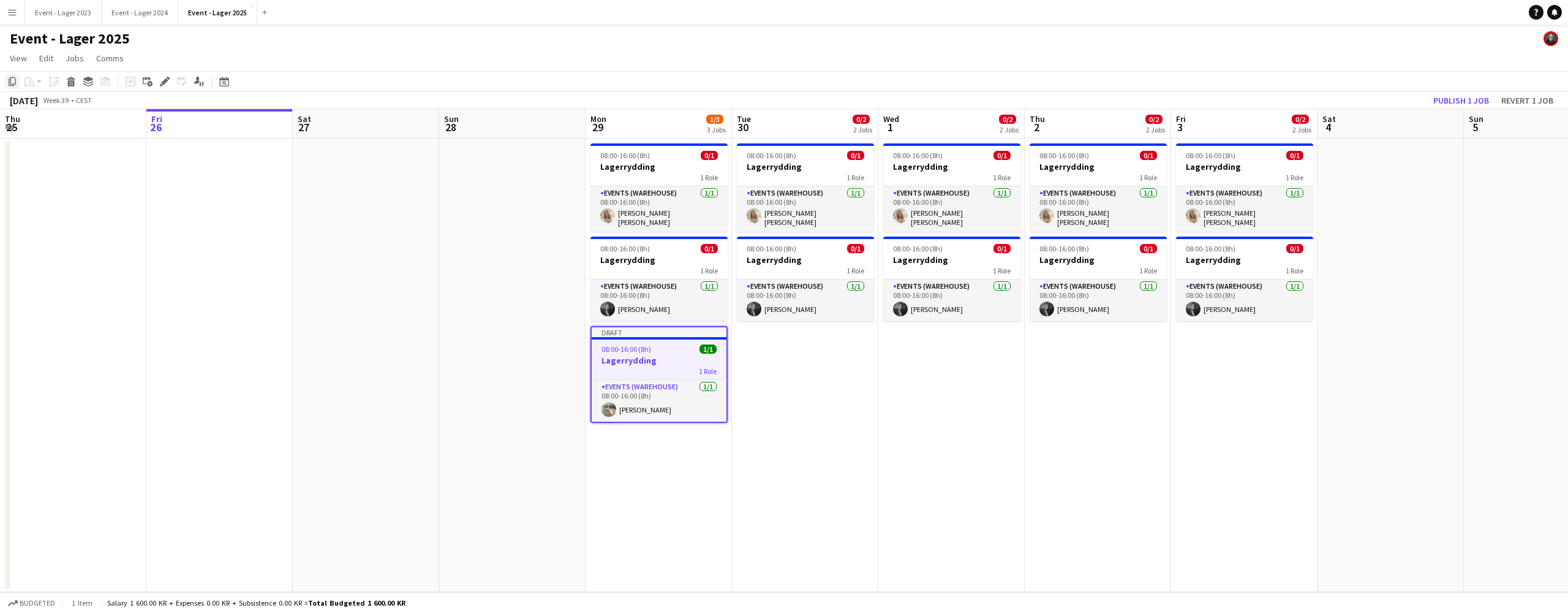
click at [11, 83] on icon "Copy" at bounding box center [12, 81] width 10 height 10
click at [1076, 350] on app-date-cell "08:00-16:00 (8h) 0/1 Lagerrydding 1 Role Events (Warehouse) [DATE] 08:00-16:00 …" at bounding box center [1098, 366] width 146 height 454
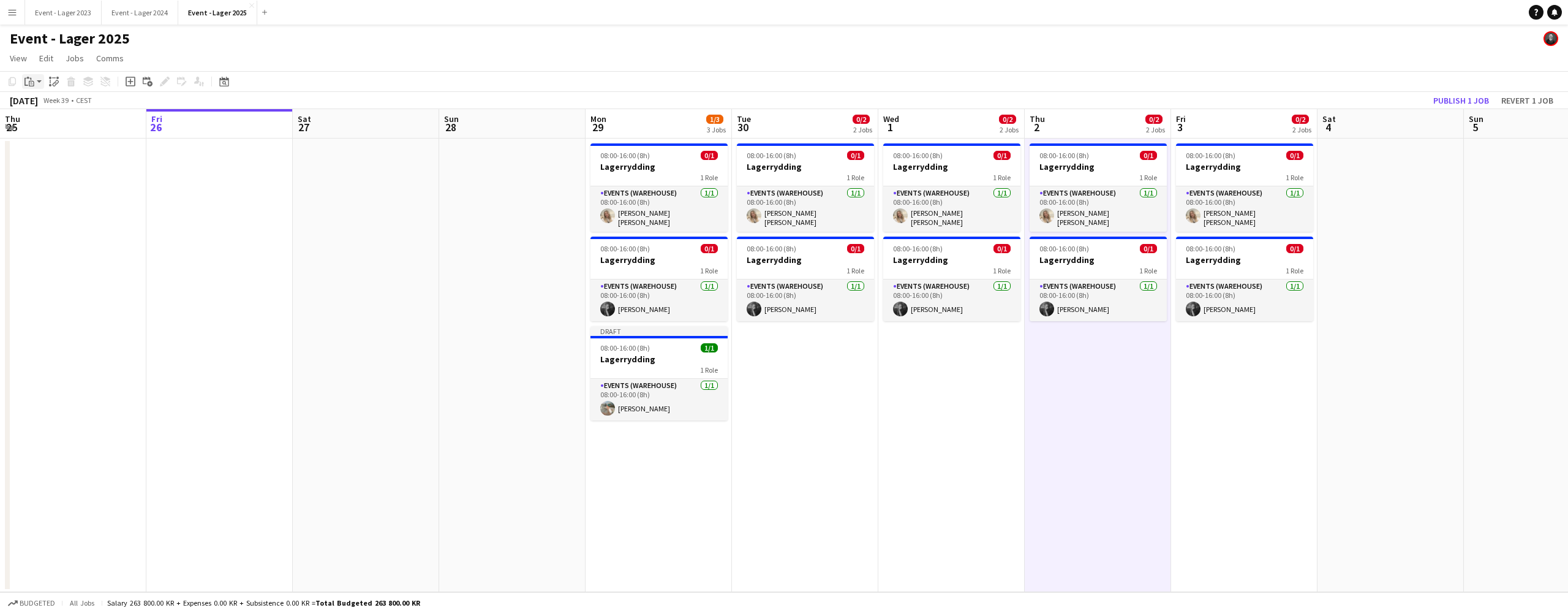
click at [39, 79] on app-action-btn "Paste" at bounding box center [33, 81] width 22 height 15
click at [54, 123] on link "Paste with crew Command Shift V" at bounding box center [81, 125] width 97 height 11
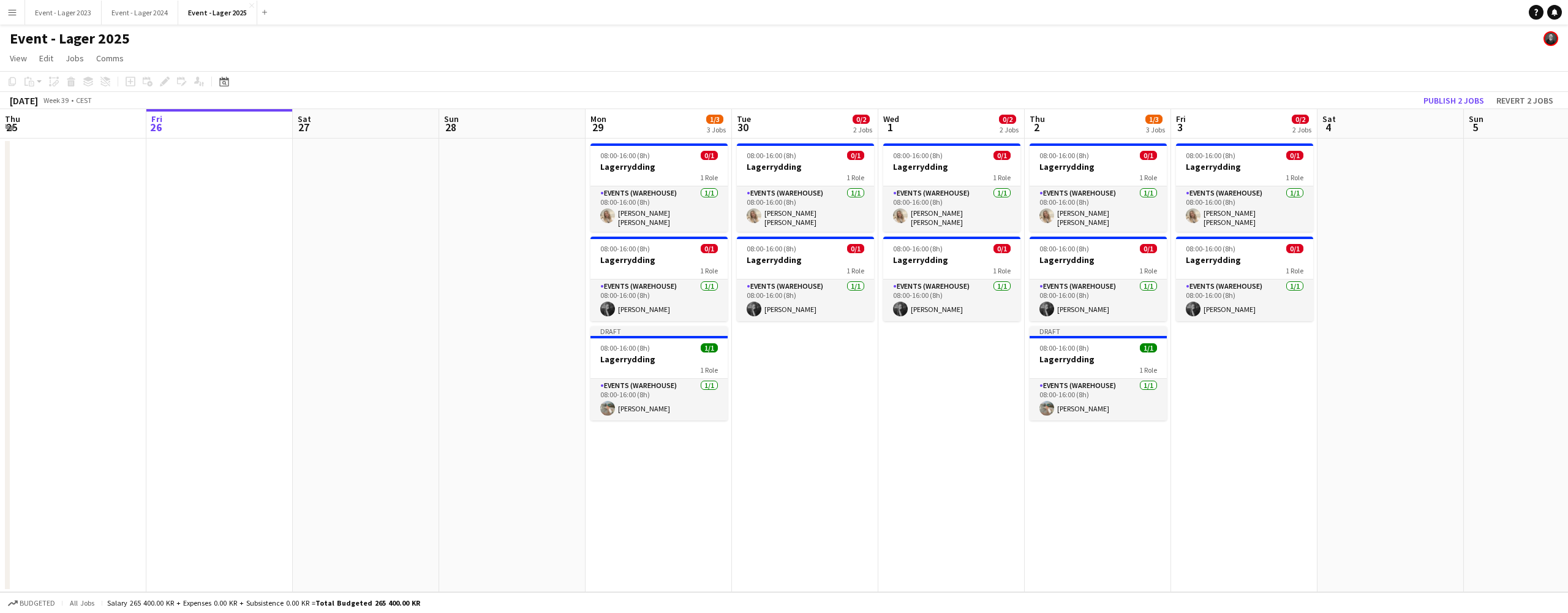
click at [1237, 342] on app-date-cell "08:00-16:00 (8h) 0/1 Lagerrydding 1 Role Events (Warehouse) [DATE] 08:00-16:00 …" at bounding box center [1244, 366] width 146 height 454
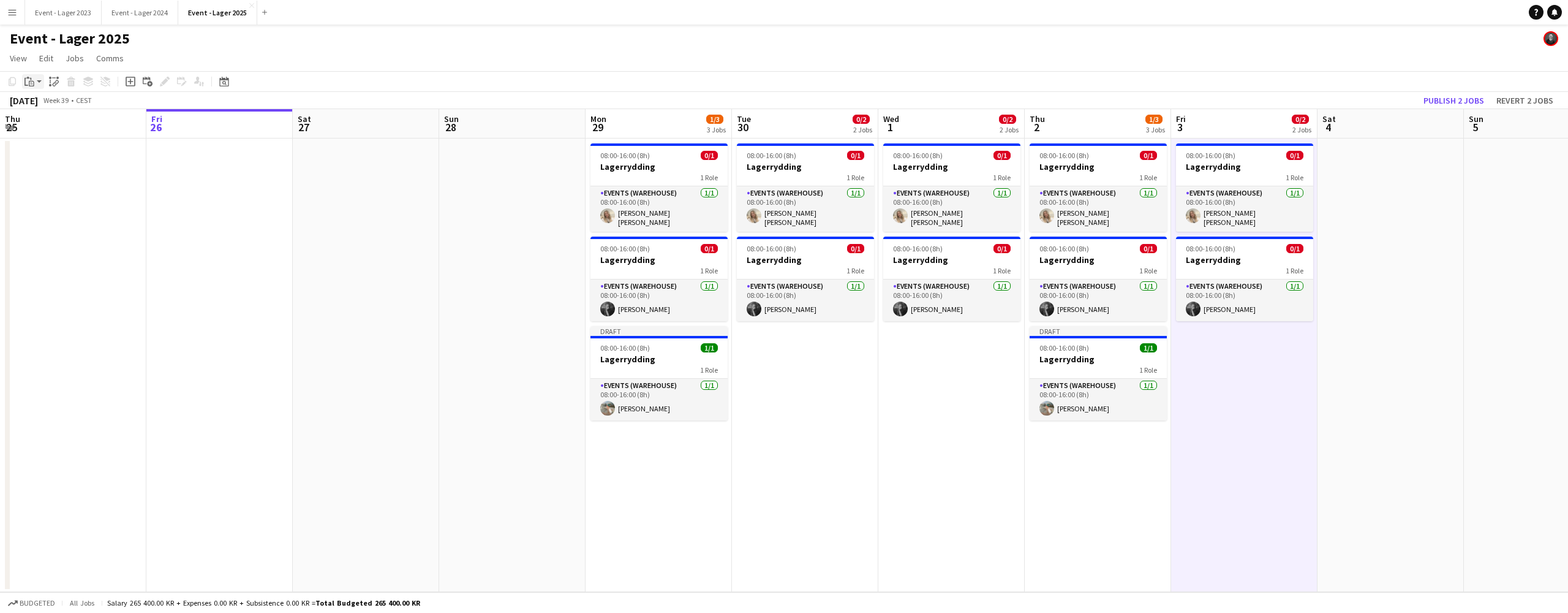
click at [37, 81] on app-action-btn "Paste" at bounding box center [33, 81] width 22 height 15
click at [48, 122] on link "Paste with crew Command Shift V" at bounding box center [81, 125] width 97 height 11
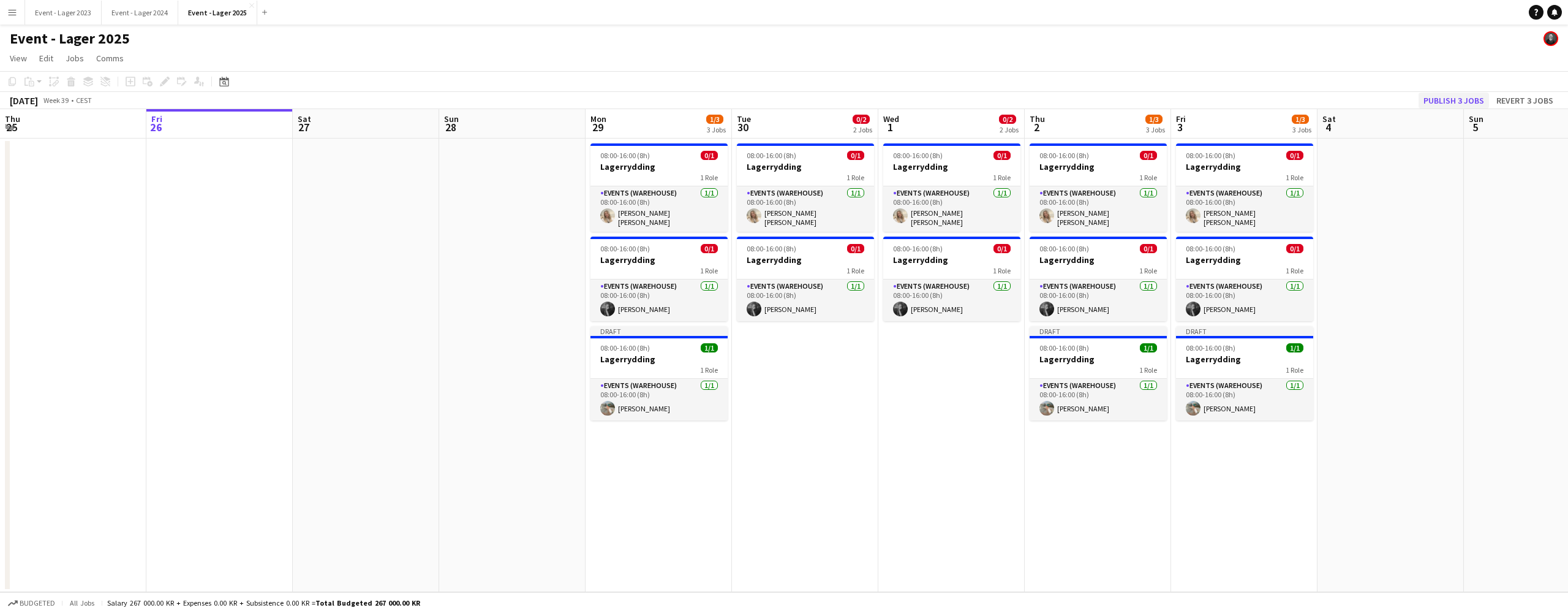
click at [1450, 98] on button "Publish 3 jobs" at bounding box center [1454, 100] width 71 height 16
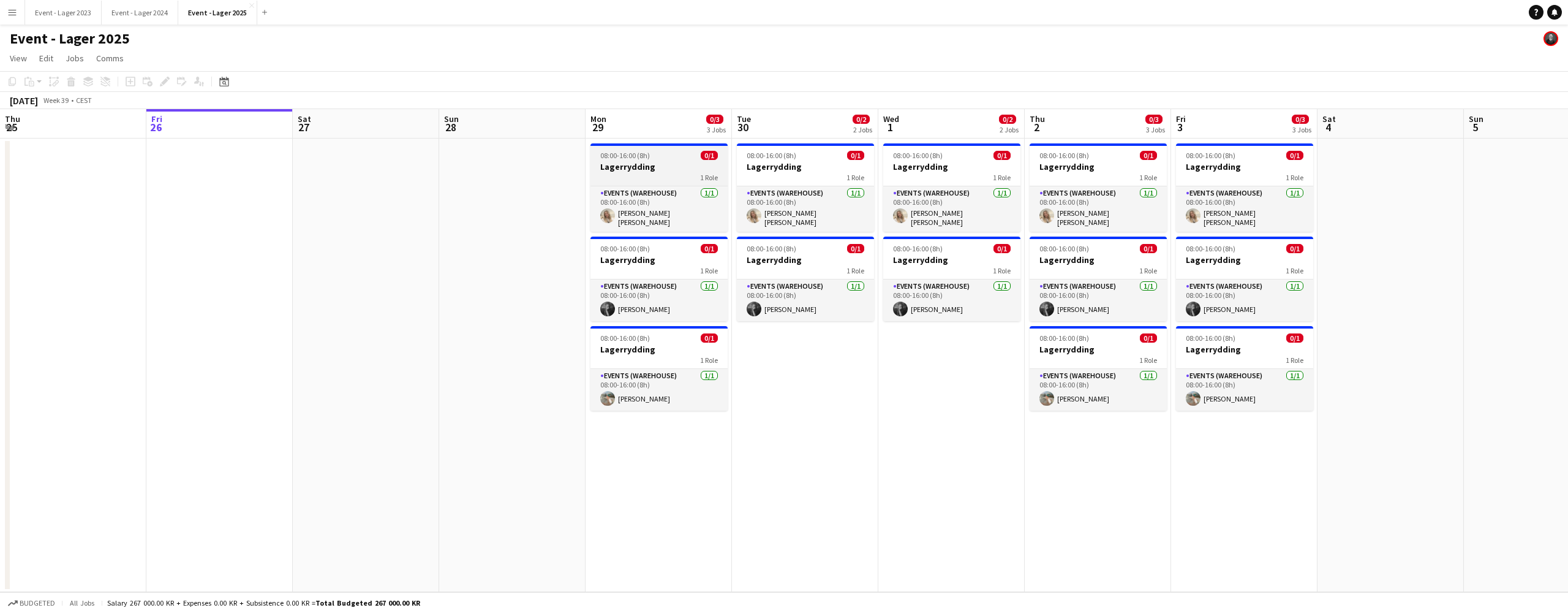
click at [657, 164] on h3 "Lagerrydding" at bounding box center [659, 166] width 137 height 11
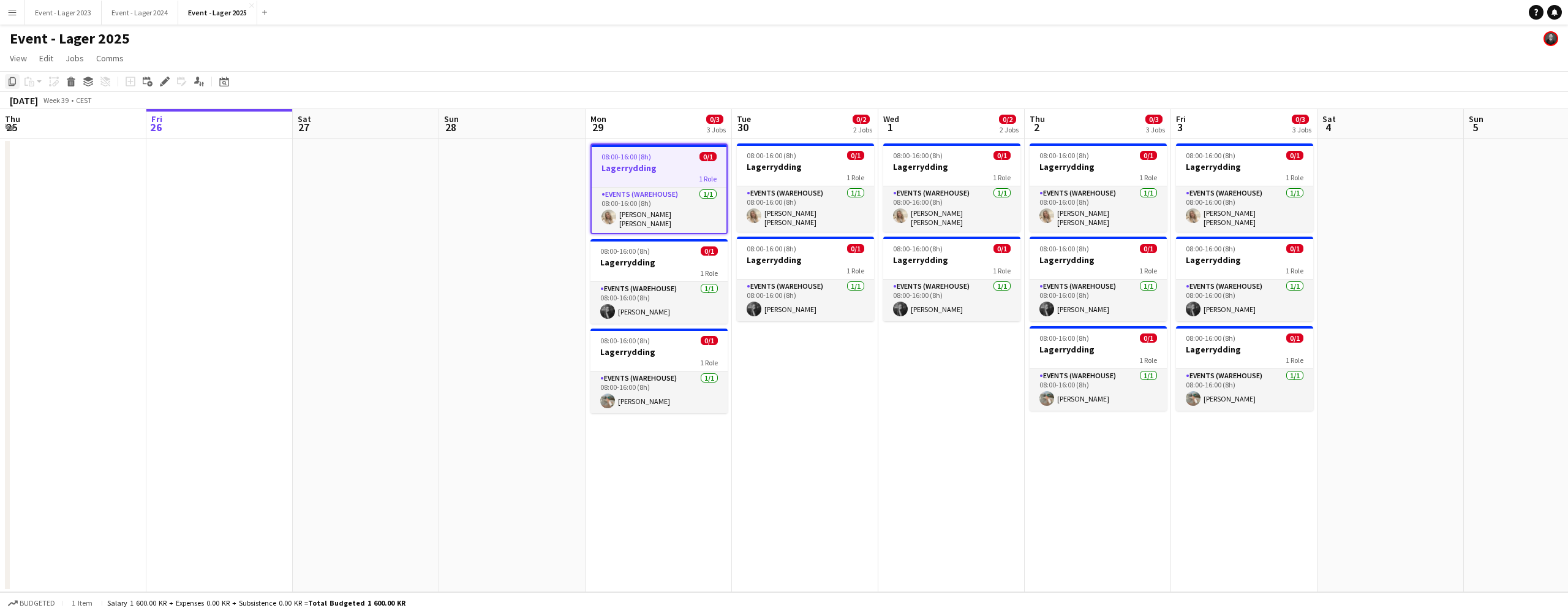
click at [12, 80] on icon "Copy" at bounding box center [12, 81] width 10 height 10
click at [1079, 420] on app-date-cell "08:00-16:00 (8h) 0/1 Lagerrydding 1 Role Events (Warehouse) [DATE] 08:00-16:00 …" at bounding box center [1098, 366] width 146 height 454
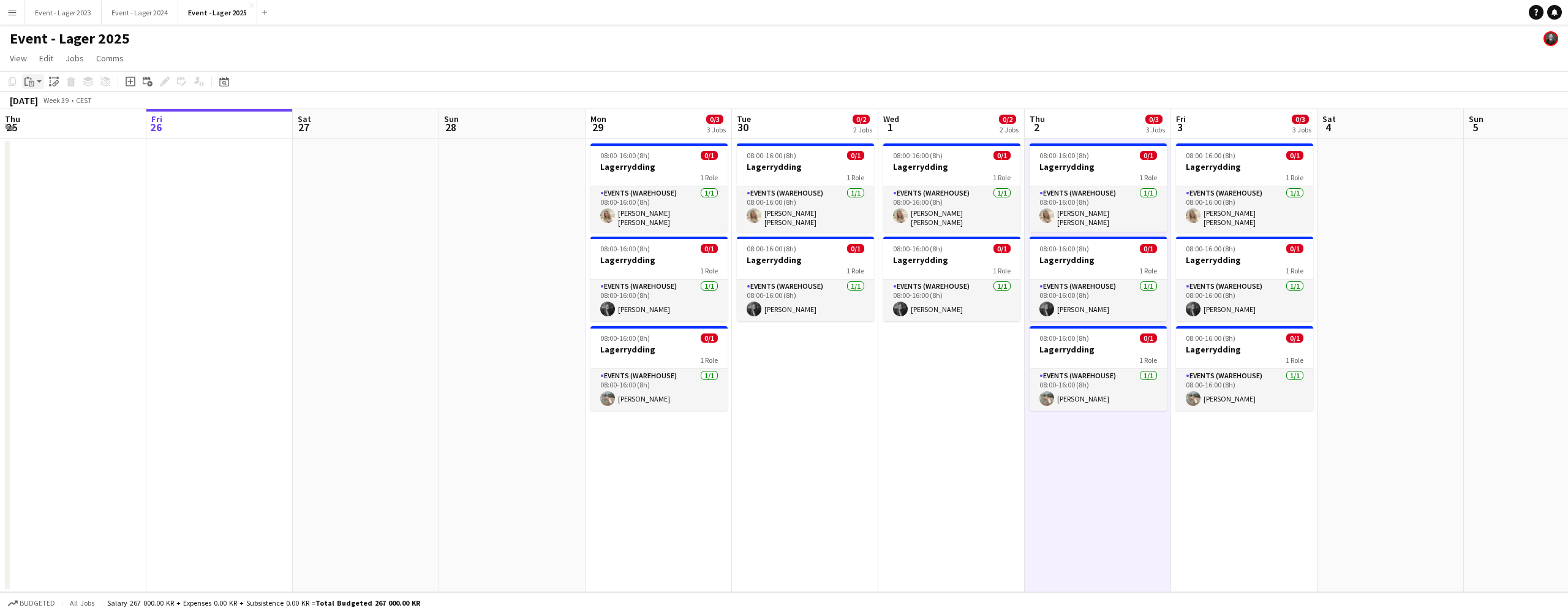
click at [39, 79] on app-action-btn "Paste" at bounding box center [33, 81] width 22 height 15
click at [52, 103] on link "Paste Command V" at bounding box center [81, 104] width 97 height 11
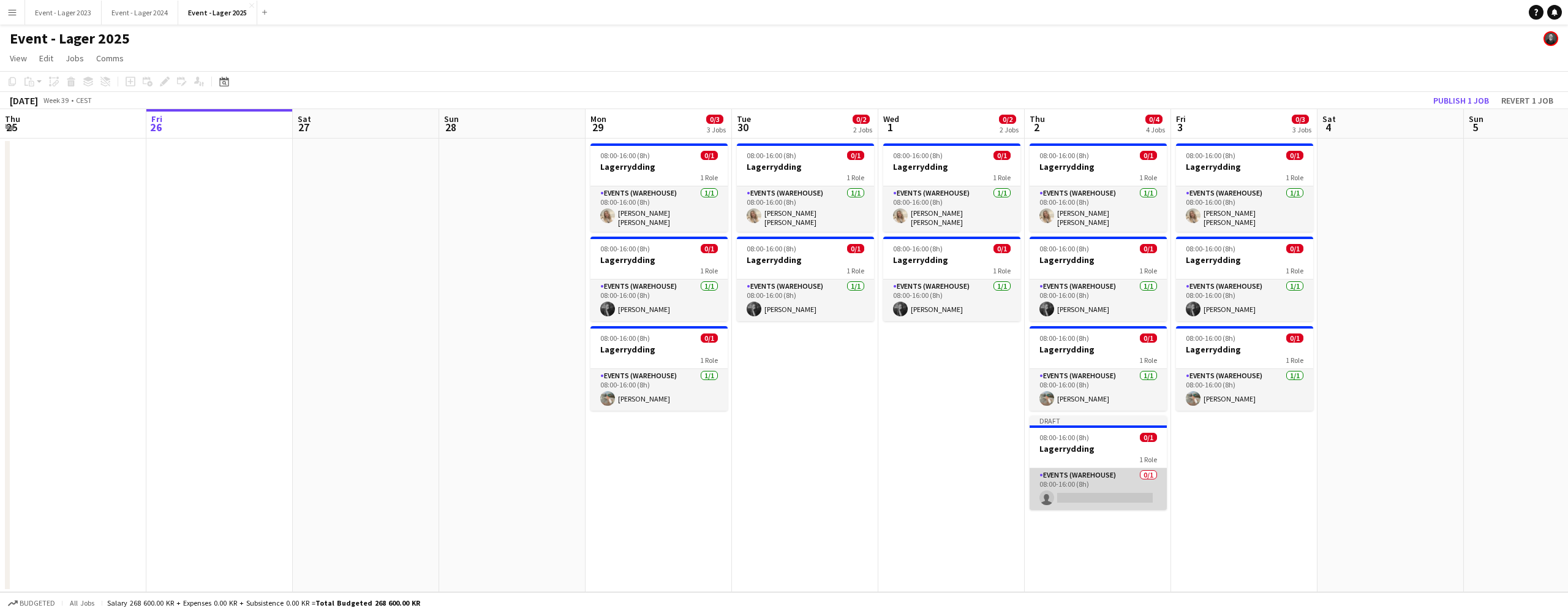
click at [1089, 494] on app-card-role "Events (Warehouse) 0/1 08:00-16:00 (8h) single-neutral-actions" at bounding box center [1098, 489] width 137 height 42
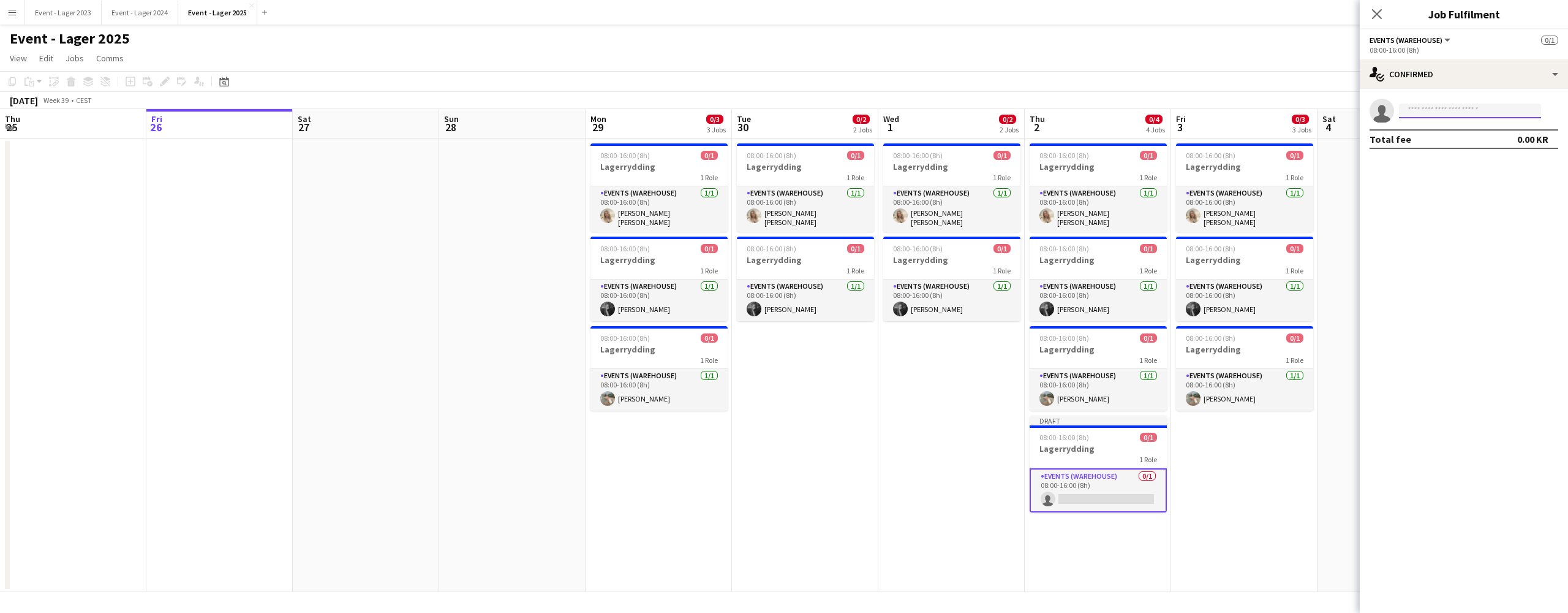
click at [1421, 112] on input at bounding box center [1470, 111] width 142 height 15
type input "*****"
click at [1431, 134] on span "[EMAIL_ADDRESS][DOMAIN_NAME]" at bounding box center [1469, 139] width 122 height 10
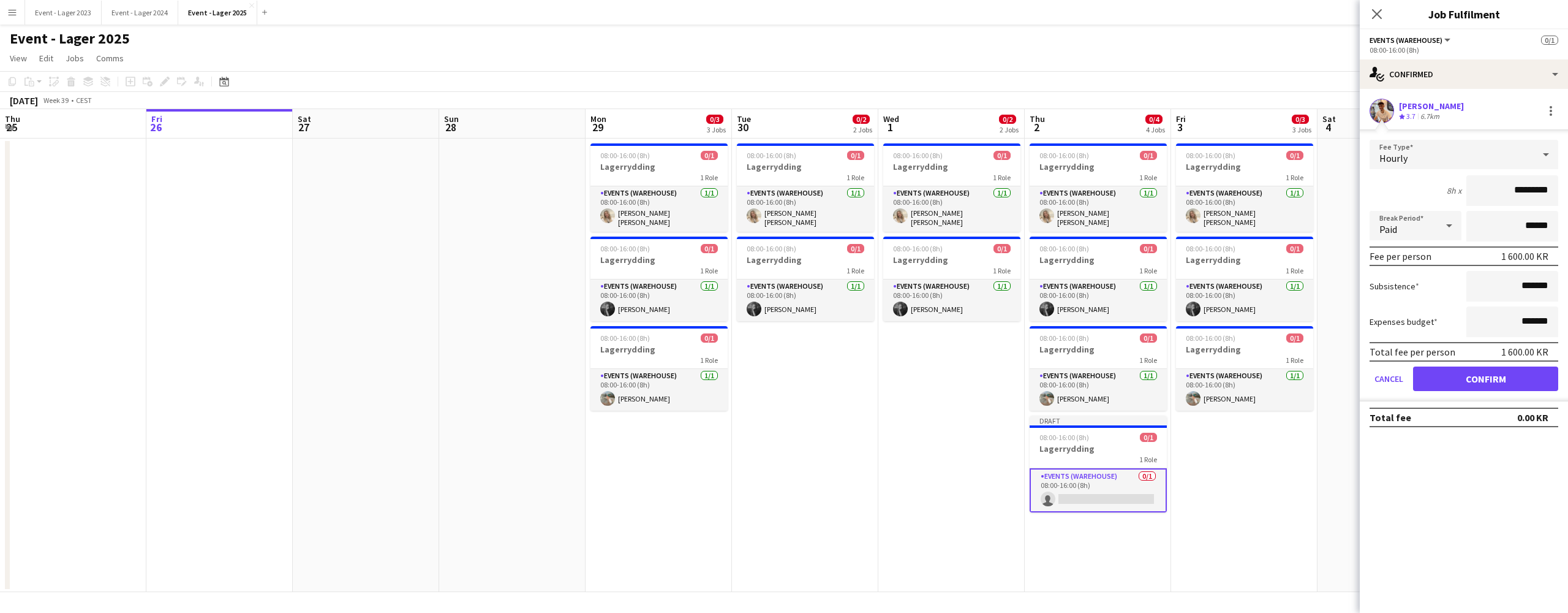
click at [1493, 376] on button "Confirm" at bounding box center [1486, 379] width 145 height 25
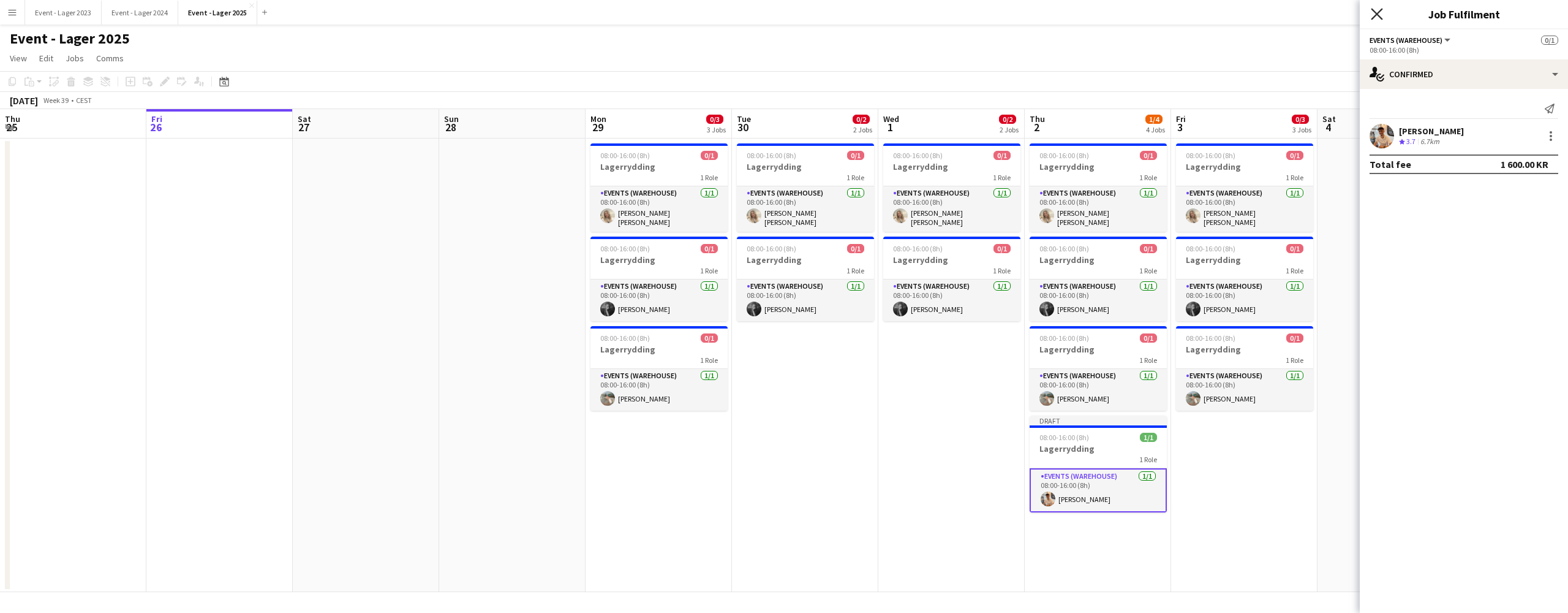
click at [1377, 13] on icon at bounding box center [1377, 14] width 11 height 12
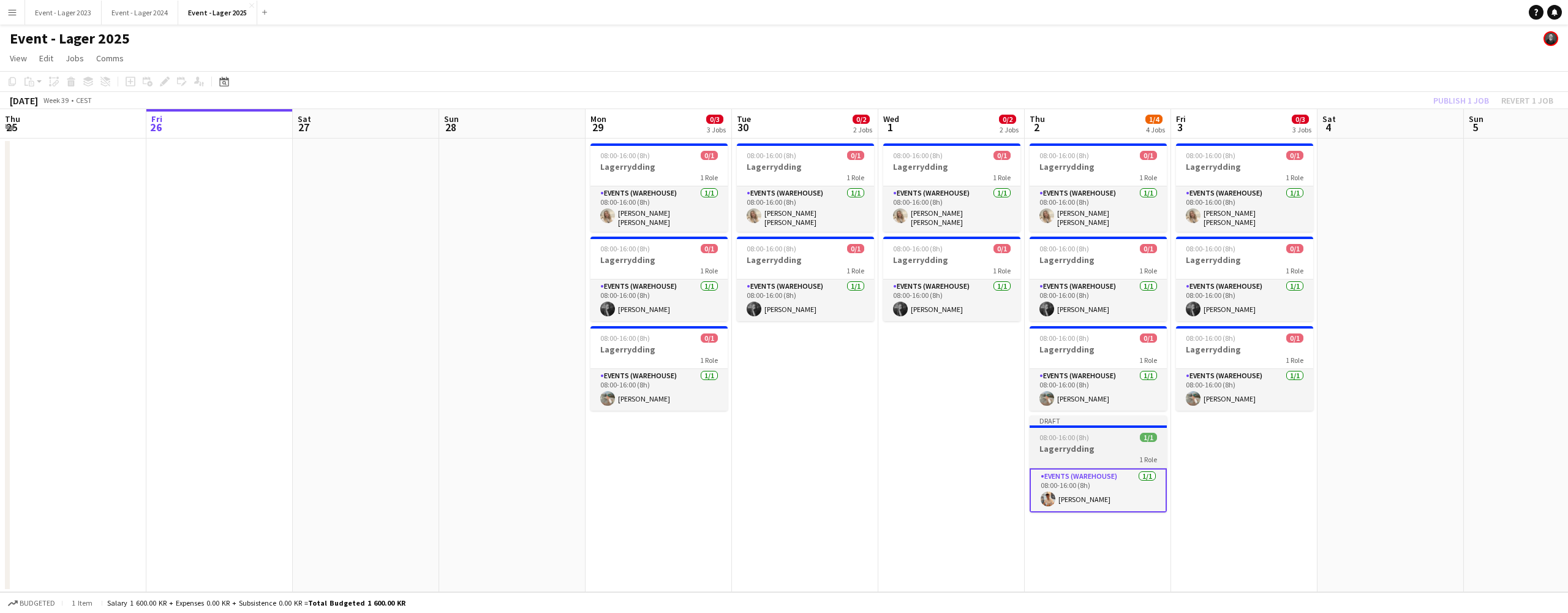
click at [1085, 445] on h3 "Lagerrydding" at bounding box center [1098, 448] width 137 height 11
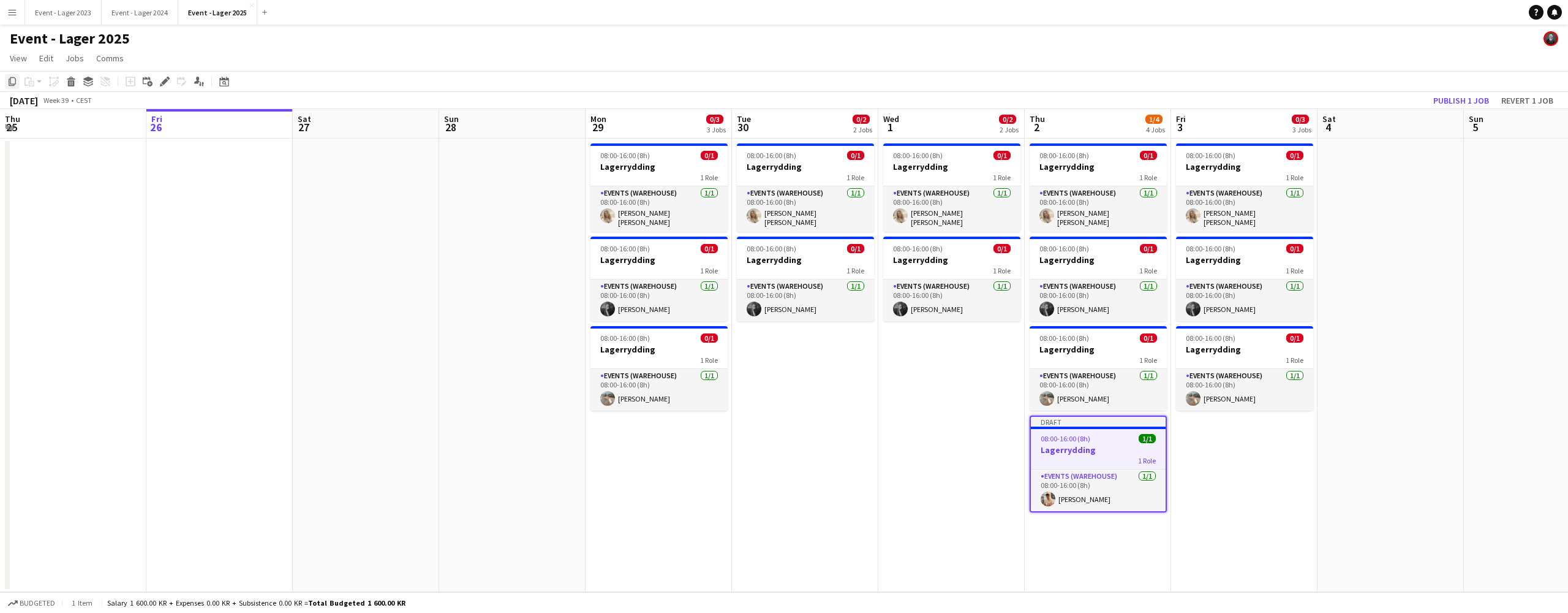
click at [9, 80] on icon at bounding box center [11, 81] width 7 height 8
click at [1233, 426] on app-date-cell "08:00-16:00 (8h) 0/1 Lagerrydding 1 Role Events (Warehouse) [DATE] 08:00-16:00 …" at bounding box center [1244, 366] width 146 height 454
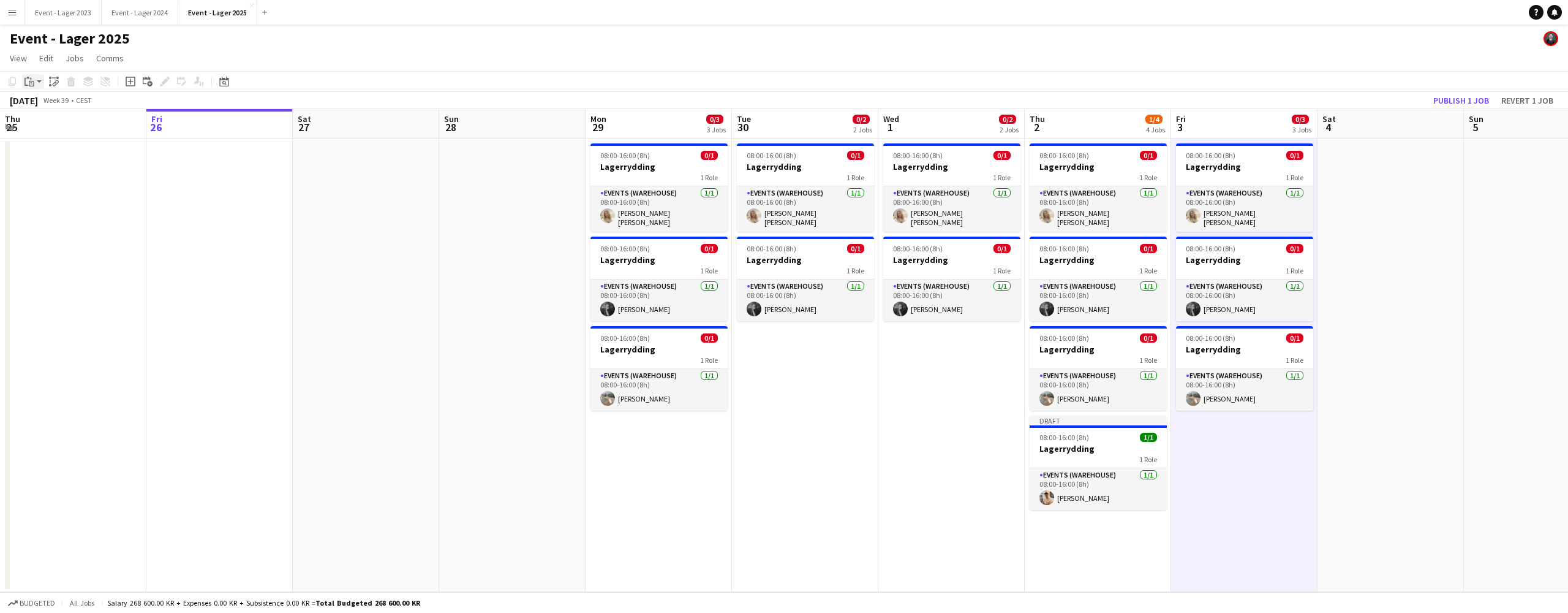
click at [39, 78] on app-action-btn "Paste" at bounding box center [33, 81] width 22 height 15
click at [44, 122] on link "Paste with crew Command Shift V" at bounding box center [81, 125] width 97 height 11
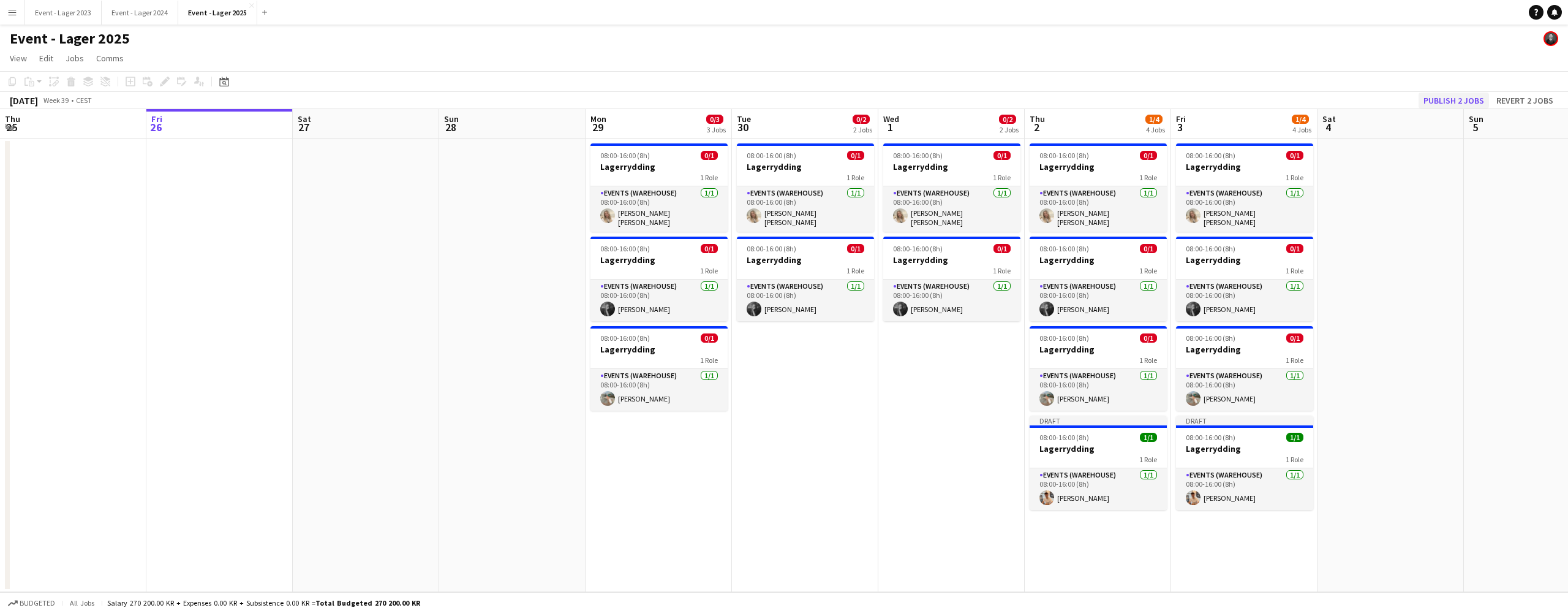
click at [1446, 98] on button "Publish 2 jobs" at bounding box center [1454, 100] width 71 height 16
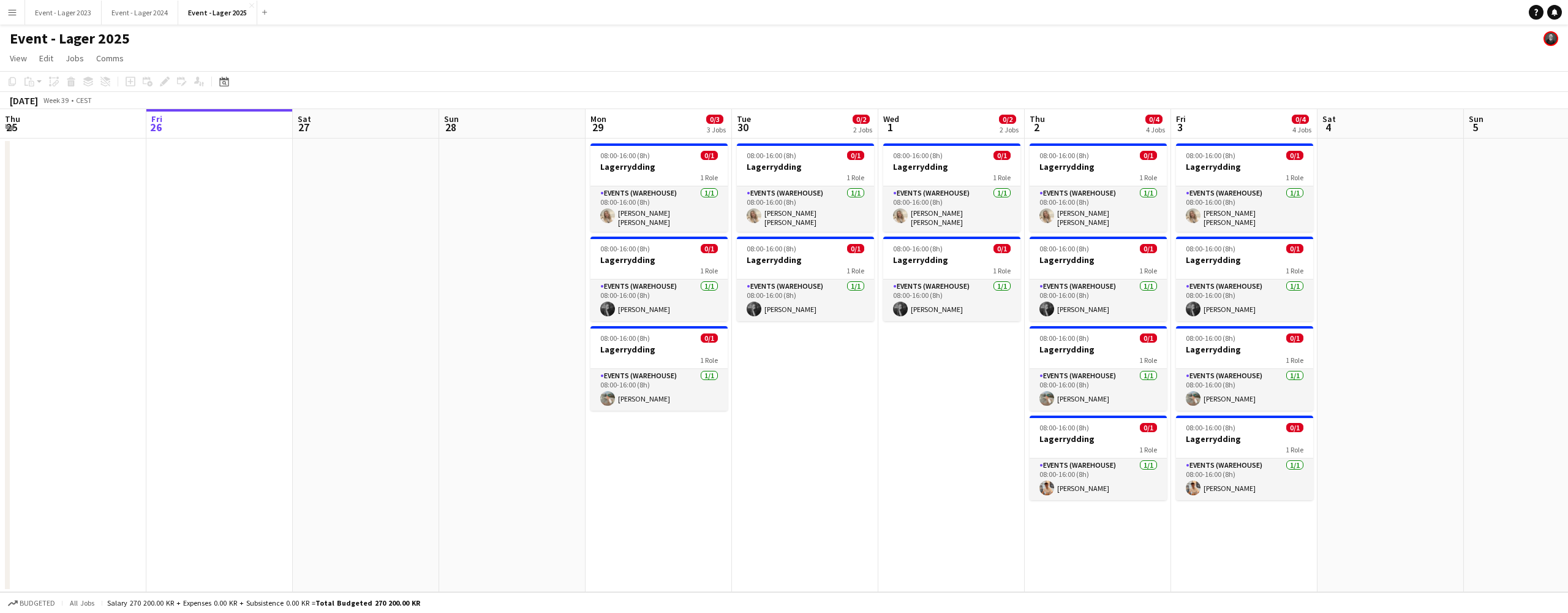
click at [13, 13] on app-icon "Menu" at bounding box center [12, 12] width 10 height 10
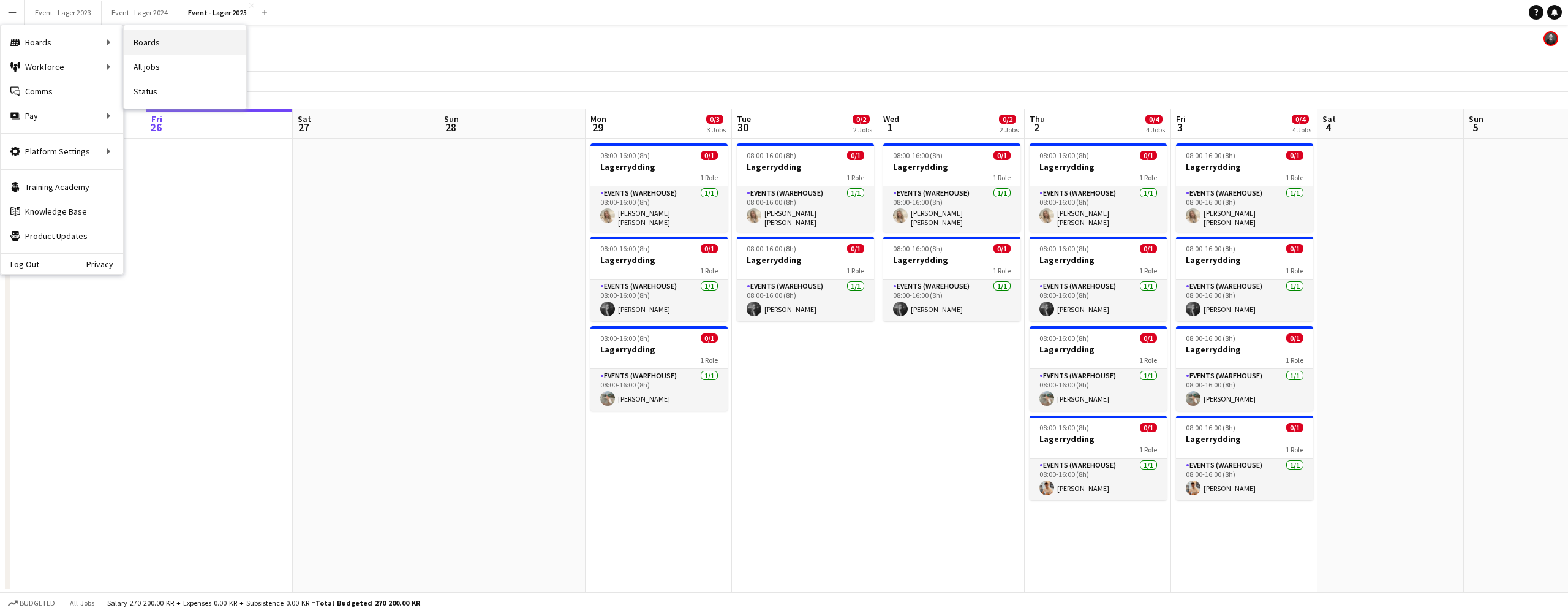
click at [134, 42] on link "Boards" at bounding box center [185, 43] width 122 height 25
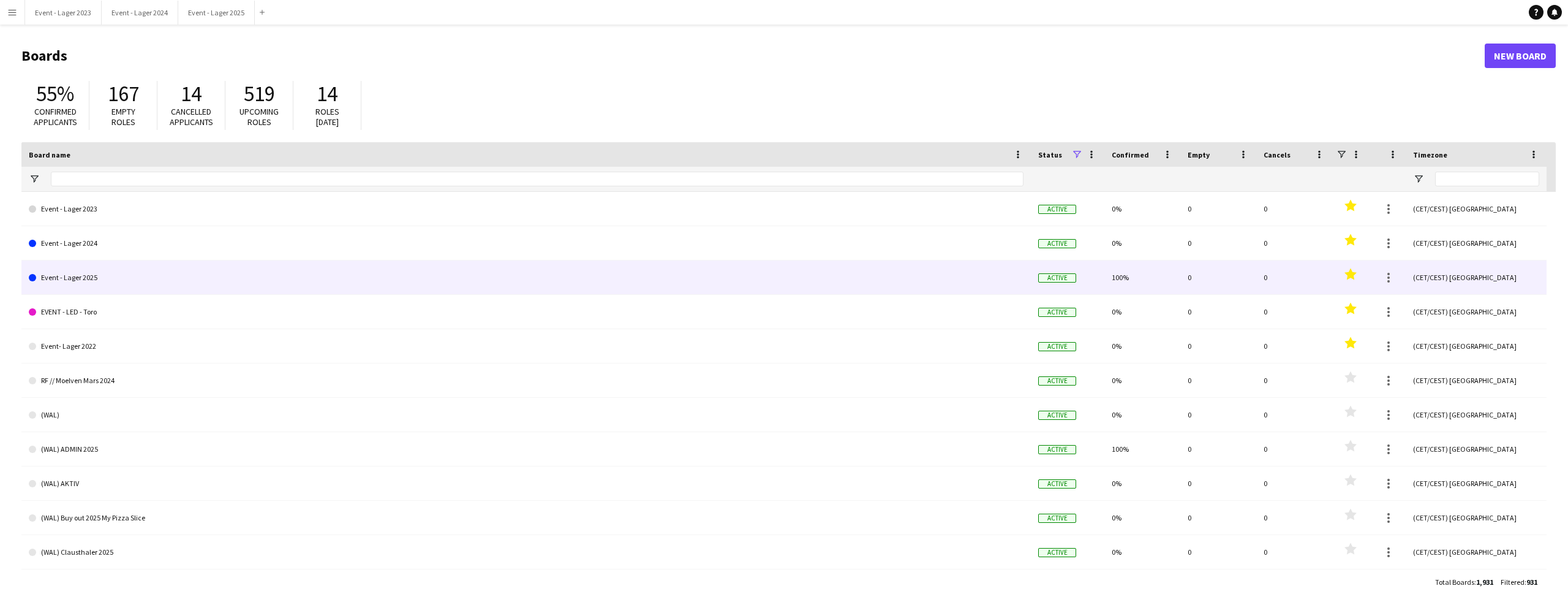
click at [151, 274] on link "Event - Lager 2025" at bounding box center [526, 278] width 995 height 35
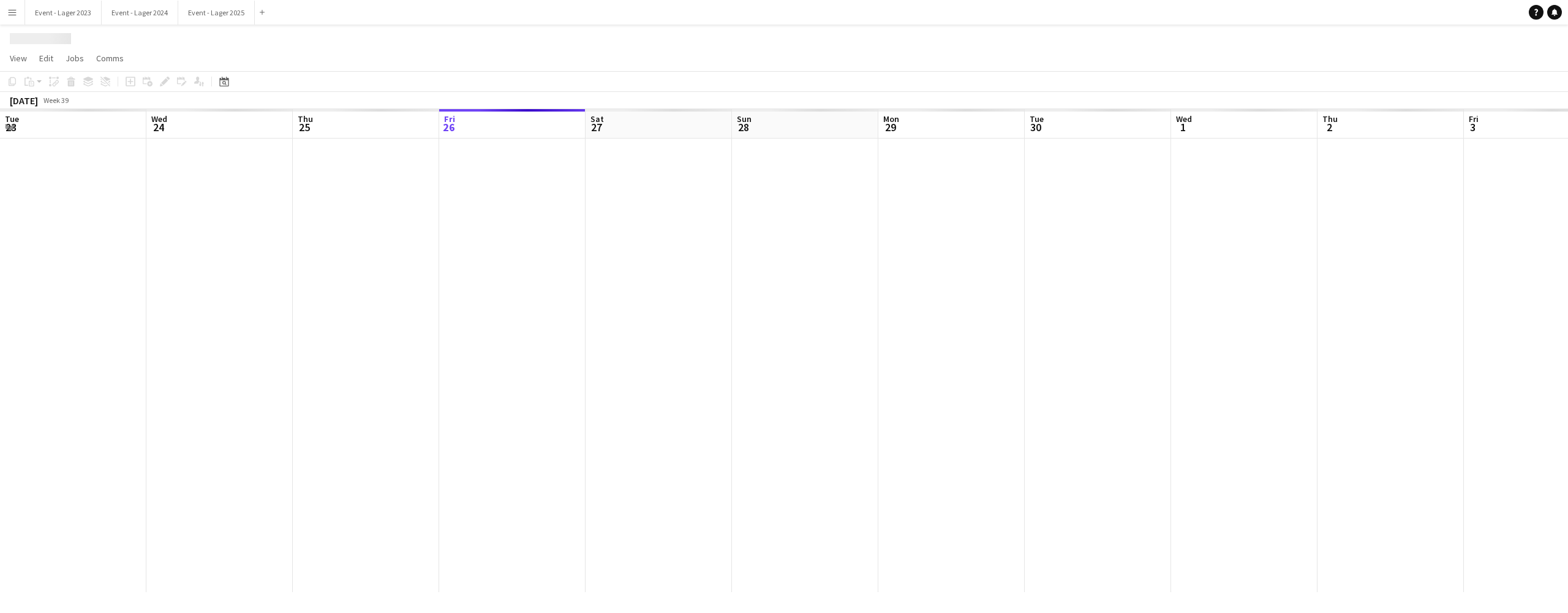
scroll to position [0, 293]
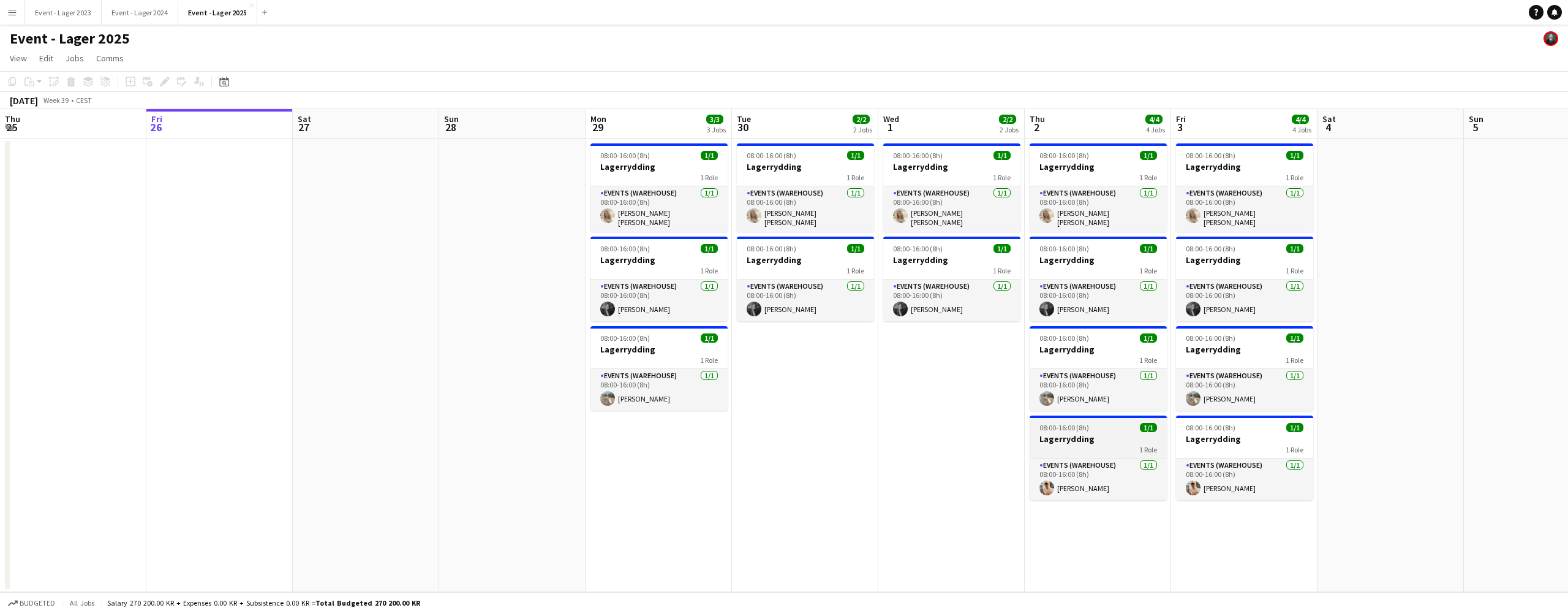
click at [1098, 433] on h3 "Lagerrydding" at bounding box center [1098, 438] width 137 height 11
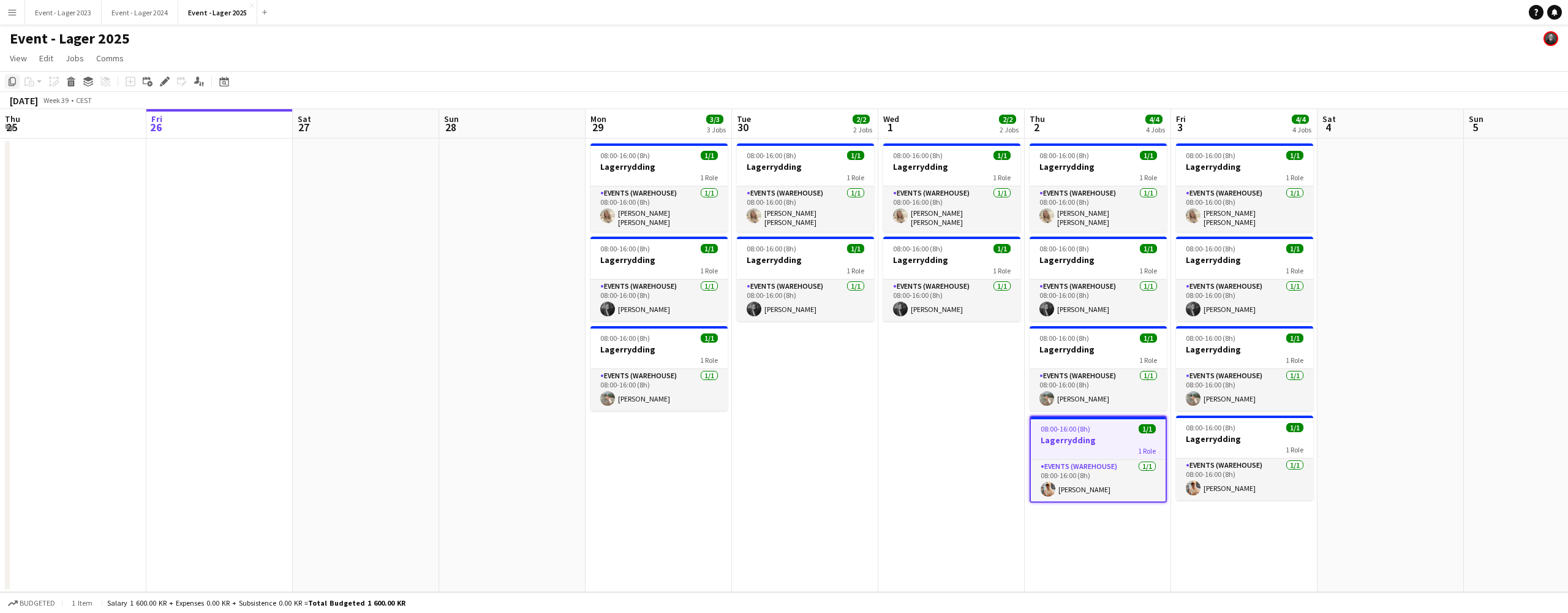
click at [12, 79] on icon "Copy" at bounding box center [12, 81] width 10 height 10
click at [644, 423] on app-date-cell "08:00-16:00 (8h) 1/1 Lagerrydding 1 Role Events (Warehouse) [DATE] 08:00-16:00 …" at bounding box center [659, 366] width 146 height 454
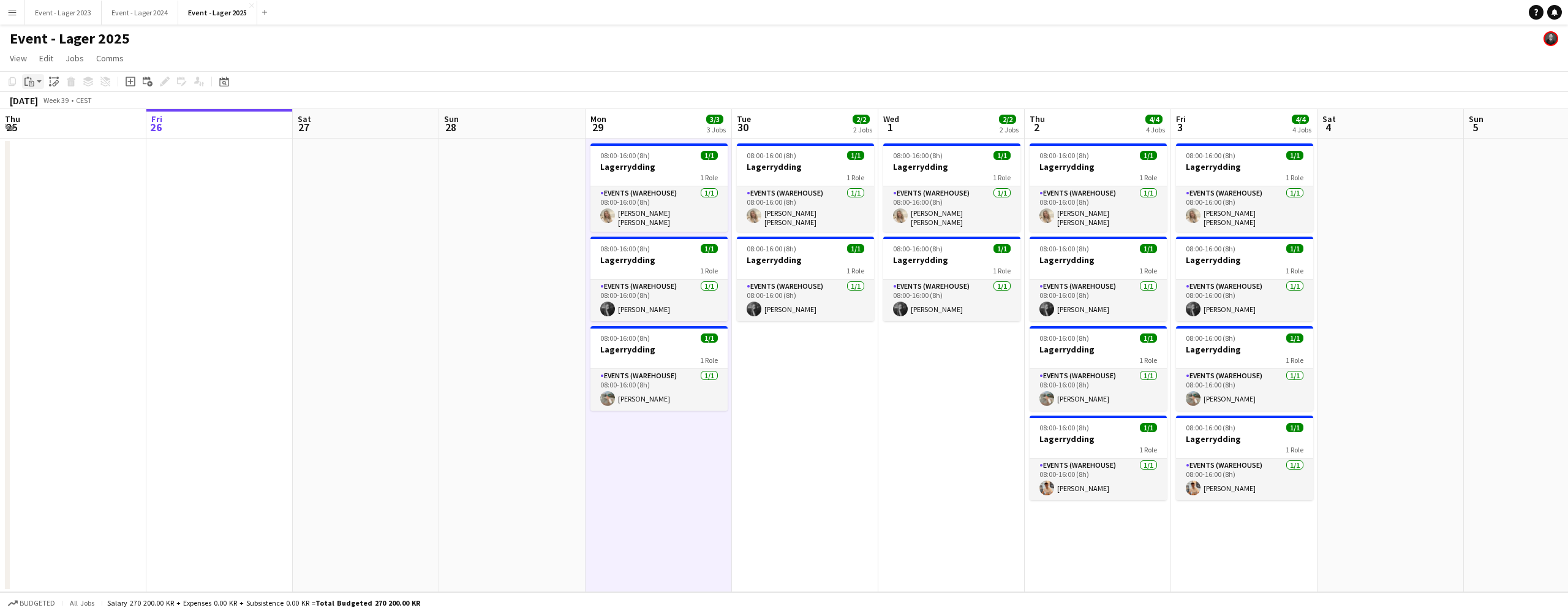
click at [39, 80] on app-action-btn "Paste" at bounding box center [33, 81] width 22 height 15
click at [48, 100] on link "Paste Command V" at bounding box center [81, 104] width 97 height 11
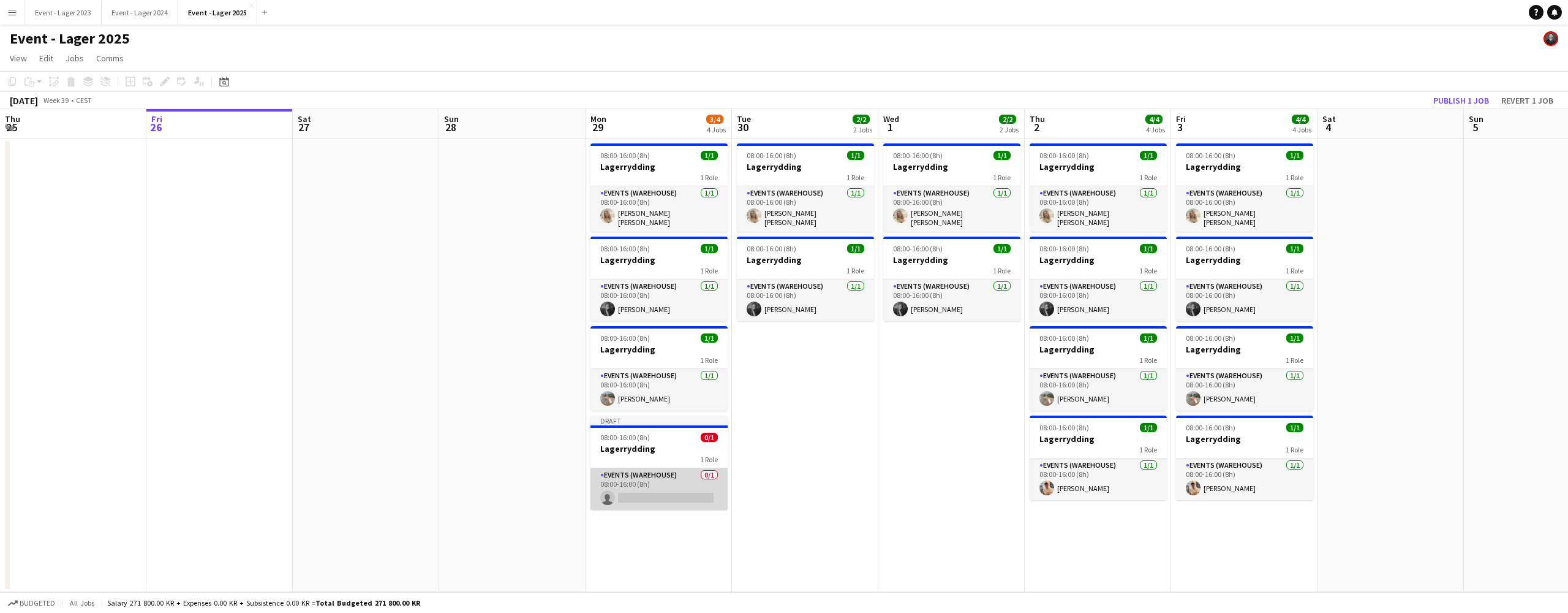
click at [645, 490] on app-card-role "Events (Warehouse) 0/1 08:00-16:00 (8h) single-neutral-actions" at bounding box center [659, 489] width 137 height 42
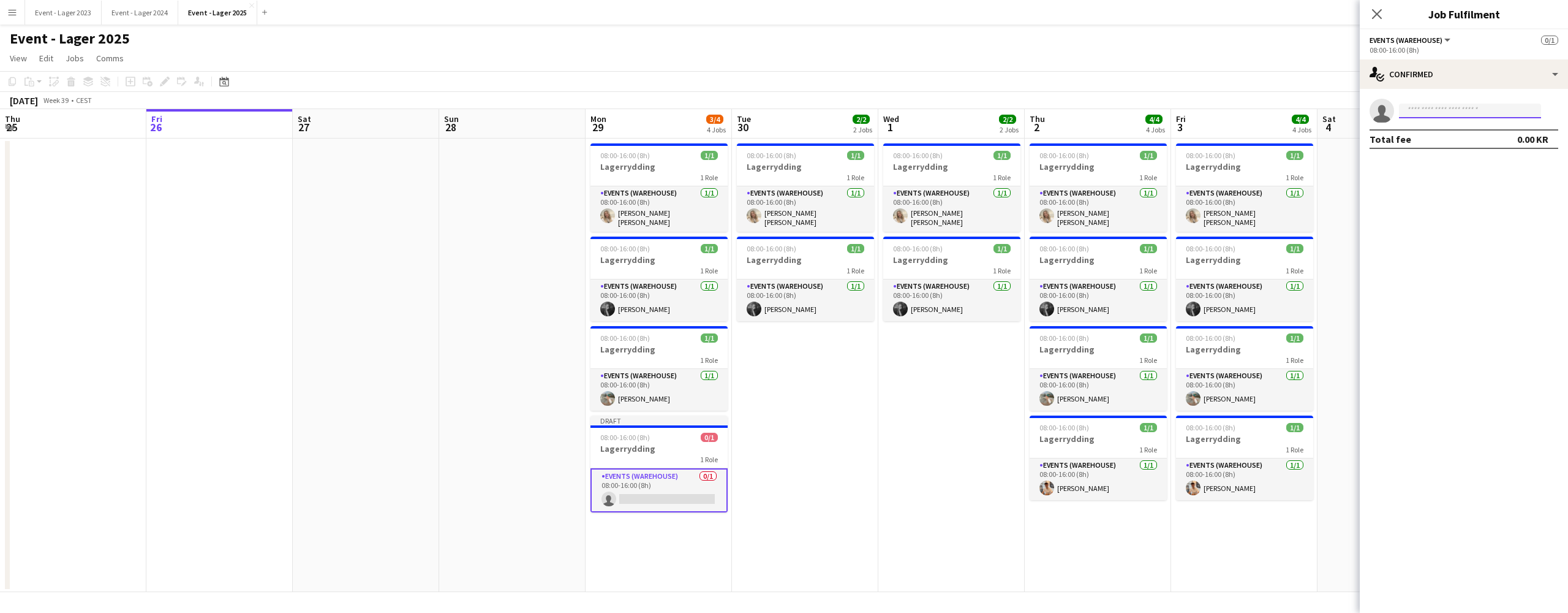
click at [1413, 110] on input at bounding box center [1470, 111] width 142 height 15
type input "*****"
click at [1441, 129] on span "[PERSON_NAME]" at bounding box center [1444, 128] width 71 height 11
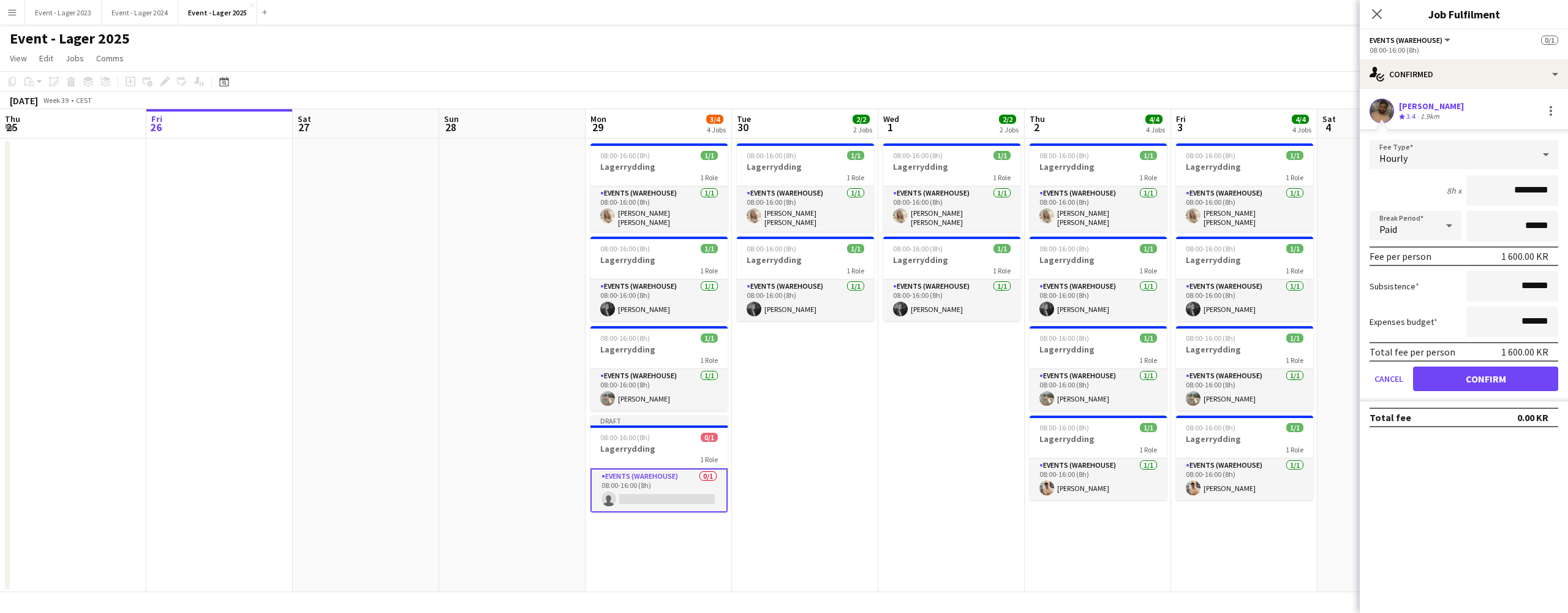
click at [1488, 383] on button "Confirm" at bounding box center [1486, 379] width 145 height 25
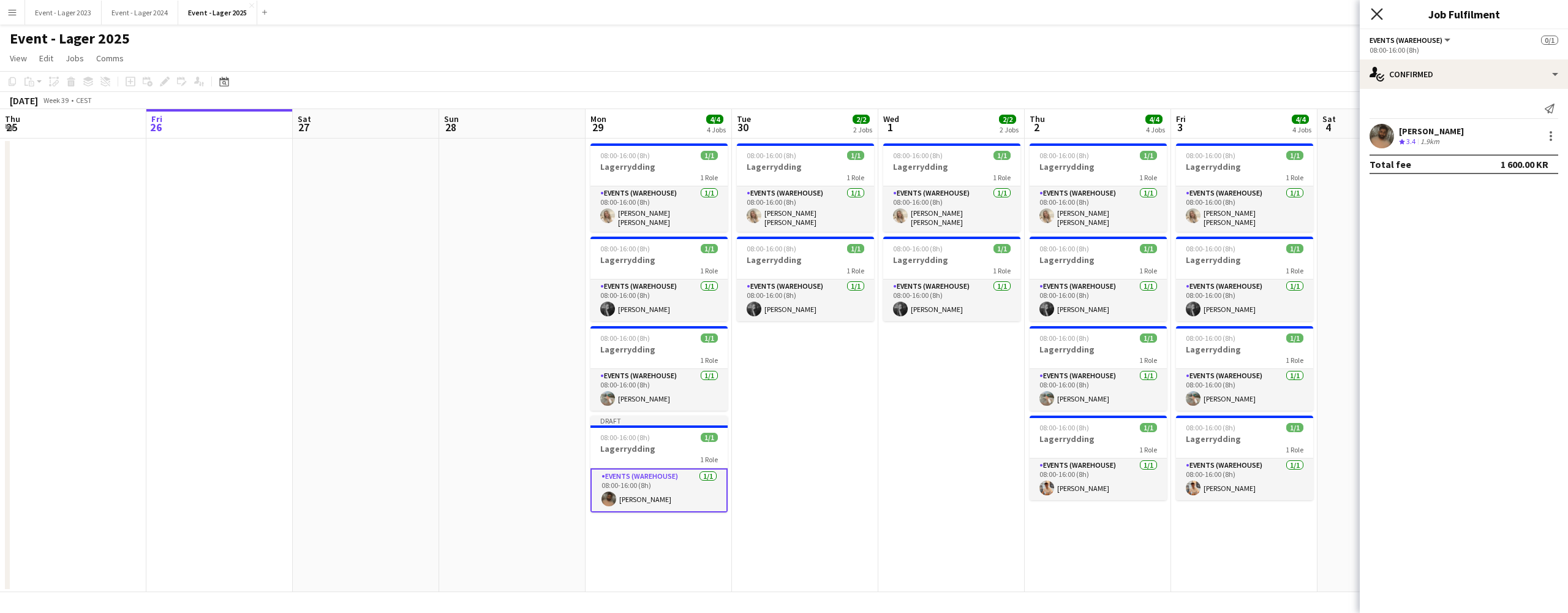
click at [1377, 10] on icon "Close pop-in" at bounding box center [1377, 14] width 11 height 12
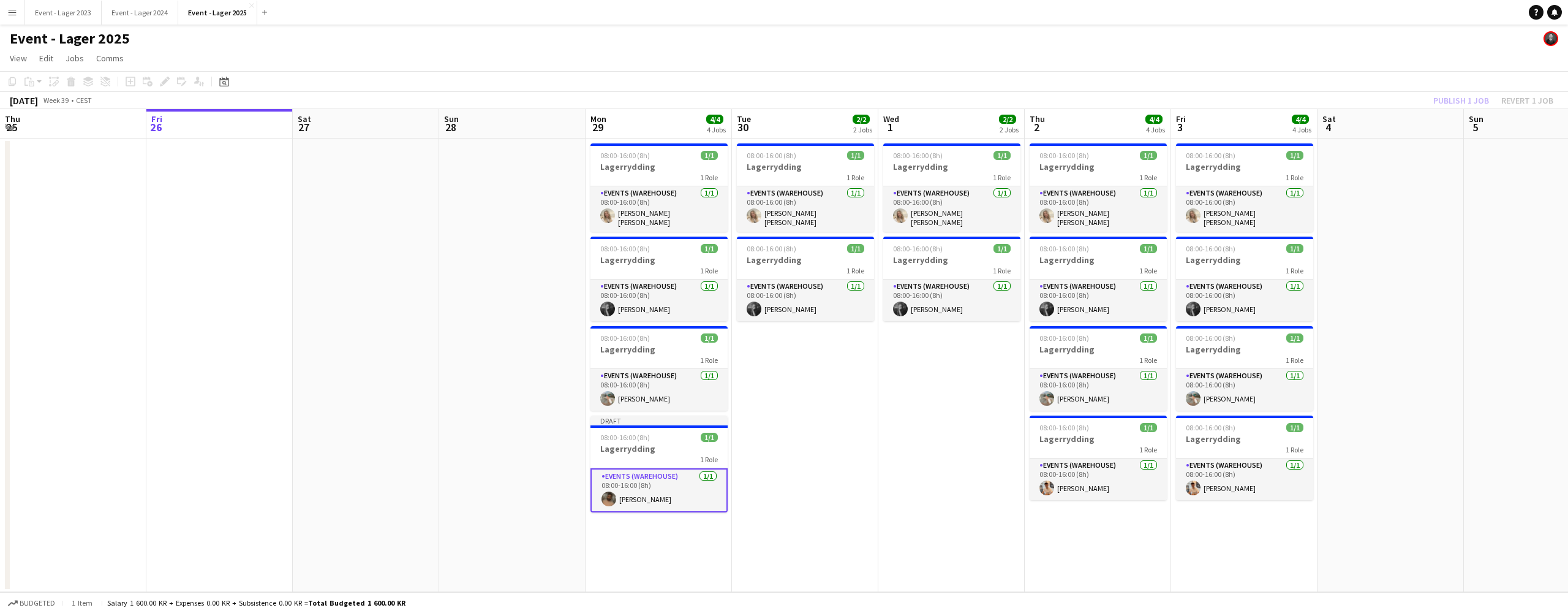
click at [787, 428] on app-date-cell "08:00-16:00 (8h) 1/1 Lagerrydding 1 Role Events (Warehouse) [DATE] 08:00-16:00 …" at bounding box center [805, 366] width 146 height 454
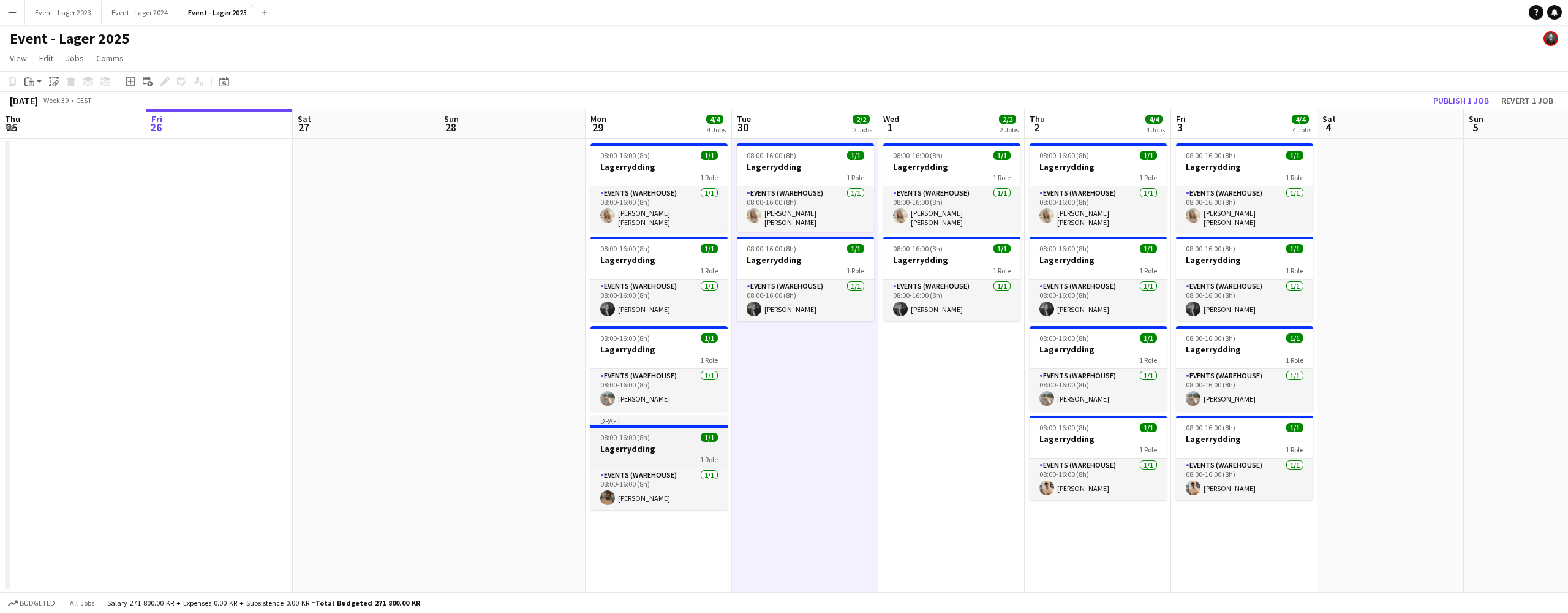
click at [641, 449] on h3 "Lagerrydding" at bounding box center [659, 448] width 137 height 11
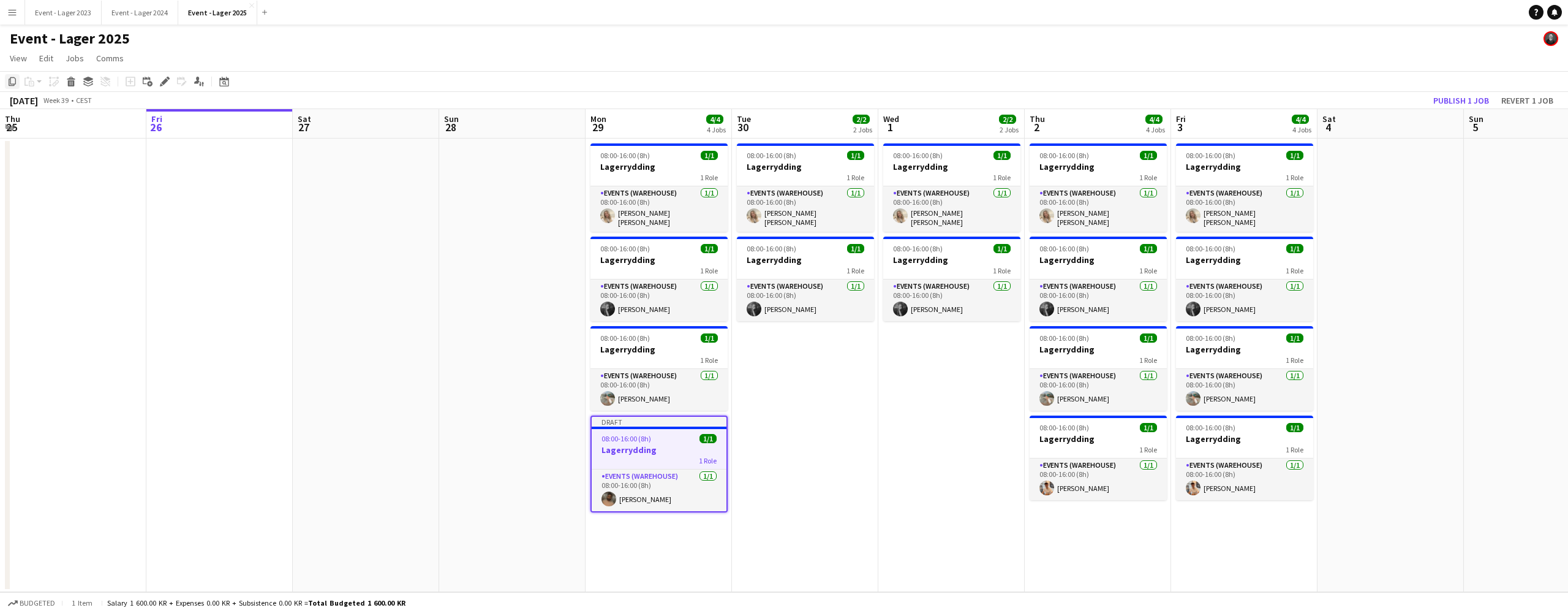
click at [10, 80] on icon "Copy" at bounding box center [12, 81] width 10 height 10
click at [777, 339] on app-date-cell "08:00-16:00 (8h) 1/1 Lagerrydding 1 Role Events (Warehouse) [DATE] 08:00-16:00 …" at bounding box center [805, 366] width 146 height 454
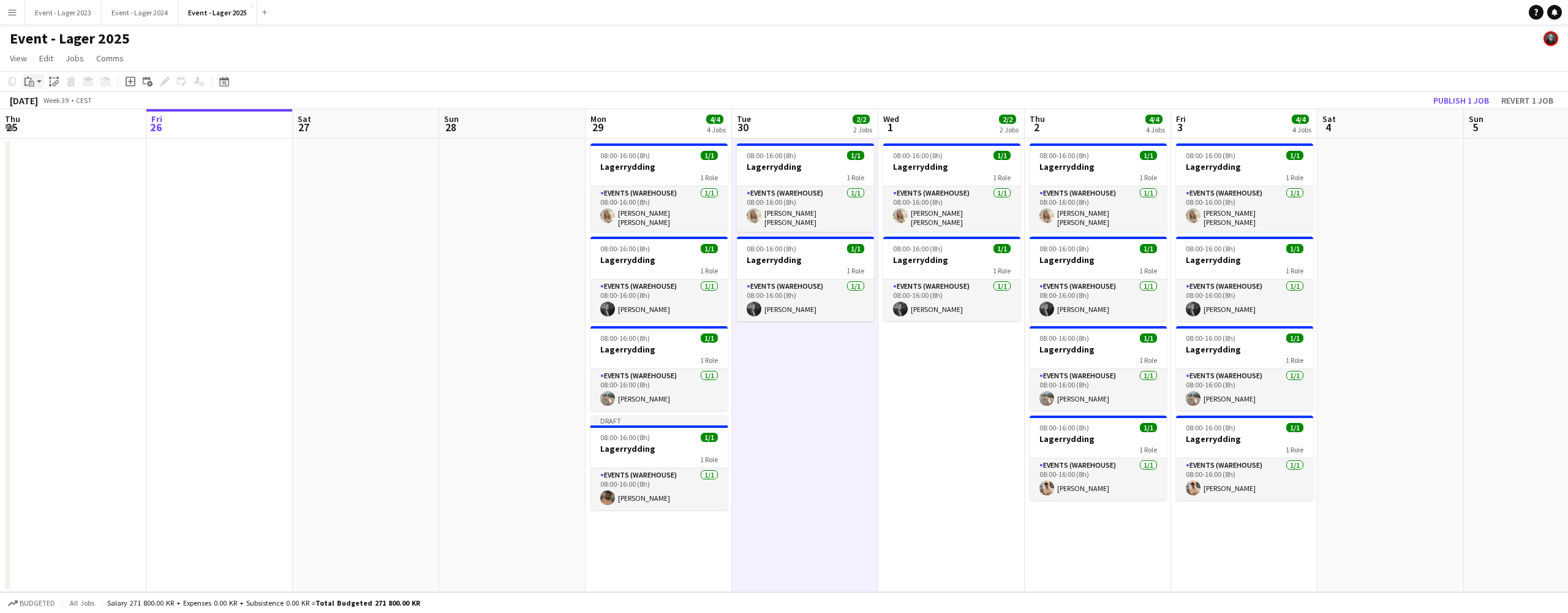
click at [39, 81] on app-action-btn "Paste" at bounding box center [33, 81] width 22 height 15
click at [52, 127] on link "Paste with crew Command Shift V" at bounding box center [81, 125] width 97 height 11
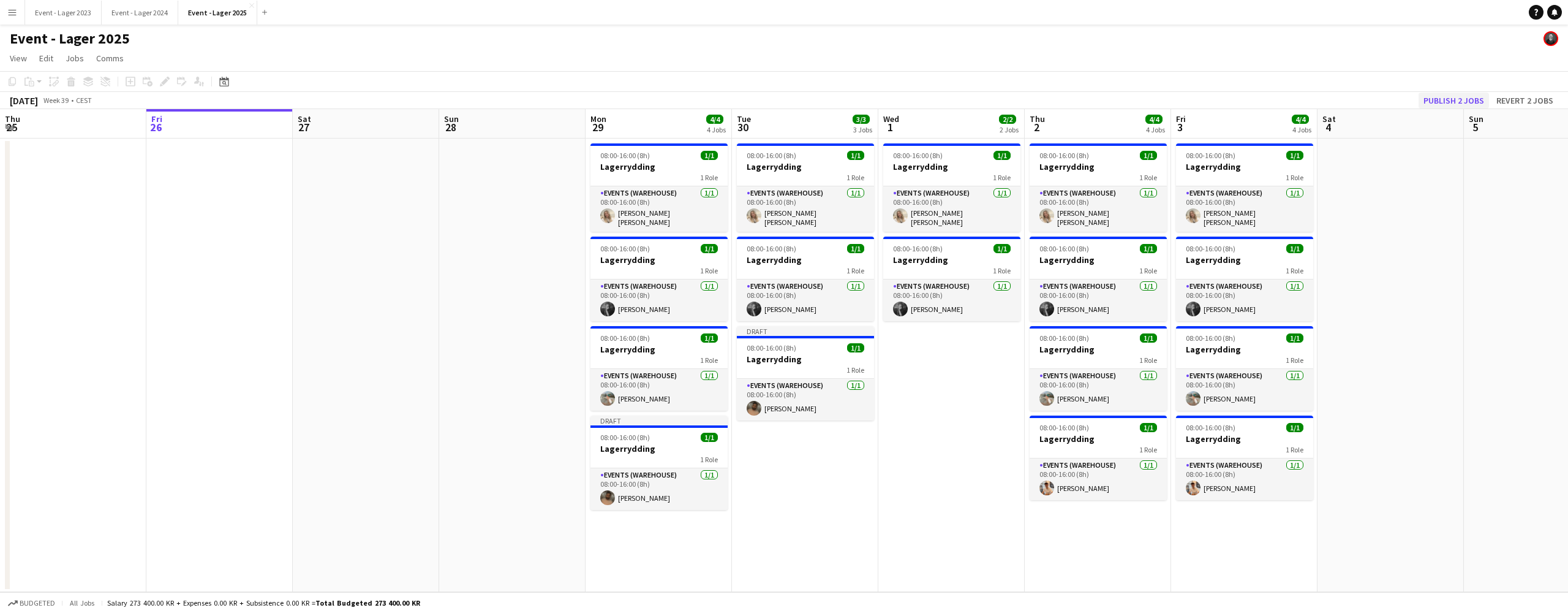
click at [1441, 97] on button "Publish 2 jobs" at bounding box center [1454, 100] width 71 height 16
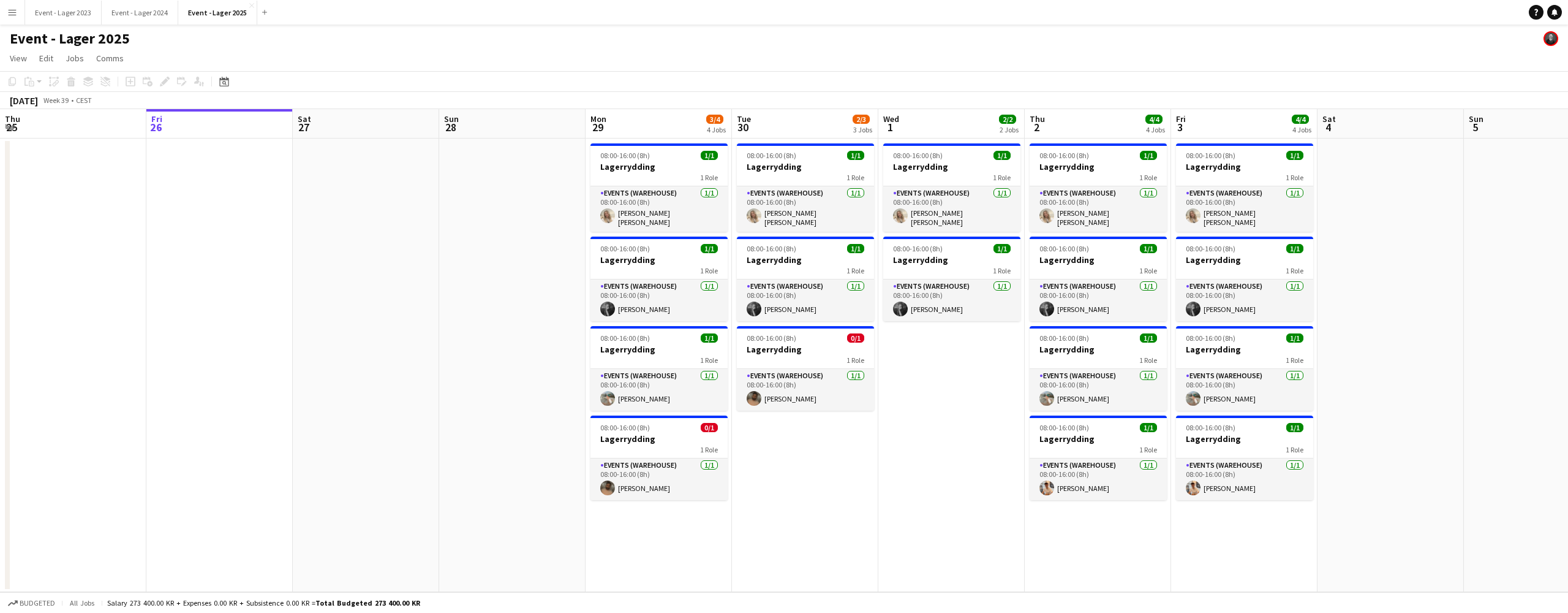
click at [11, 11] on app-icon "Menu" at bounding box center [12, 12] width 10 height 10
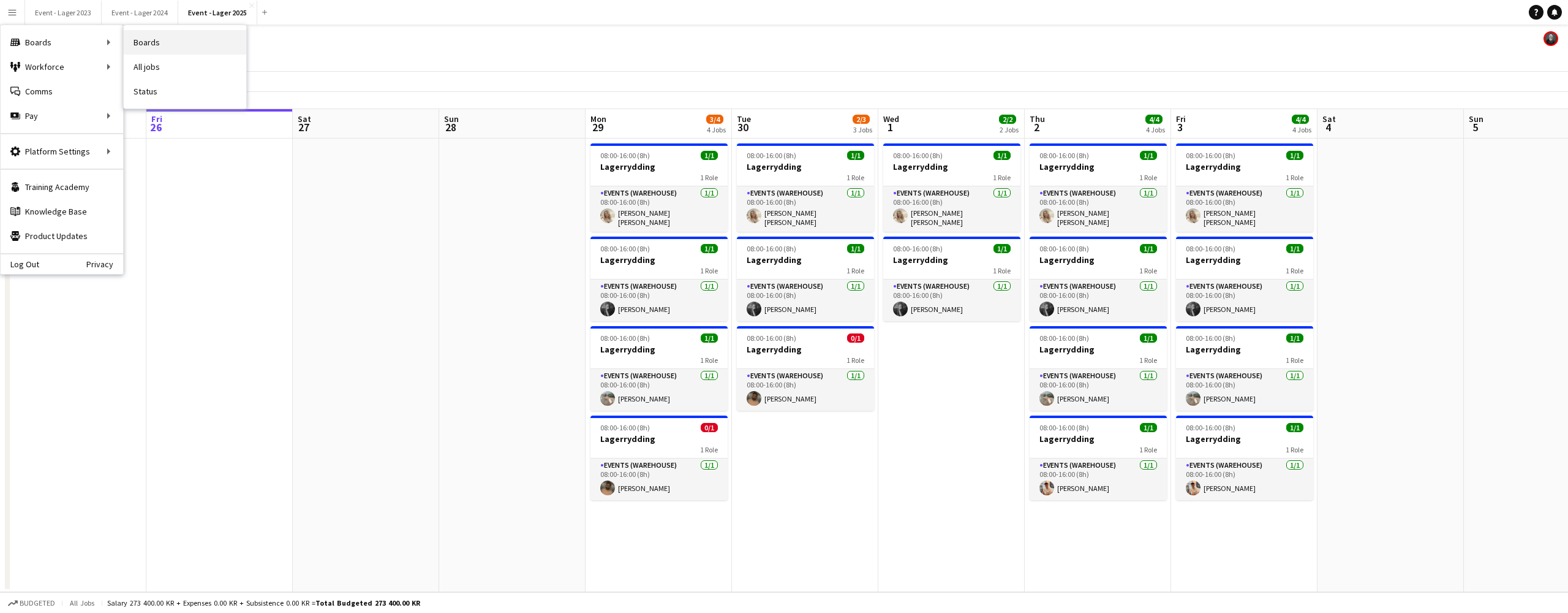
click at [141, 42] on link "Boards" at bounding box center [185, 43] width 122 height 25
